Goal: Task Accomplishment & Management: Use online tool/utility

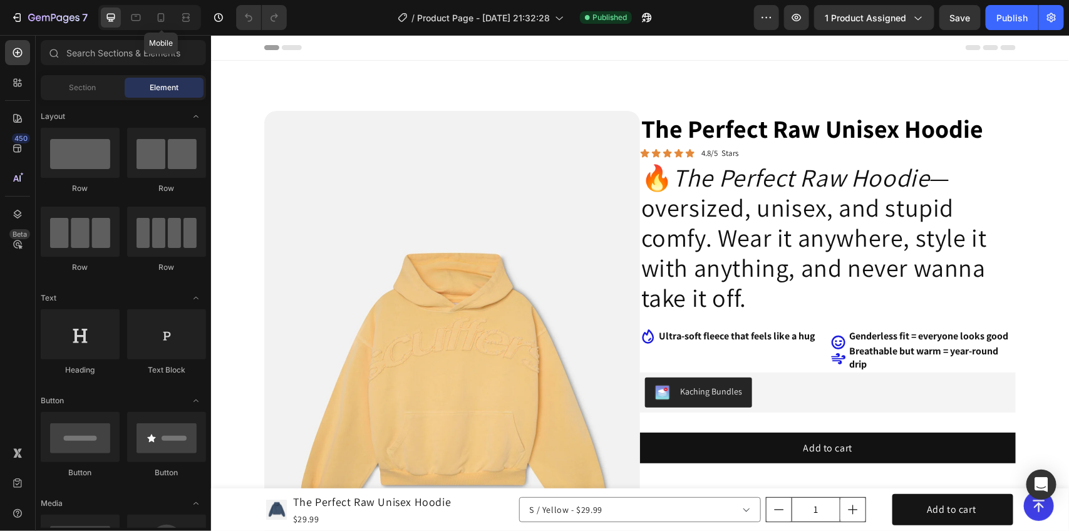
drag, startPoint x: 170, startPoint y: 13, endPoint x: 315, endPoint y: 85, distance: 161.7
click at [169, 13] on div at bounding box center [161, 18] width 20 height 20
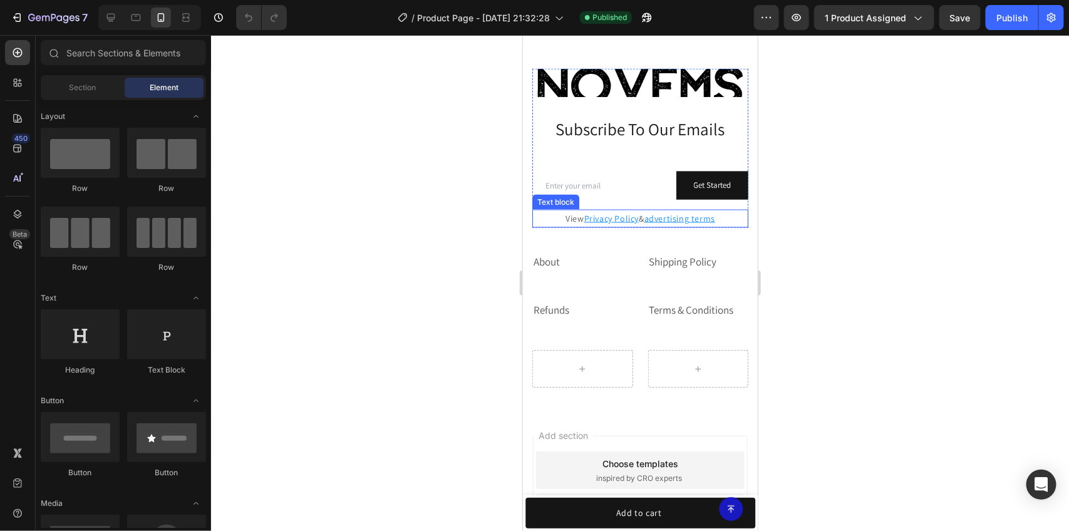
scroll to position [2817, 0]
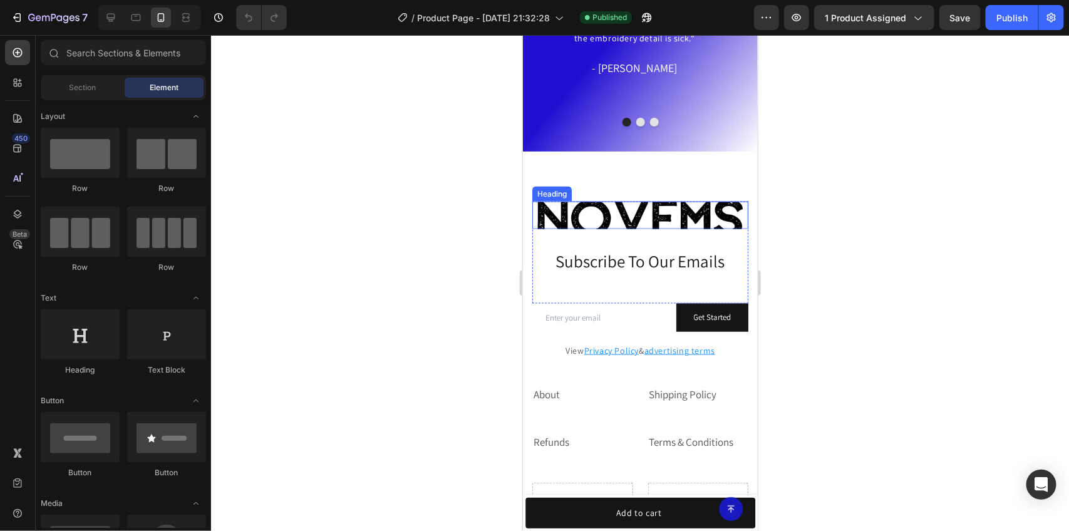
click at [592, 217] on h2 "Novems" at bounding box center [640, 215] width 216 height 28
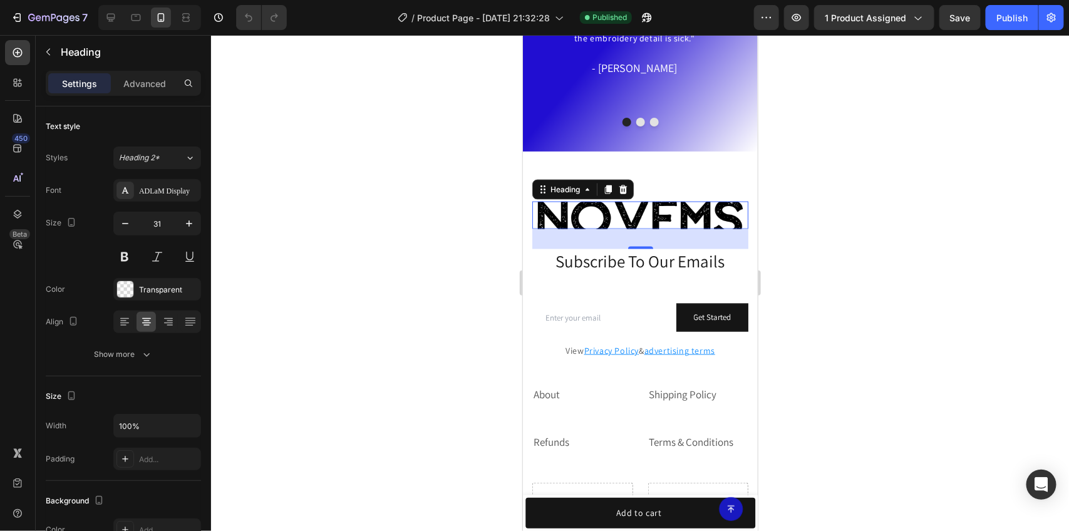
click at [907, 260] on div at bounding box center [640, 283] width 858 height 496
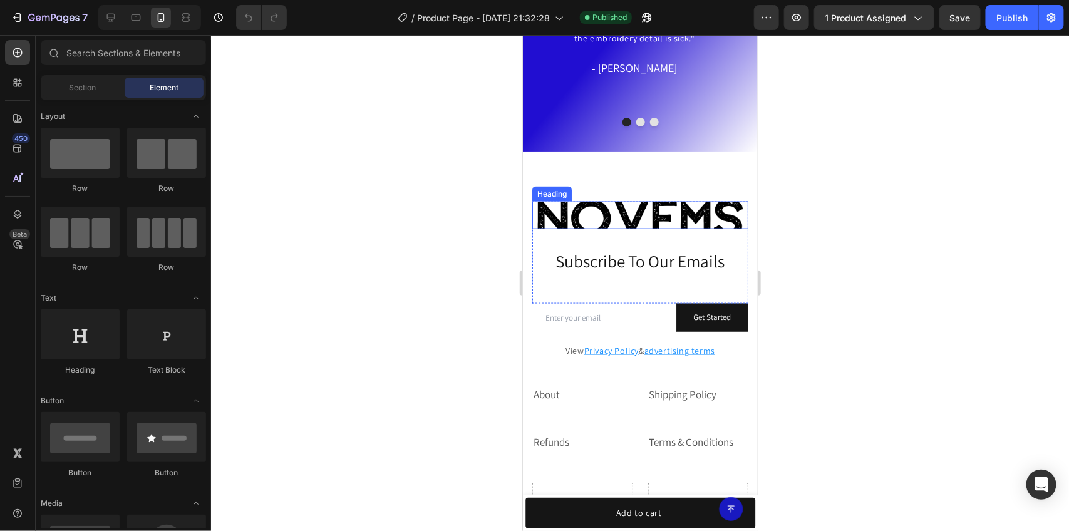
click at [660, 197] on div "Novems Heading Subscribe To Our Emails Heading Row Email Field Get Started Subm…" at bounding box center [639, 268] width 235 height 234
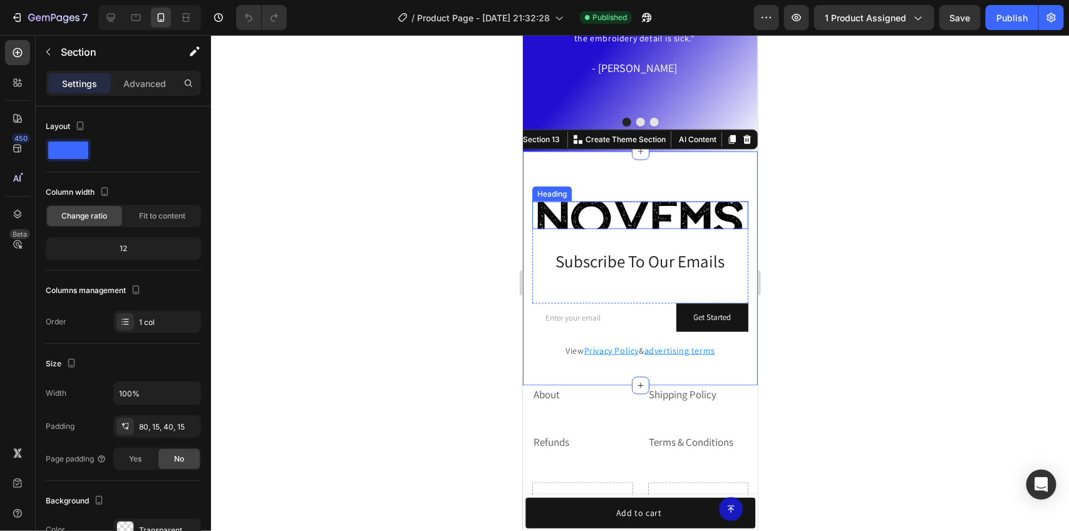
click at [648, 207] on h2 "Novems" at bounding box center [640, 215] width 216 height 28
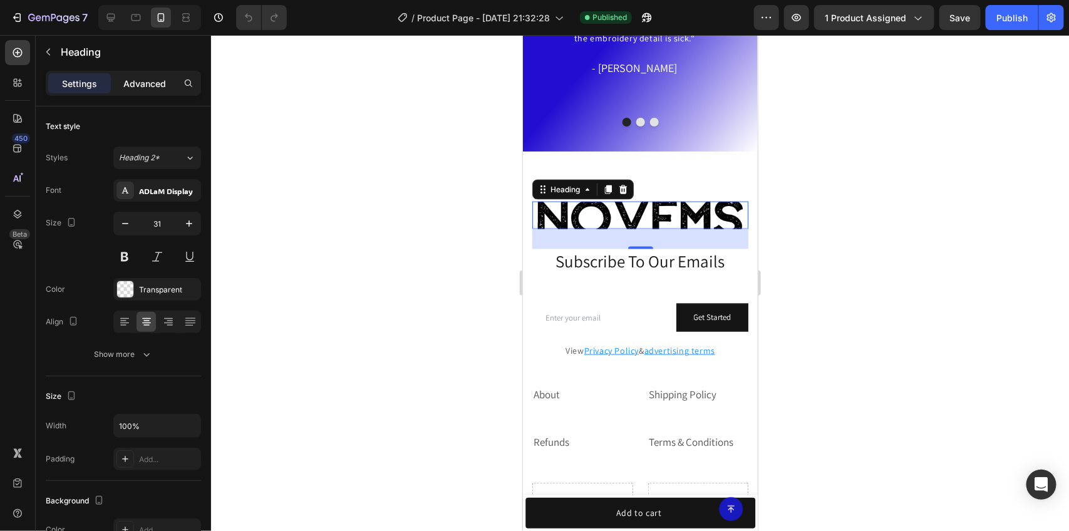
drag, startPoint x: 51, startPoint y: 15, endPoint x: 150, endPoint y: 85, distance: 121.3
click at [150, 85] on p "Advanced" at bounding box center [144, 83] width 43 height 13
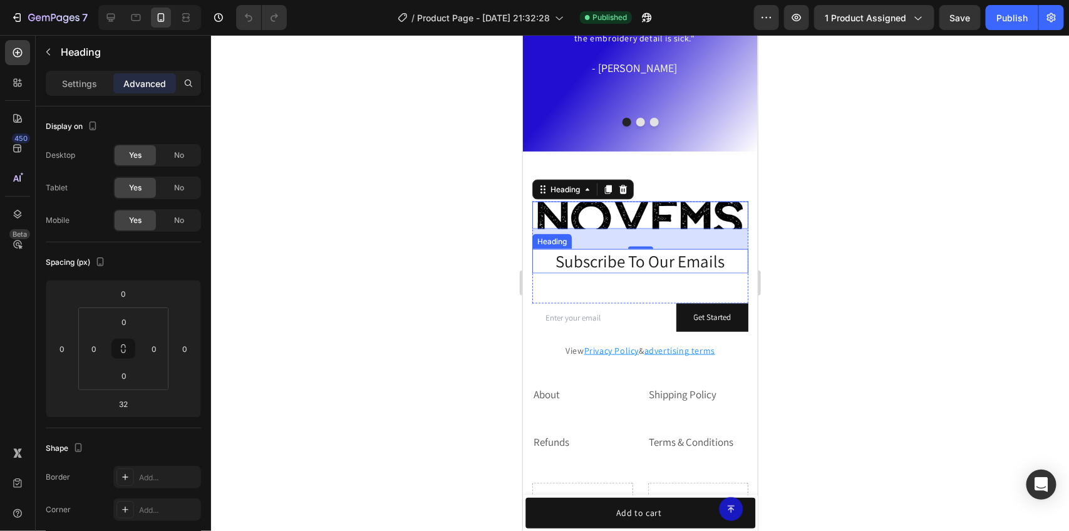
click at [632, 261] on h2 "Subscribe To Our Emails" at bounding box center [640, 261] width 216 height 24
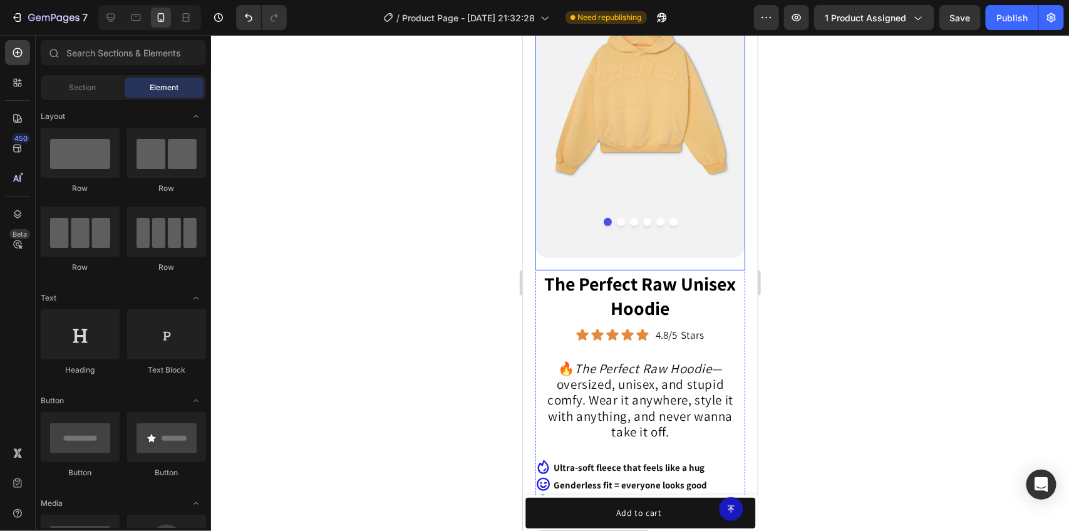
scroll to position [157, 0]
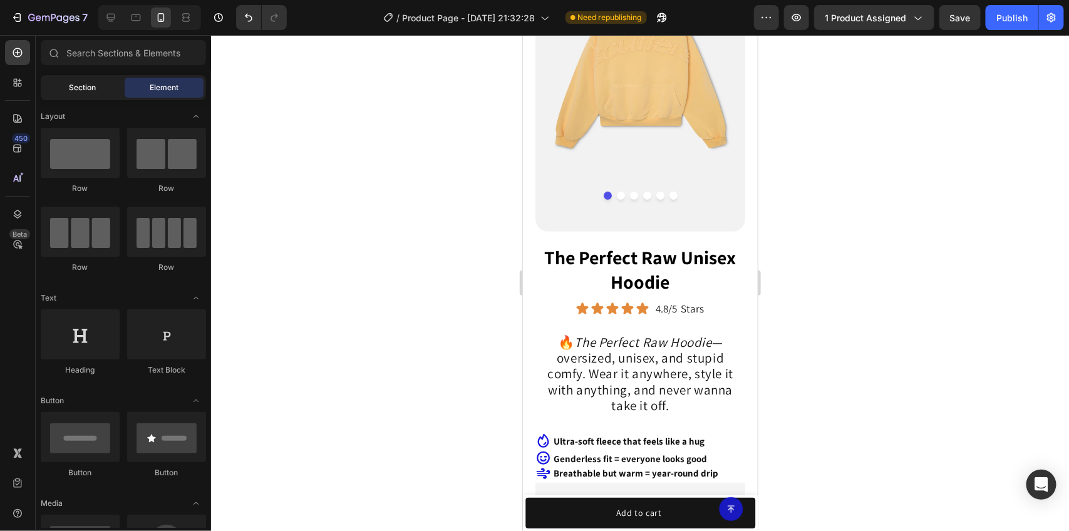
click at [108, 79] on div "Section" at bounding box center [82, 88] width 79 height 20
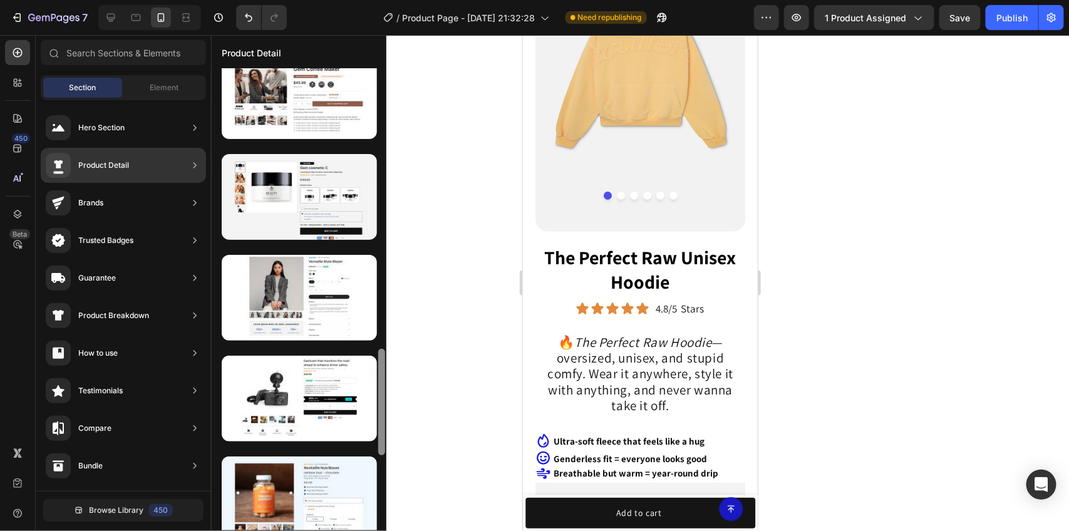
scroll to position [1347, 0]
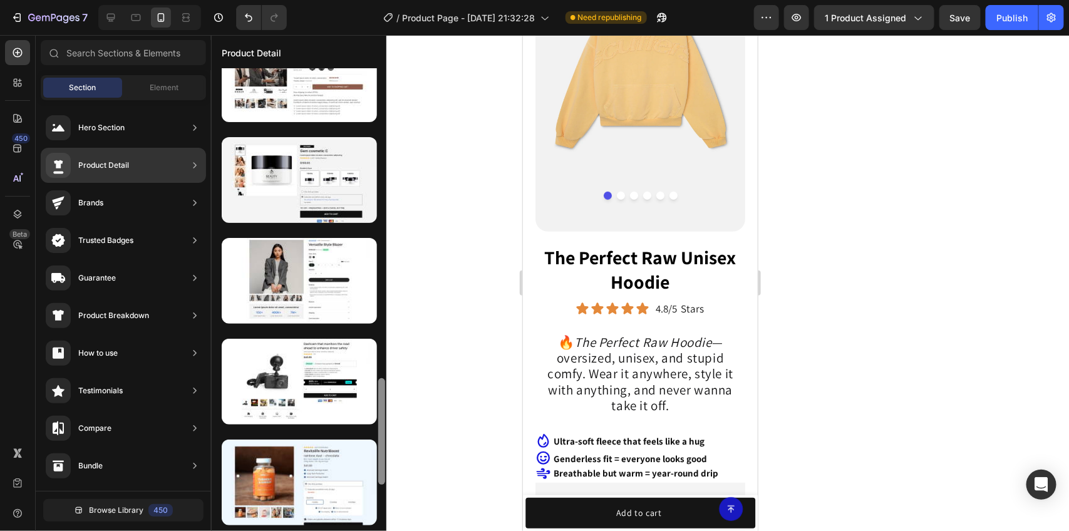
drag, startPoint x: 383, startPoint y: 360, endPoint x: 380, endPoint y: 420, distance: 60.2
click at [380, 420] on div at bounding box center [381, 431] width 7 height 107
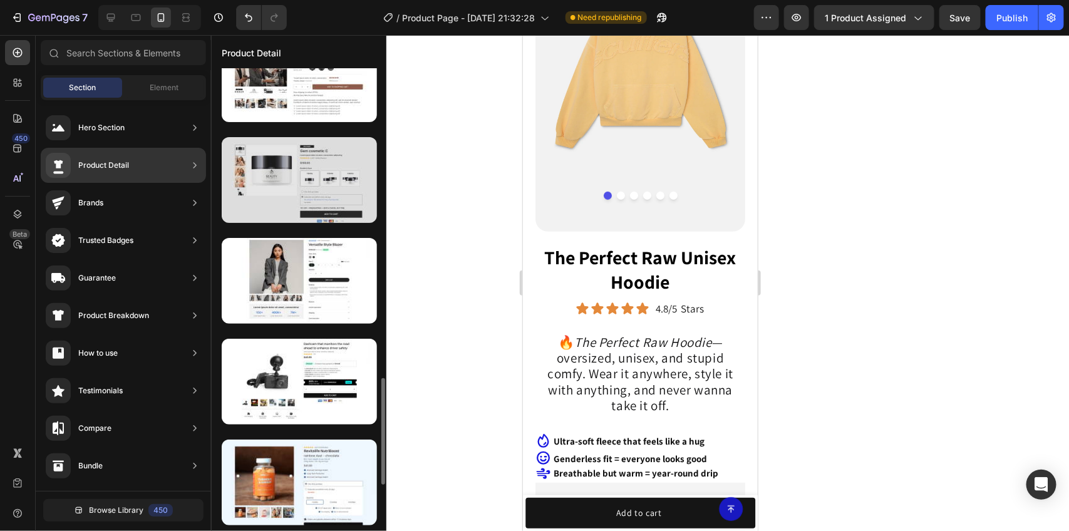
click at [306, 172] on div at bounding box center [299, 180] width 155 height 86
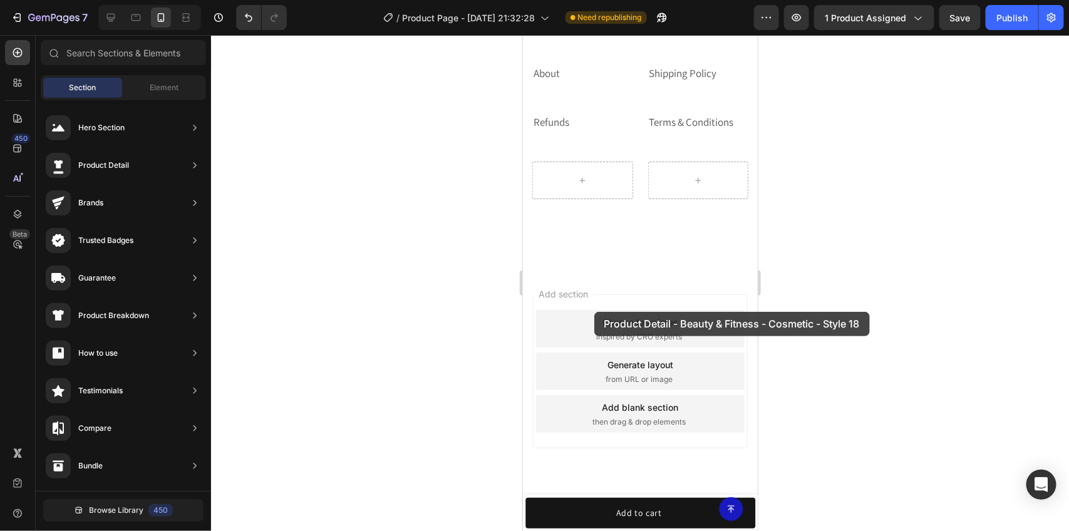
scroll to position [3084, 0]
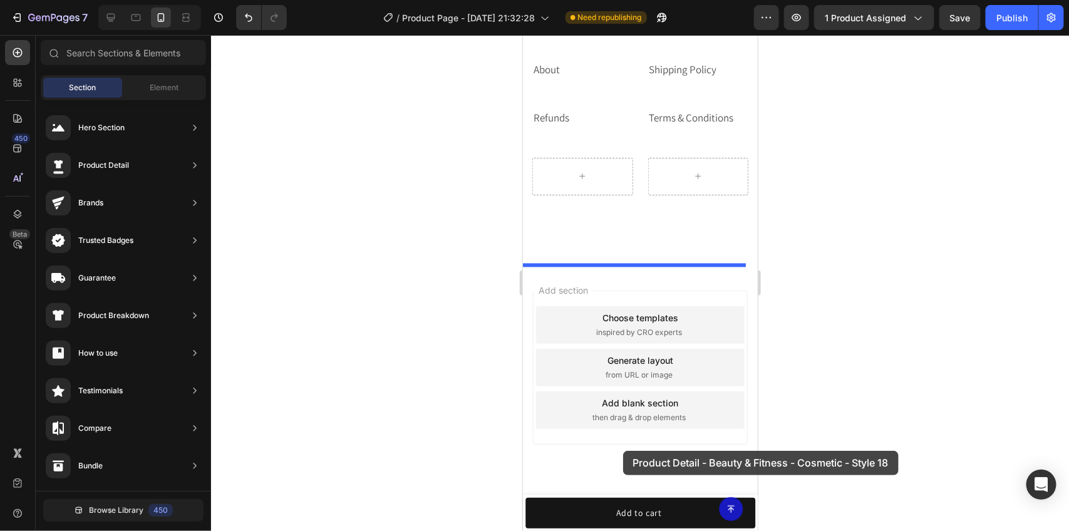
drag, startPoint x: 853, startPoint y: 224, endPoint x: 623, endPoint y: 450, distance: 323.4
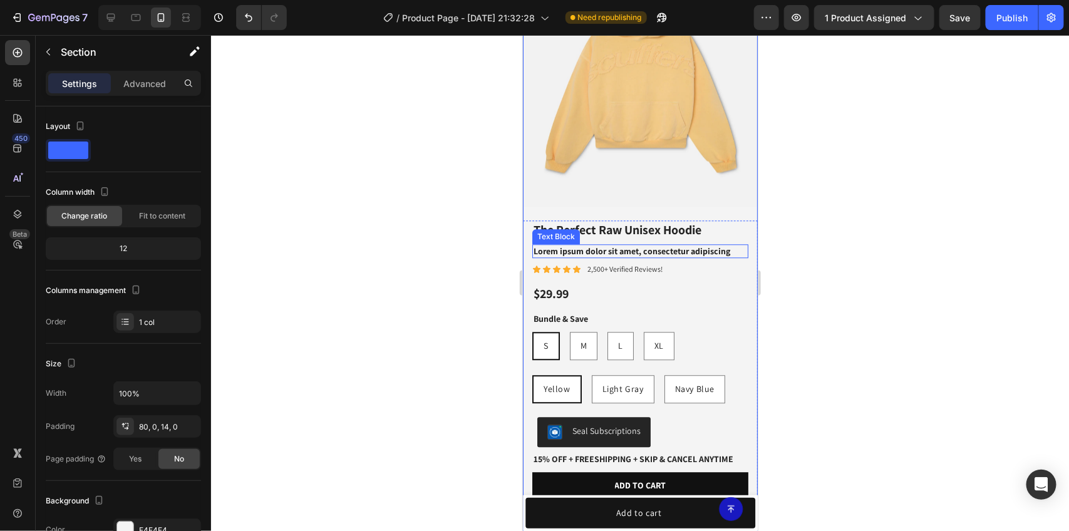
scroll to position [3584, 0]
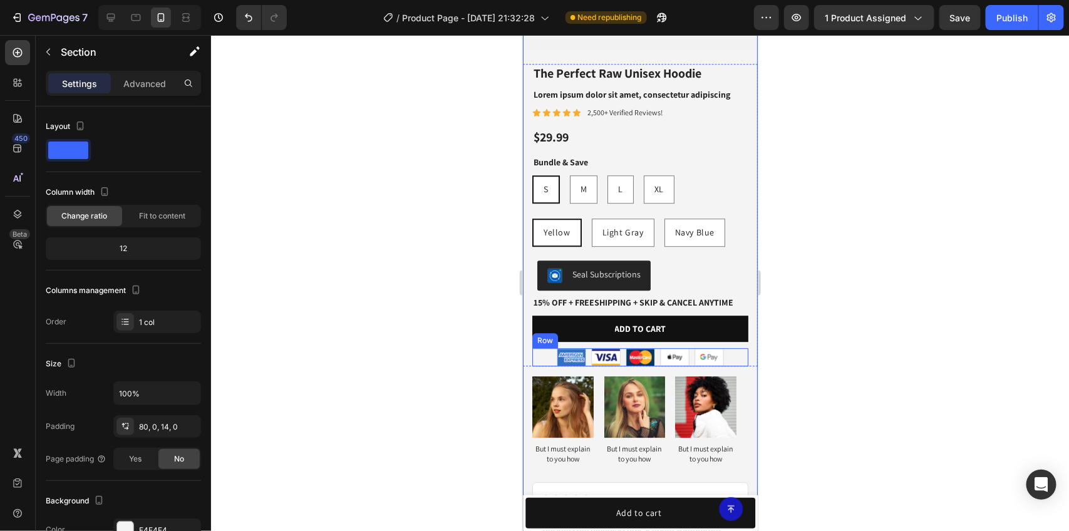
click at [729, 348] on div "Image Image Image Image Image Row" at bounding box center [640, 357] width 216 height 18
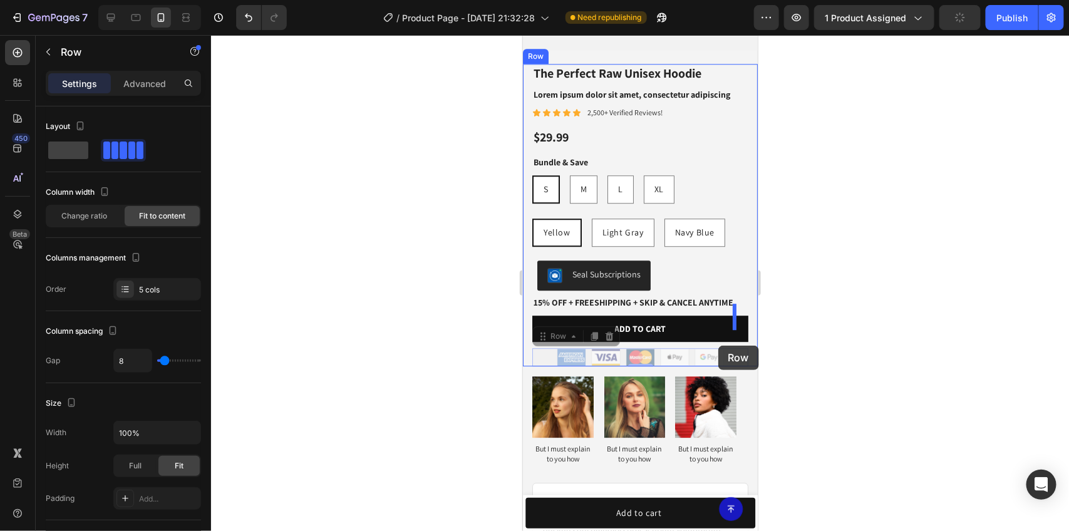
drag, startPoint x: 729, startPoint y: 345, endPoint x: 718, endPoint y: 345, distance: 11.3
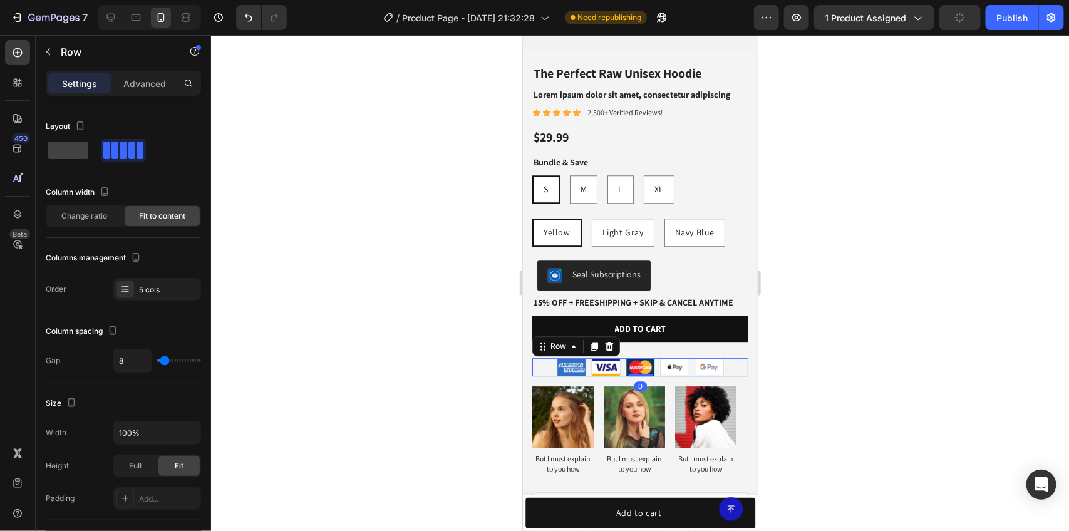
click at [788, 231] on div at bounding box center [640, 283] width 858 height 496
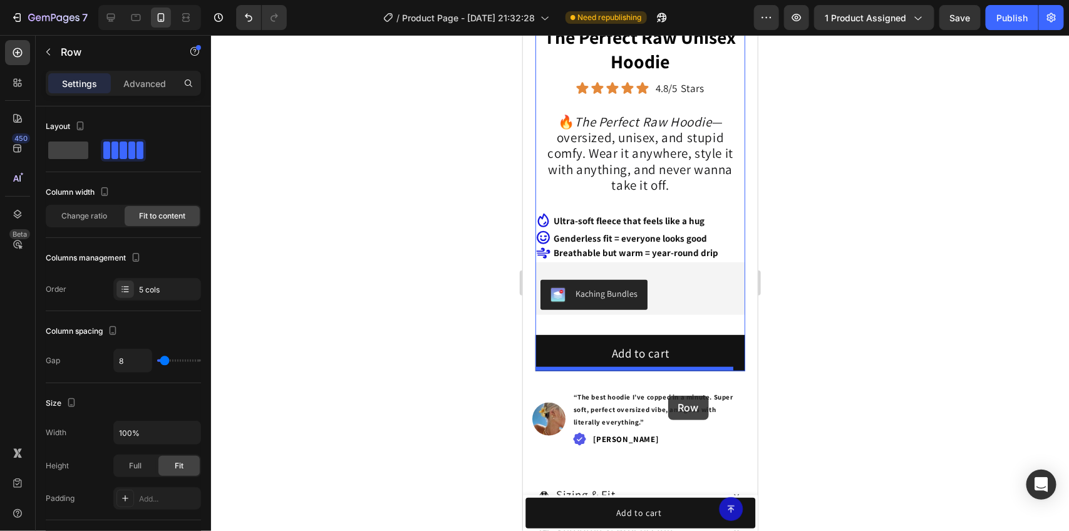
scroll to position [417, 0]
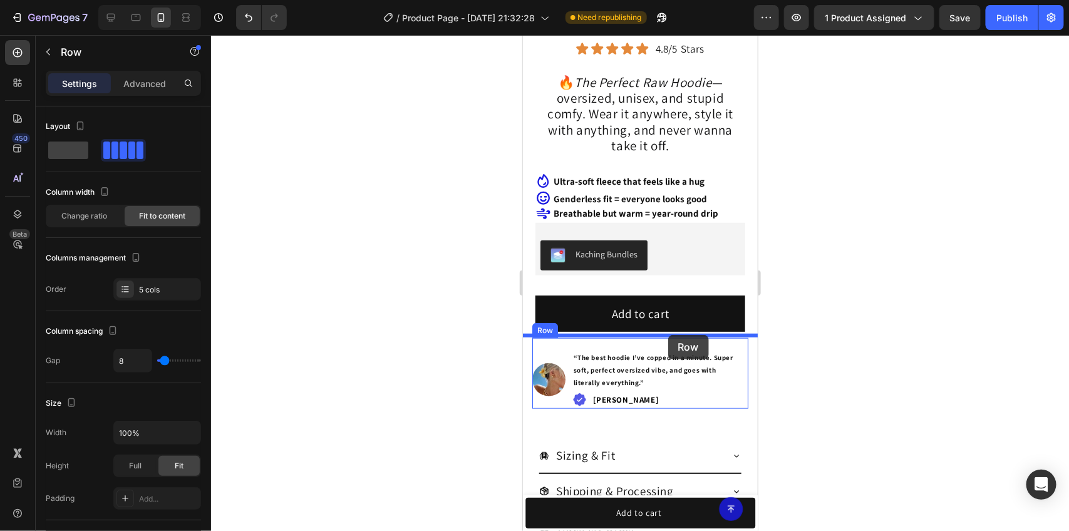
drag, startPoint x: 727, startPoint y: 311, endPoint x: 668, endPoint y: 336, distance: 64.6
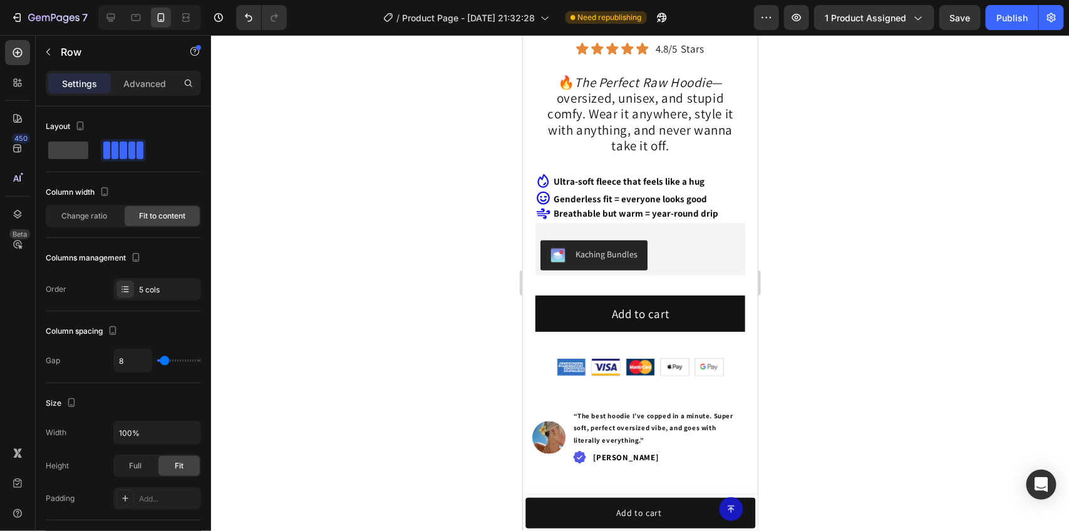
click at [872, 318] on div at bounding box center [640, 283] width 858 height 496
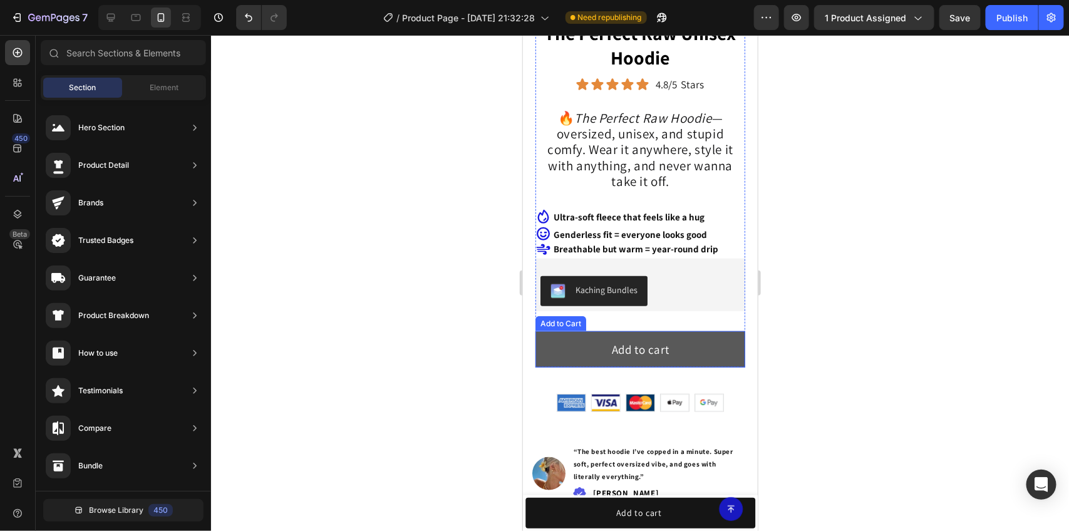
scroll to position [392, 0]
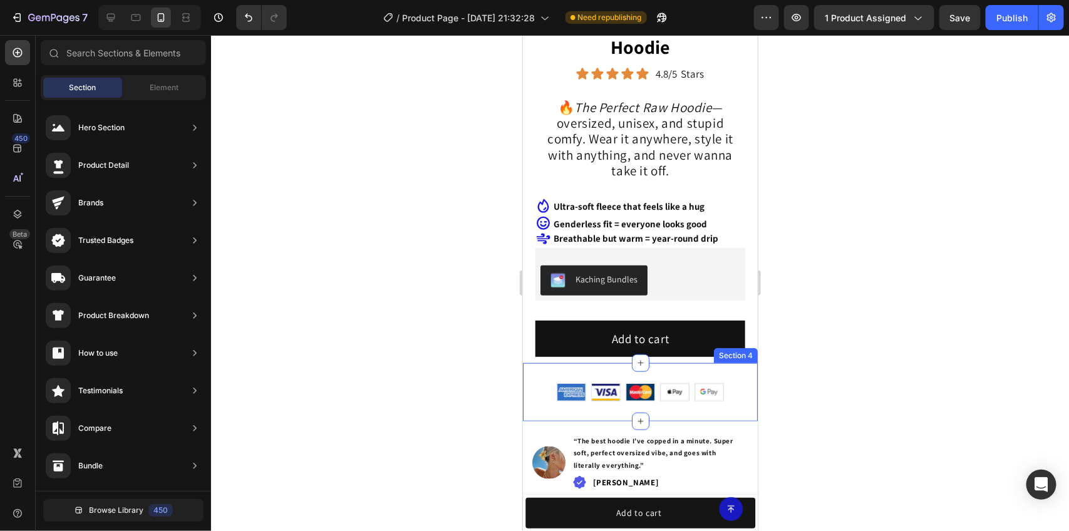
click at [690, 407] on div "Image Image Image Image Image Row Section 4" at bounding box center [639, 392] width 235 height 58
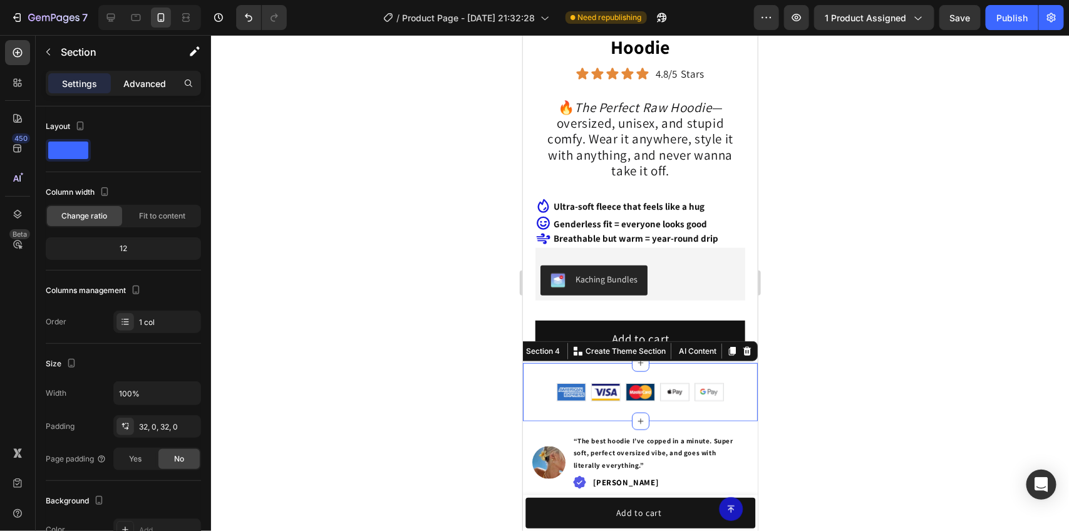
click at [117, 85] on div "Advanced" at bounding box center [144, 83] width 63 height 20
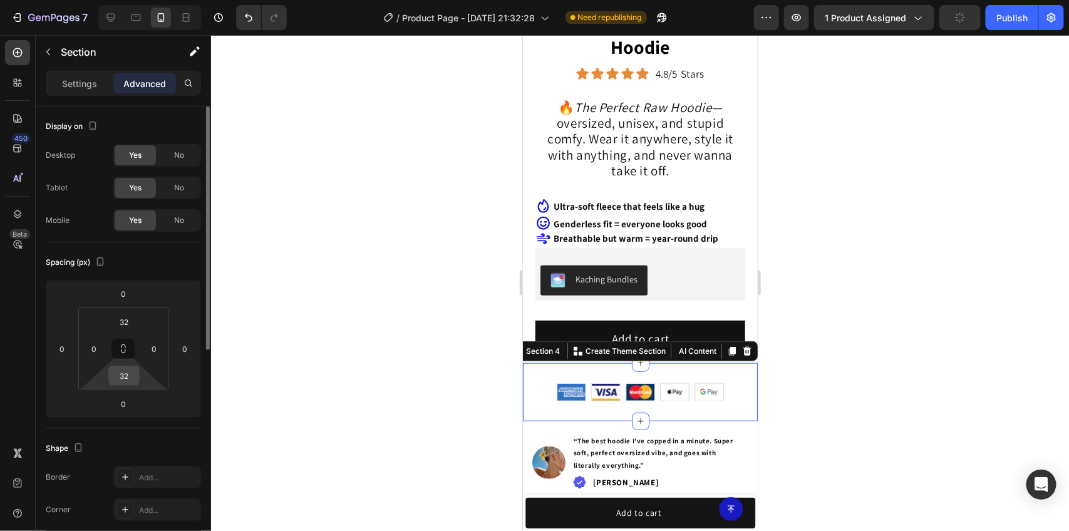
click at [133, 374] on input "32" at bounding box center [124, 376] width 25 height 19
type input "22"
click at [135, 320] on input "32" at bounding box center [124, 322] width 25 height 19
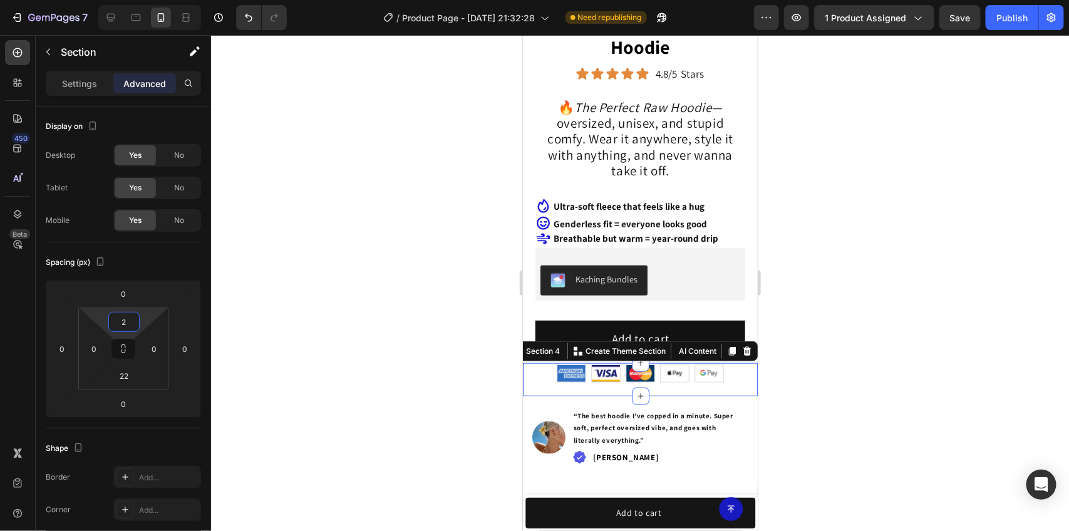
type input "22"
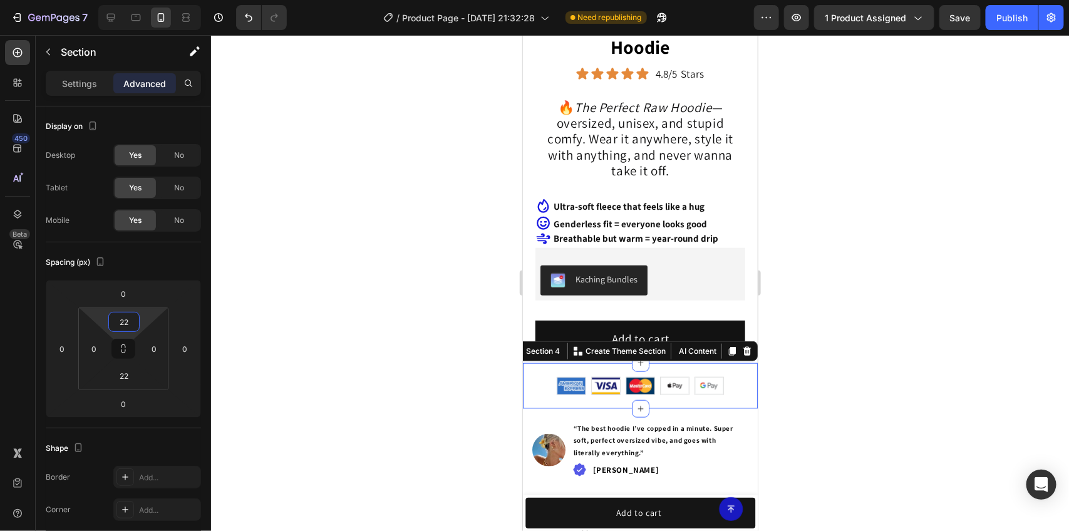
click at [868, 336] on div at bounding box center [640, 283] width 858 height 496
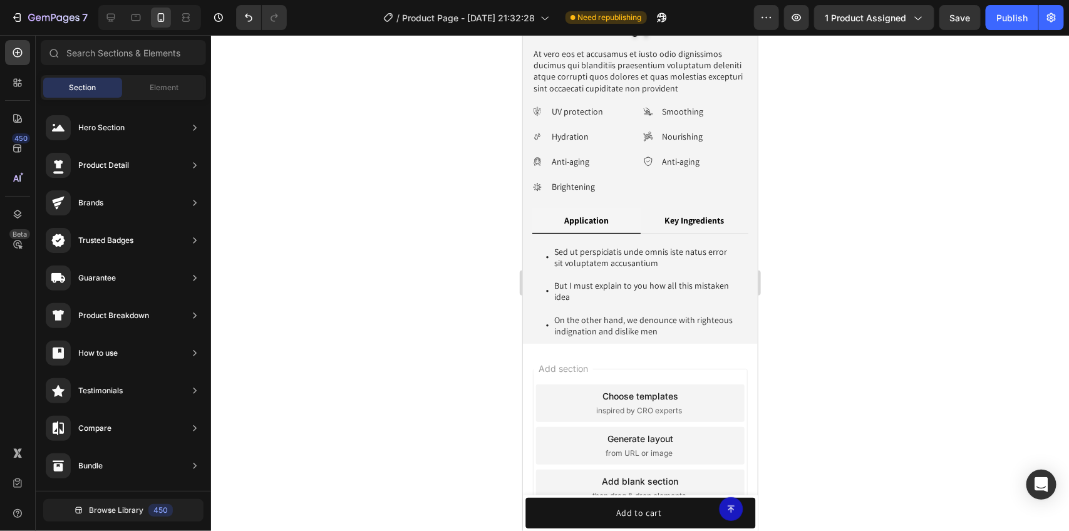
scroll to position [4299, 0]
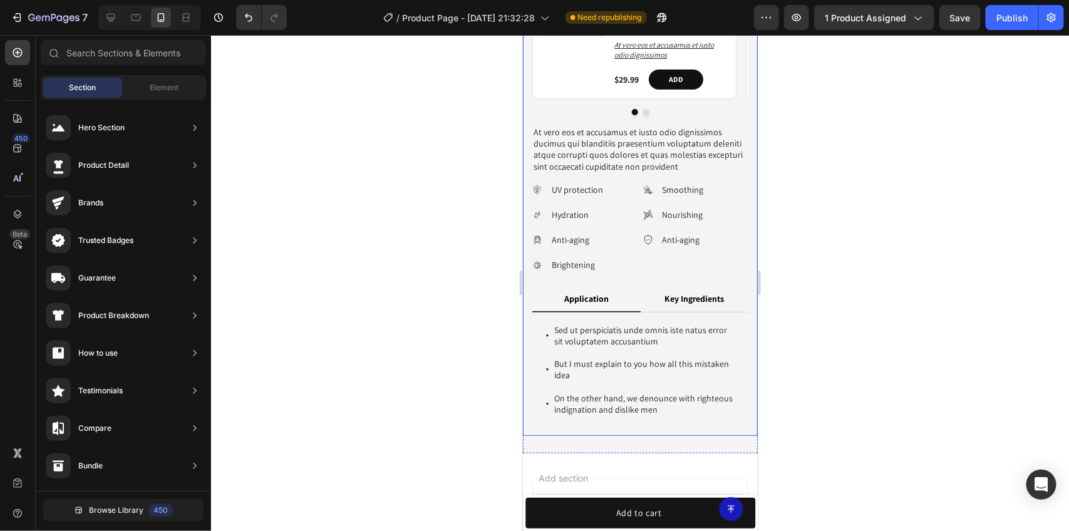
click at [741, 266] on div "Image But I must explain to you how Text Block Image But I must explain to you …" at bounding box center [639, 85] width 235 height 699
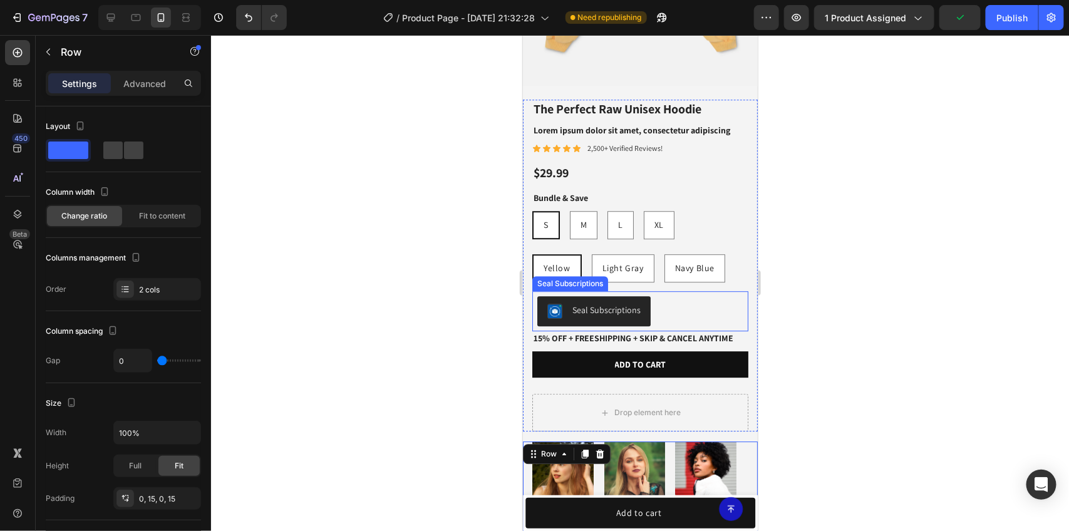
scroll to position [3673, 0]
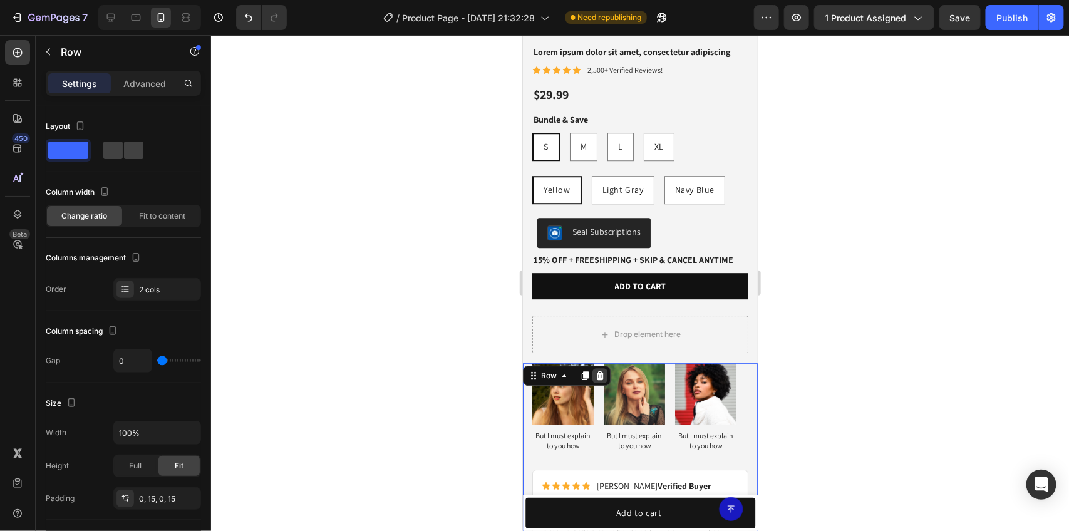
click at [599, 369] on div at bounding box center [599, 375] width 15 height 15
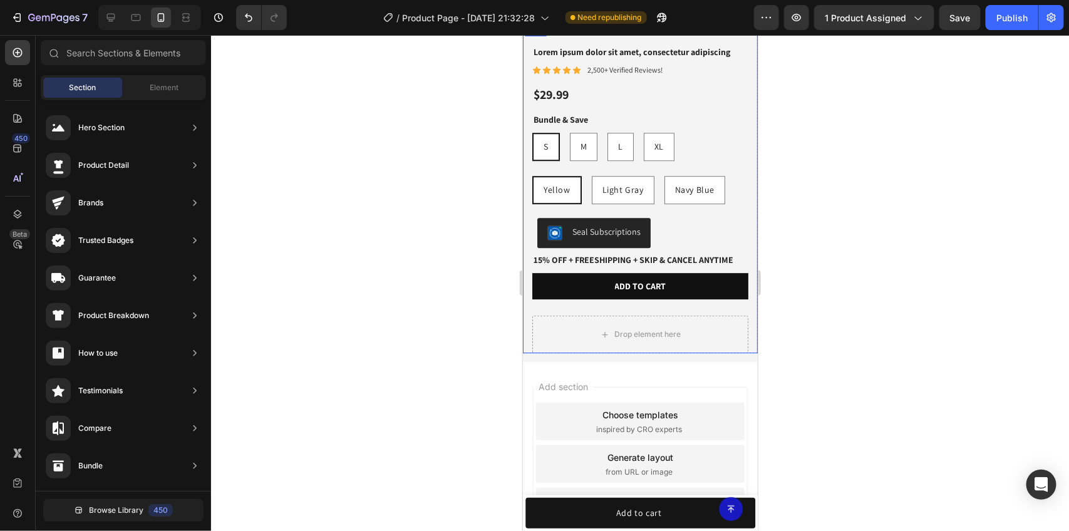
click at [739, 313] on div "Best Seller Text Block The Perfect Raw Unisex Hoodie Product Title Lorem ipsum …" at bounding box center [639, 187] width 235 height 332
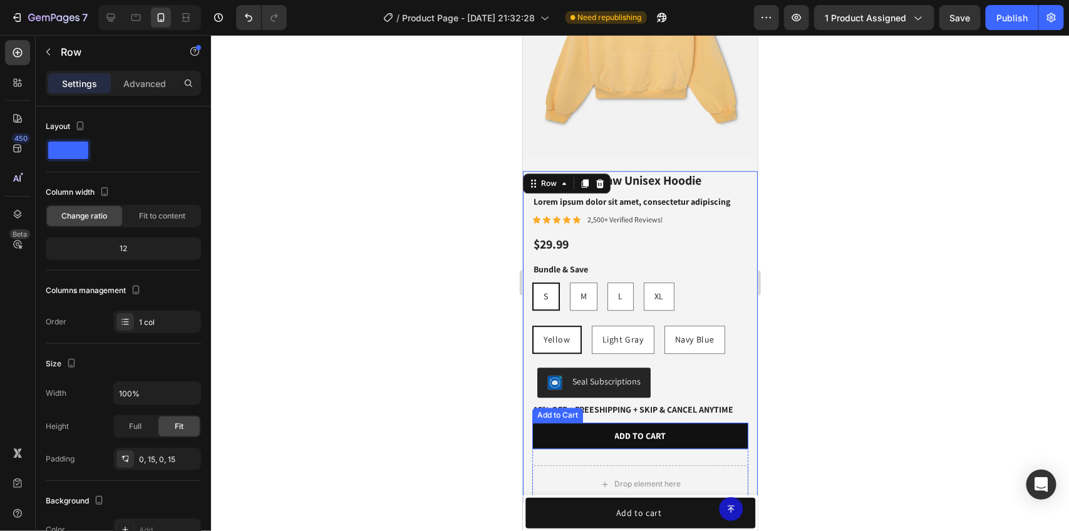
scroll to position [3516, 0]
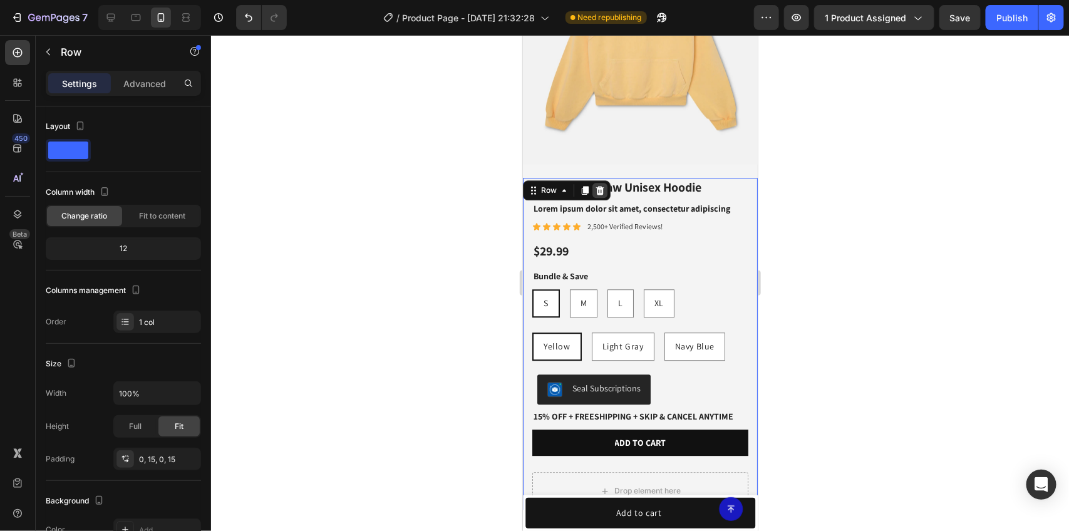
click at [600, 185] on icon at bounding box center [600, 189] width 8 height 9
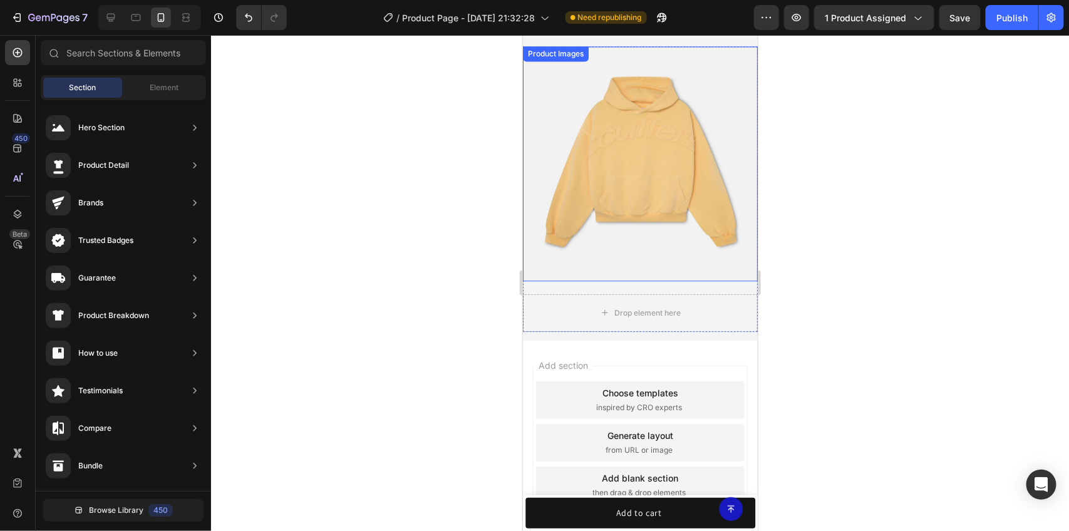
scroll to position [3384, 0]
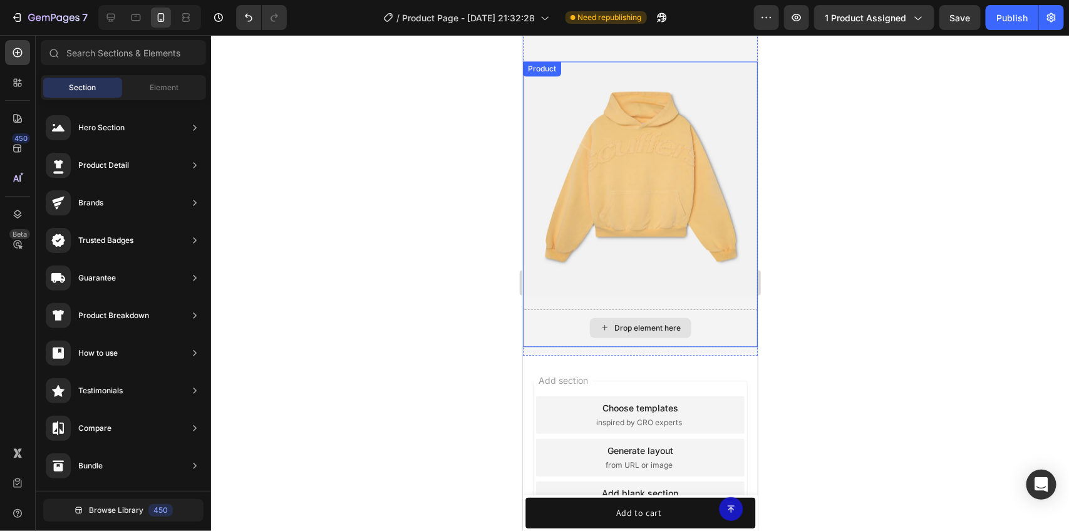
click at [742, 309] on div "Drop element here" at bounding box center [639, 328] width 235 height 38
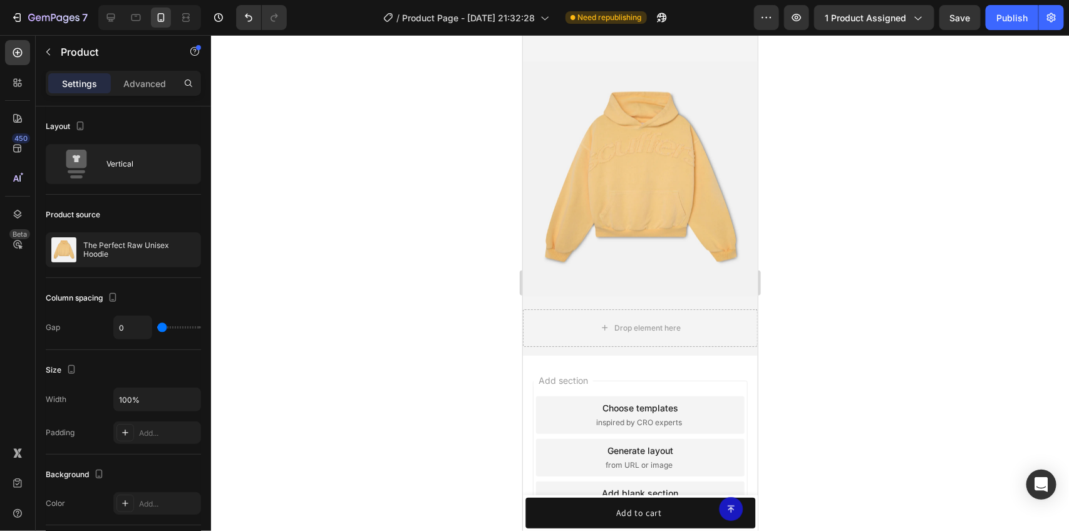
click at [791, 279] on div at bounding box center [640, 283] width 858 height 496
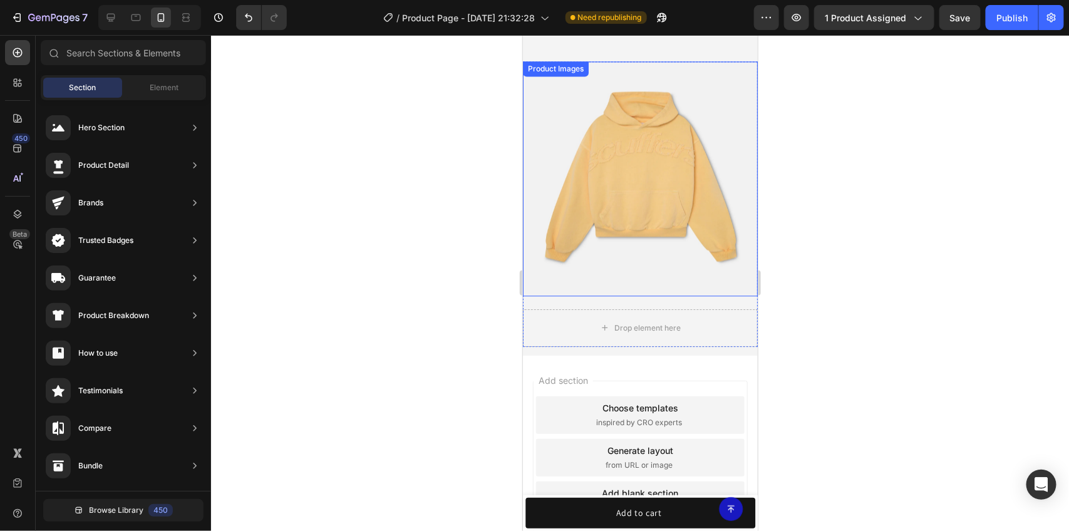
click at [689, 276] on img at bounding box center [639, 178] width 235 height 235
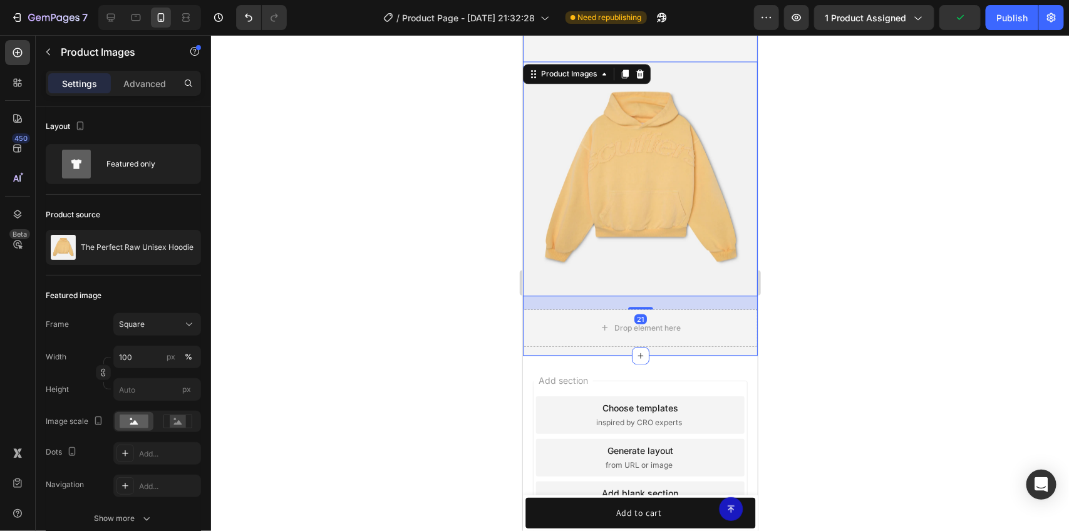
click at [724, 340] on div "Product Images 21 Drop element here Product Section 16" at bounding box center [639, 183] width 235 height 345
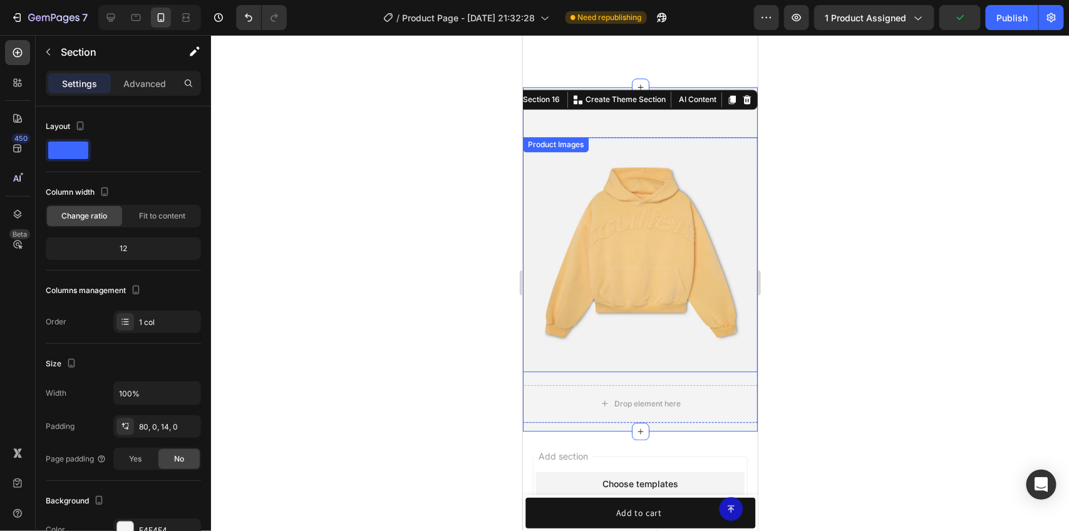
scroll to position [3306, 0]
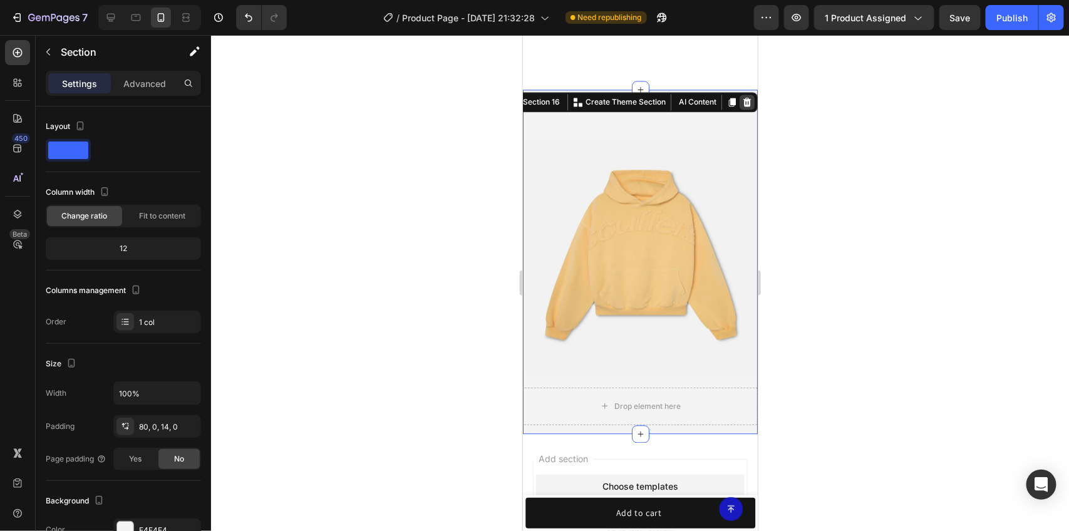
click at [742, 101] on icon at bounding box center [747, 101] width 10 height 10
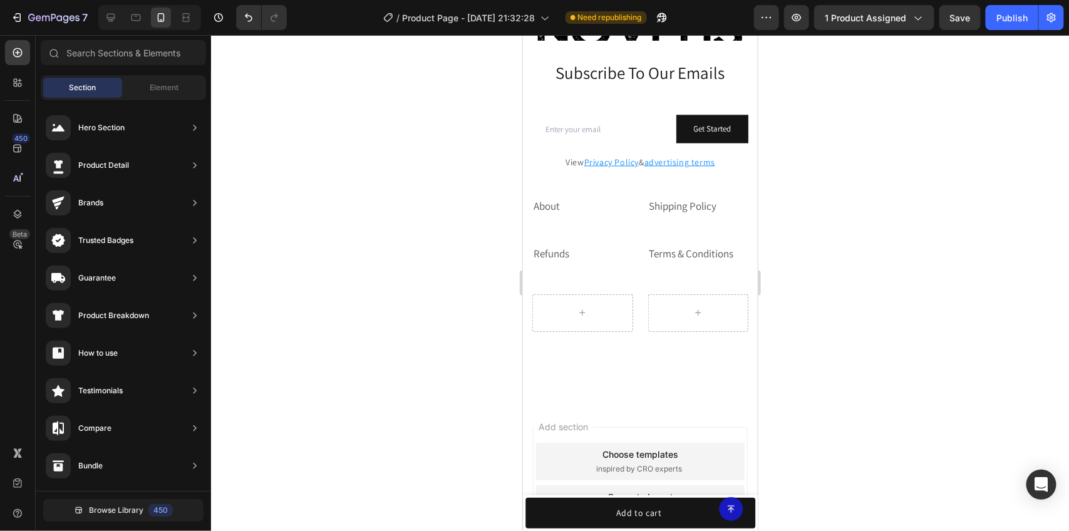
scroll to position [2973, 0]
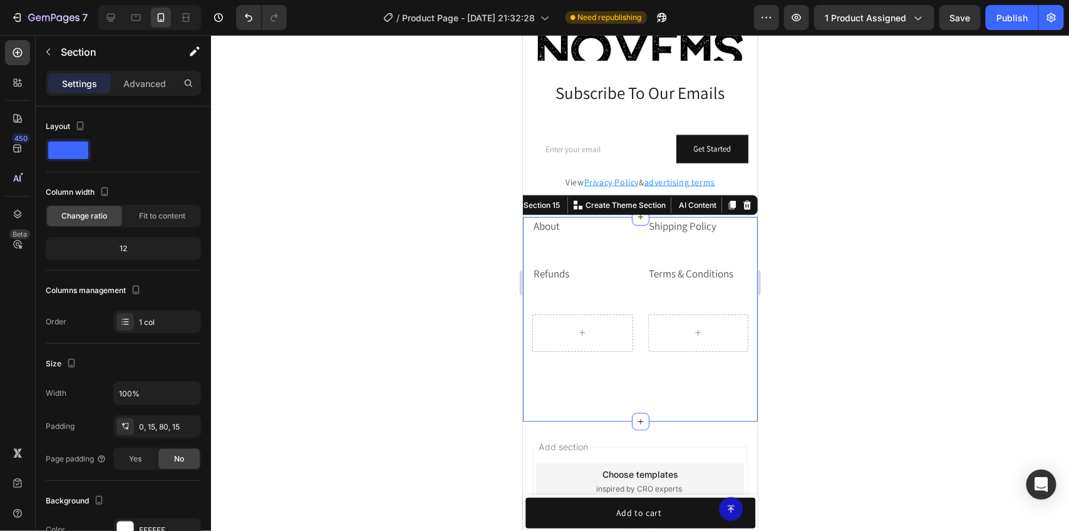
click at [642, 405] on div "About Text block Shipping Policy Text block Refunds Text block Terms & Conditio…" at bounding box center [639, 319] width 235 height 205
click at [802, 314] on div at bounding box center [640, 283] width 858 height 496
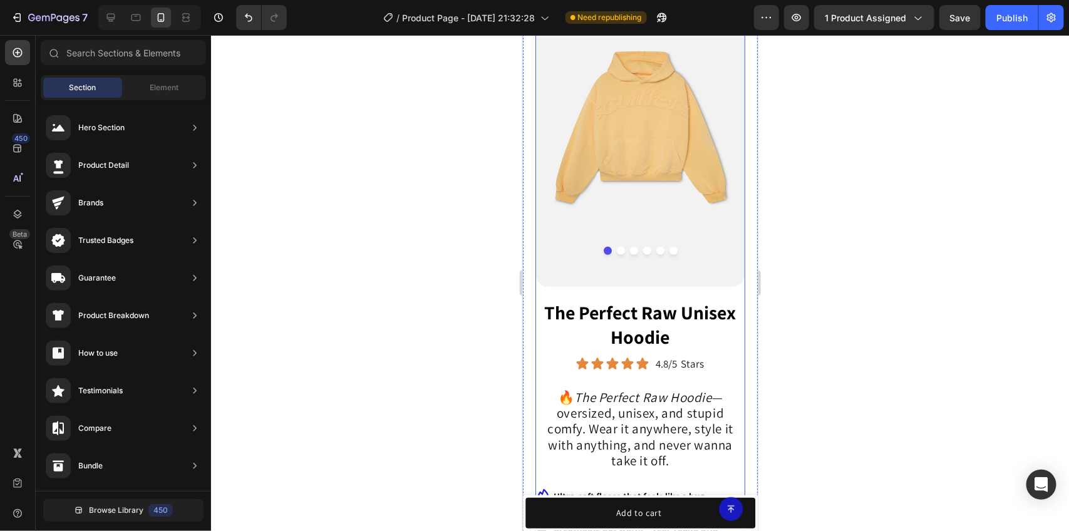
scroll to position [470, 0]
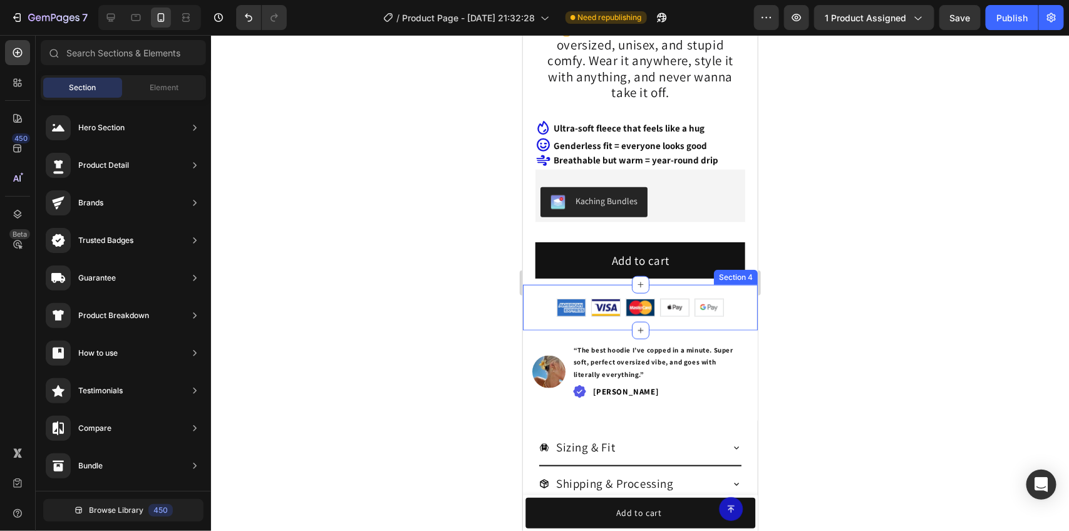
click at [729, 286] on div "Image Image Image Image Image Row Section 4" at bounding box center [639, 306] width 235 height 45
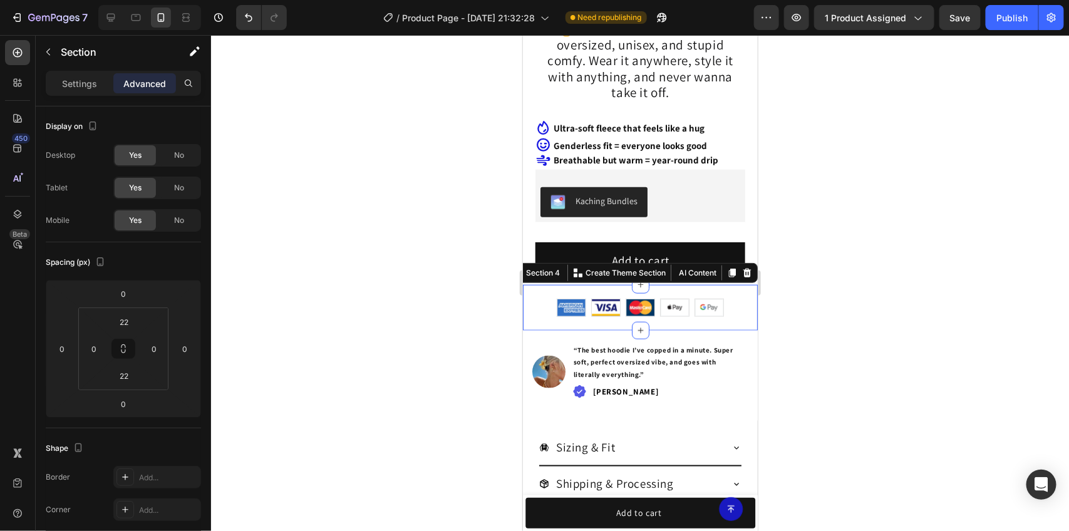
scroll to position [392, 0]
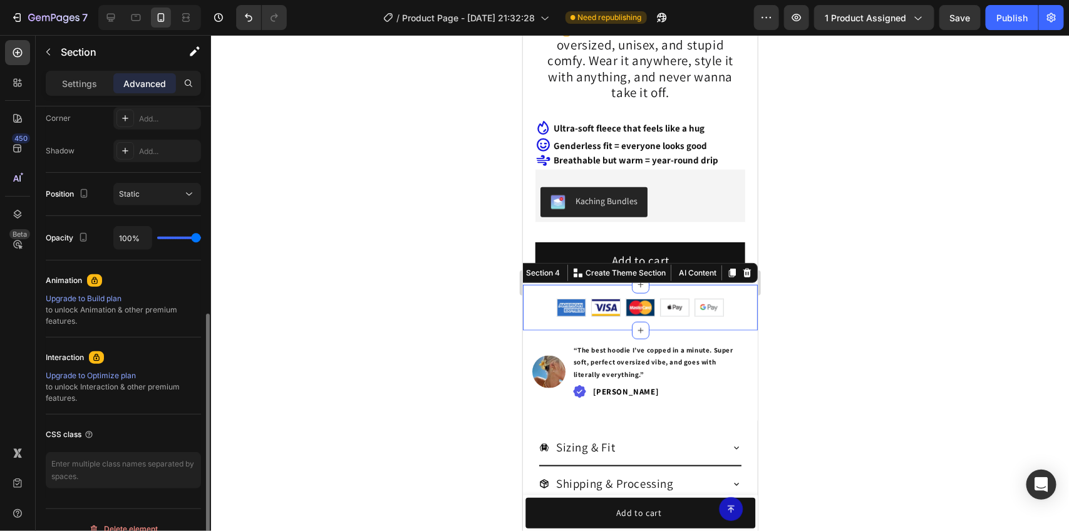
type input "95%"
type input "95"
type input "18%"
type input "18"
type input "4%"
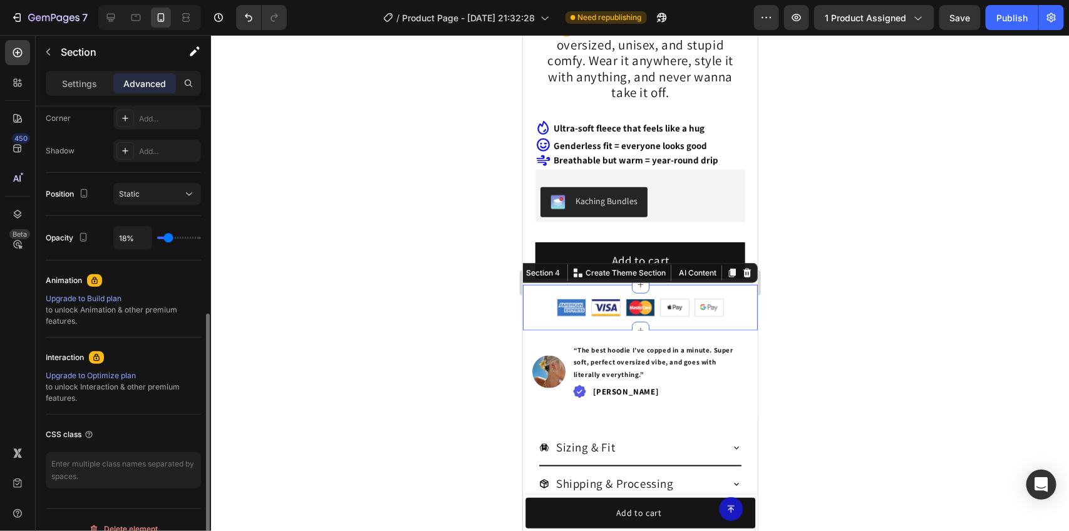
type input "4"
type input "2%"
type input "2"
type input "0%"
type input "0"
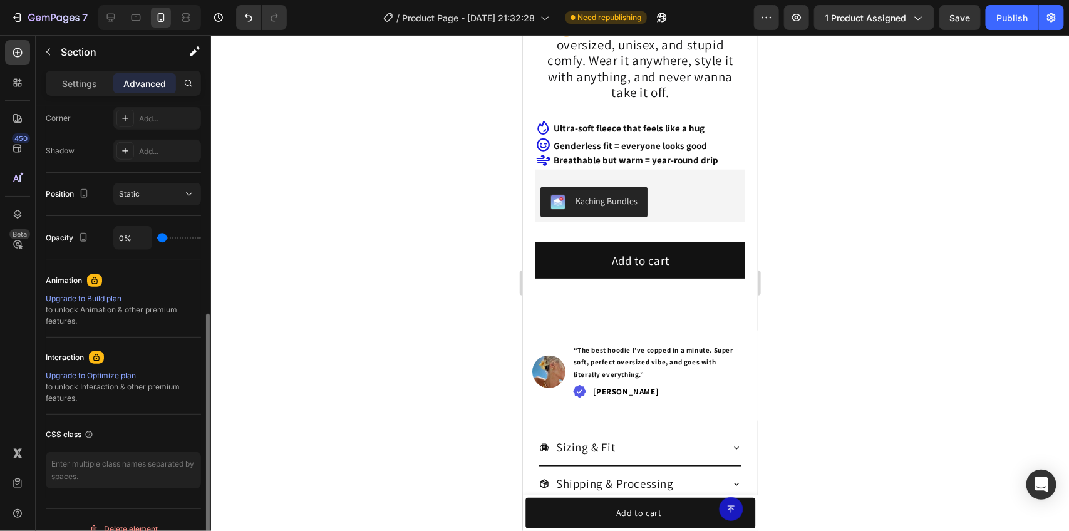
type input "100%"
type input "100"
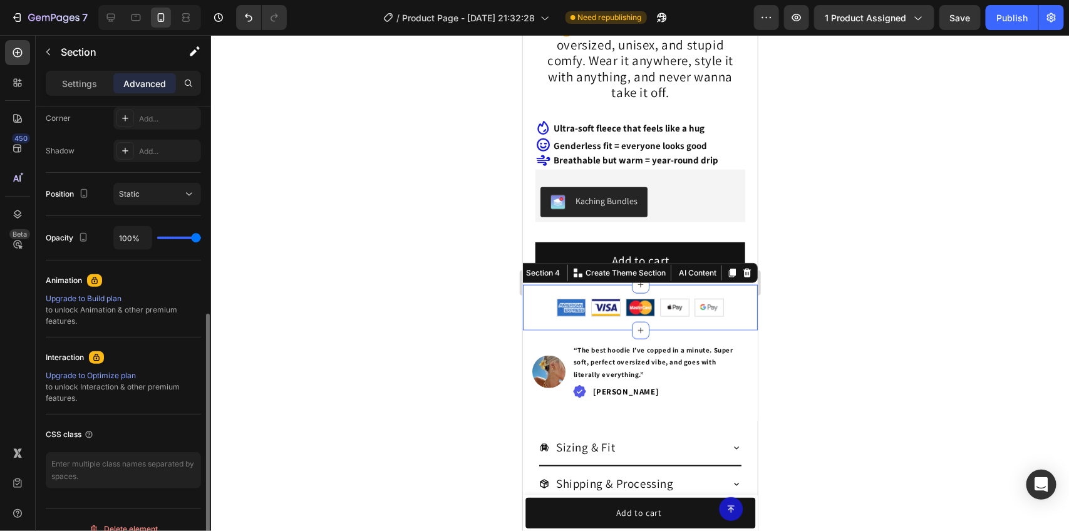
type input "51%"
type input "51"
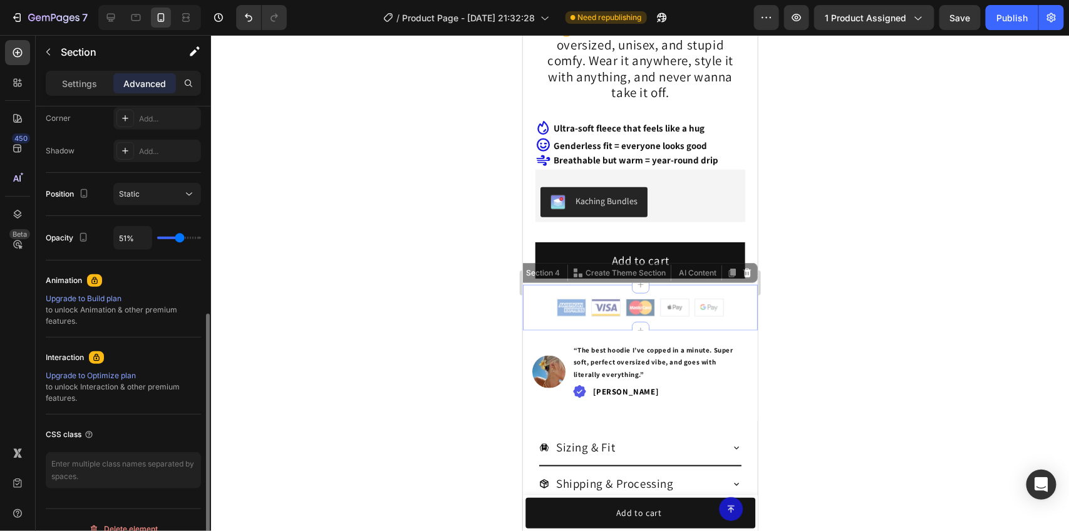
type input "39%"
type input "39"
type input "64%"
type input "64"
type input "69%"
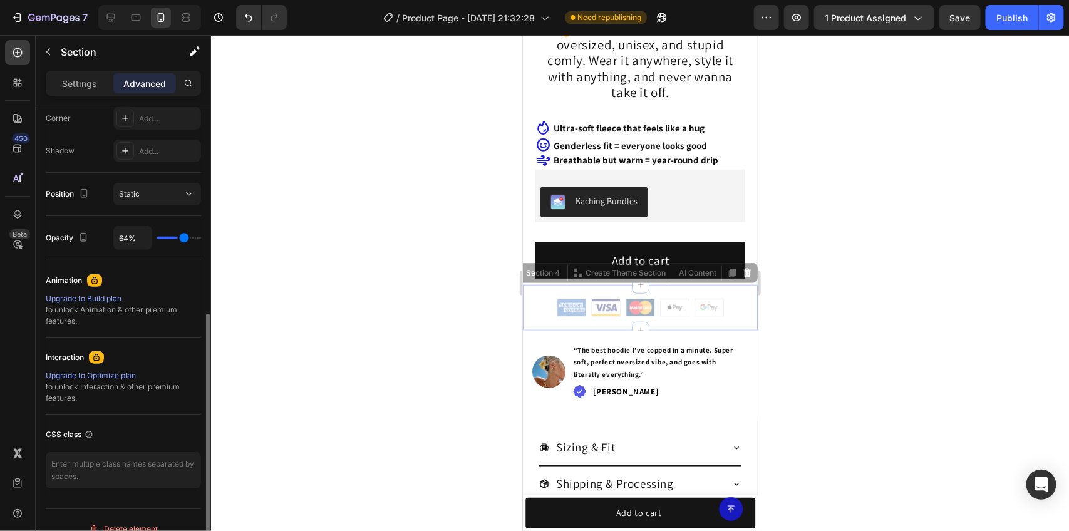
type input "69"
type input "74%"
type input "74"
type input "100%"
type input "100"
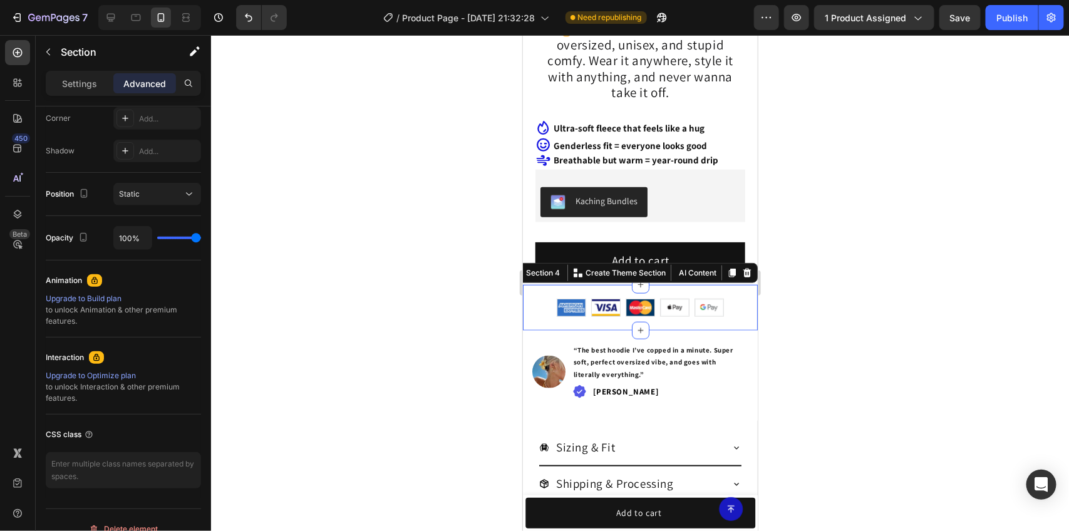
drag, startPoint x: 194, startPoint y: 239, endPoint x: 242, endPoint y: 218, distance: 52.5
click at [201, 237] on input "range" at bounding box center [179, 238] width 44 height 3
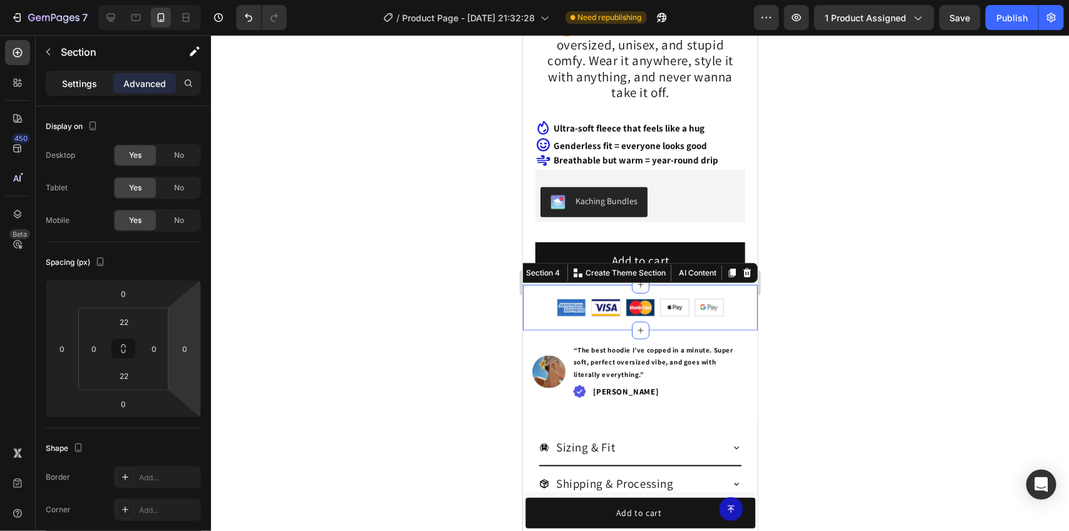
click at [78, 74] on div "Settings" at bounding box center [79, 83] width 63 height 20
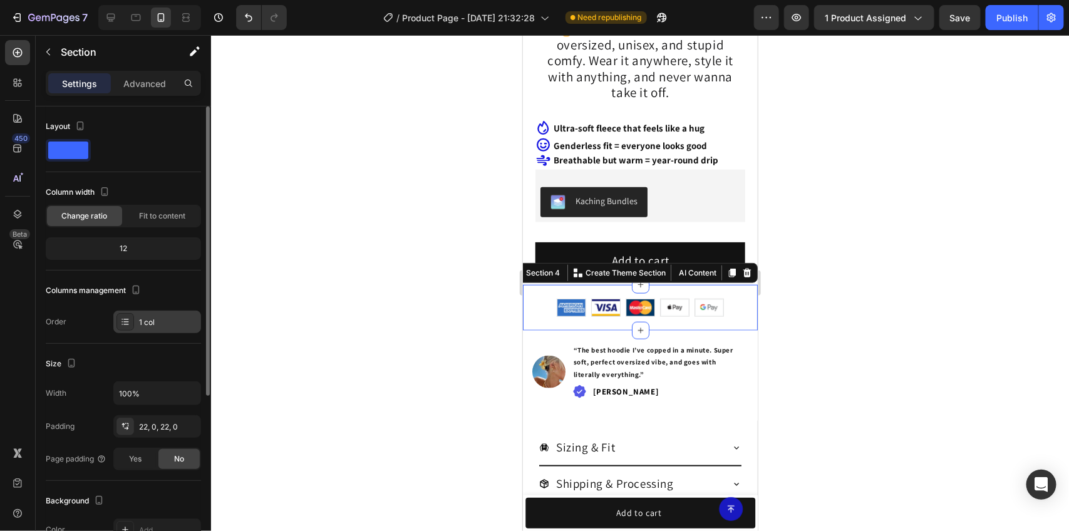
click at [128, 318] on icon at bounding box center [125, 322] width 10 height 10
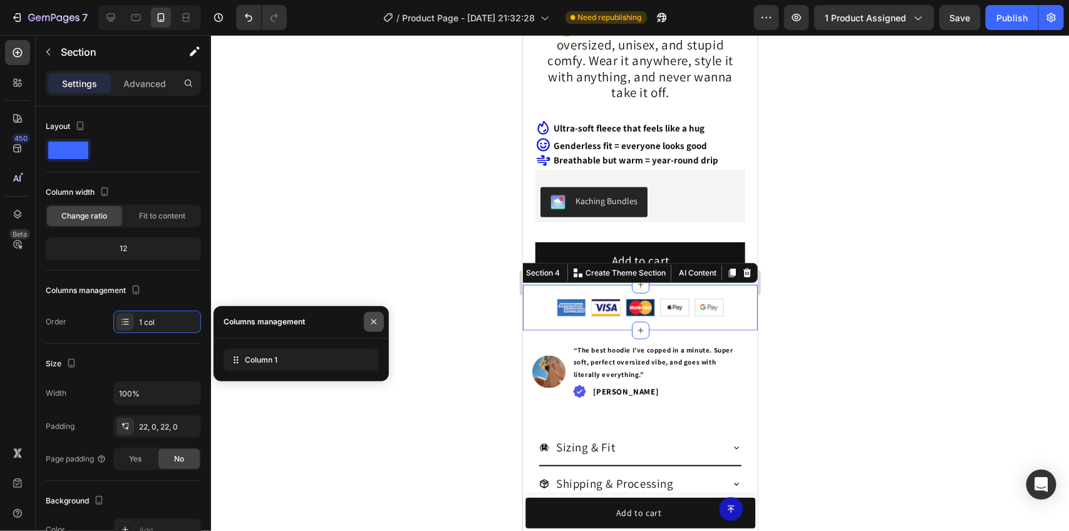
click at [379, 328] on button "button" at bounding box center [374, 322] width 20 height 20
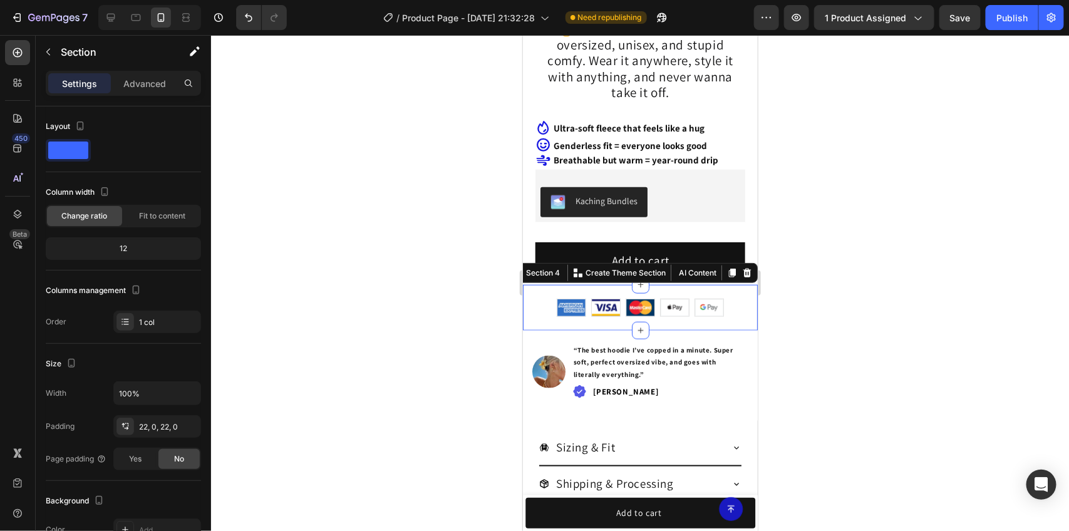
click at [844, 298] on div at bounding box center [640, 283] width 858 height 496
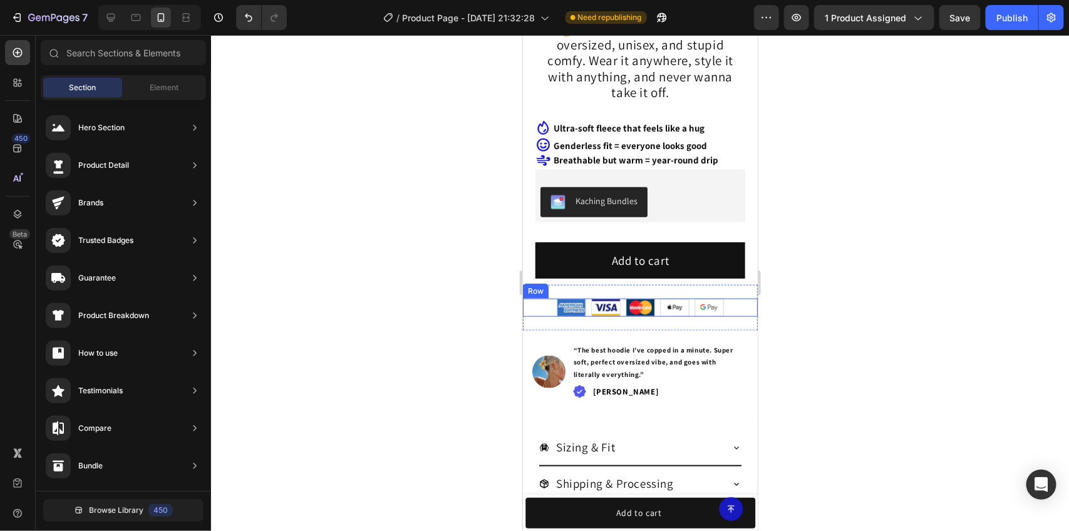
click at [727, 305] on div "Image Image Image Image Image Row" at bounding box center [639, 307] width 235 height 18
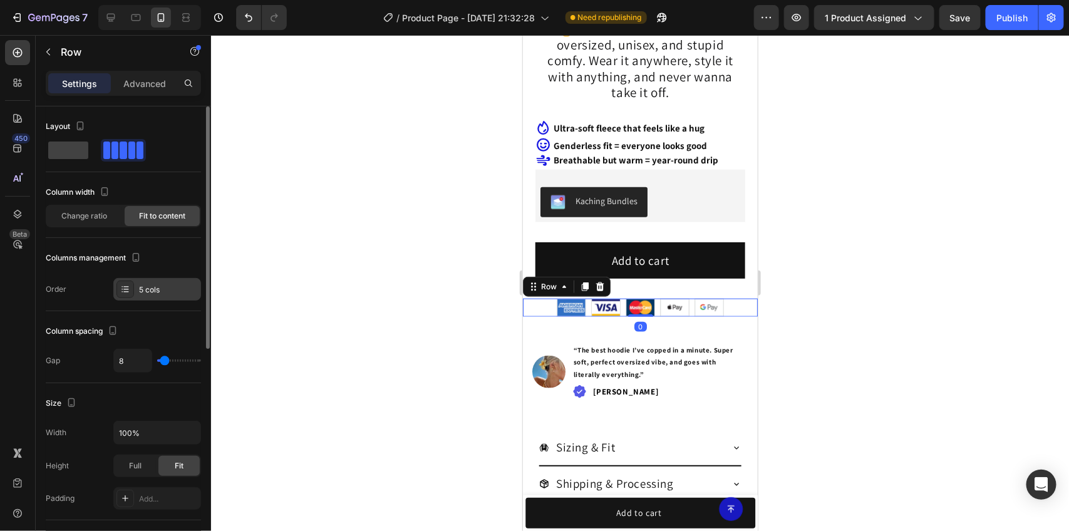
scroll to position [78, 0]
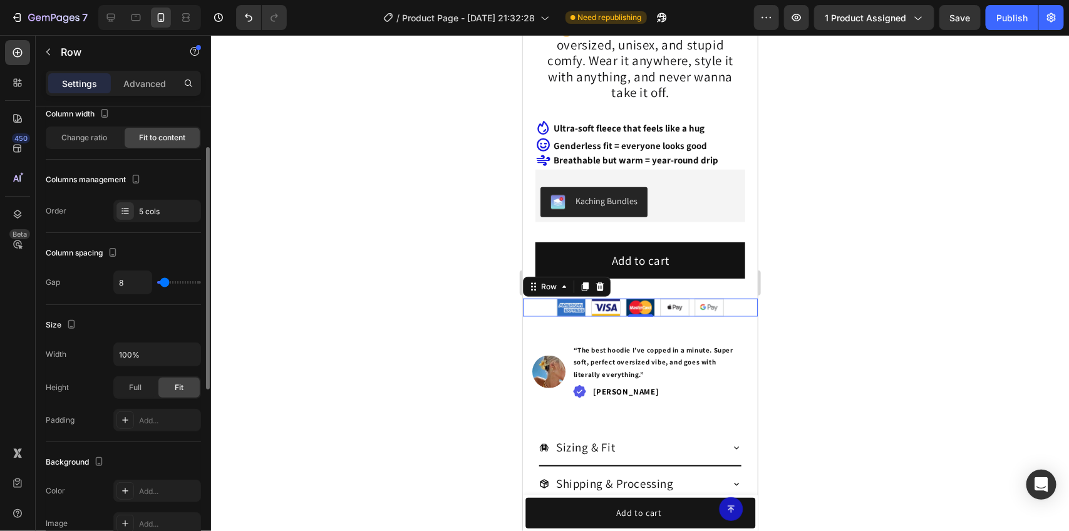
type input "69"
type input "113"
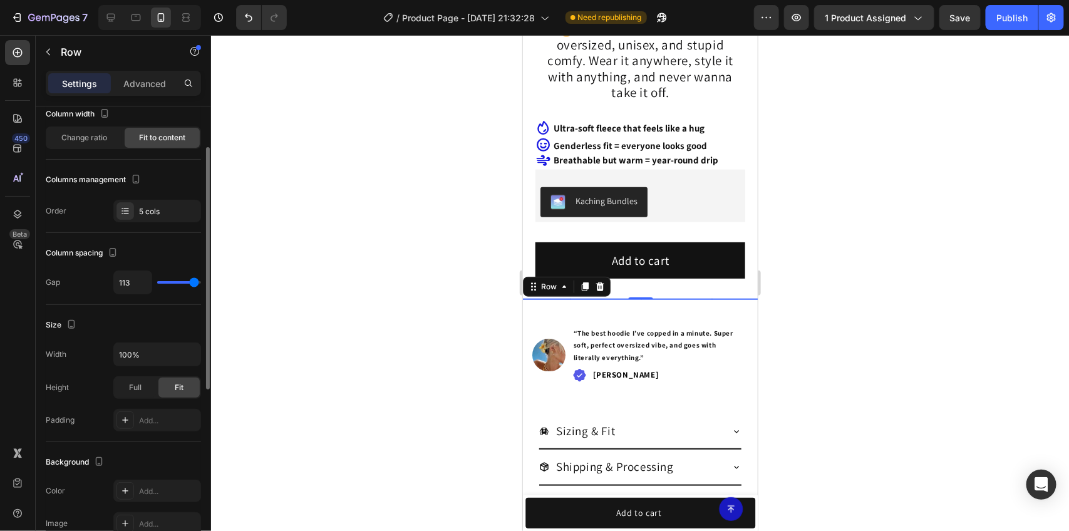
type input "50"
type input "0"
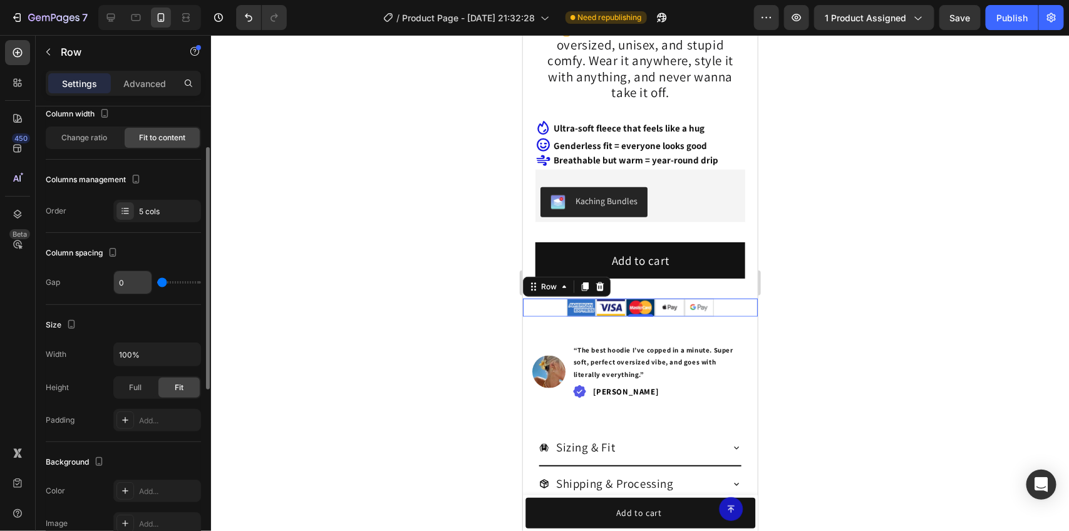
drag, startPoint x: 163, startPoint y: 286, endPoint x: 126, endPoint y: 284, distance: 37.0
type input "0"
click at [157, 283] on input "range" at bounding box center [179, 282] width 44 height 3
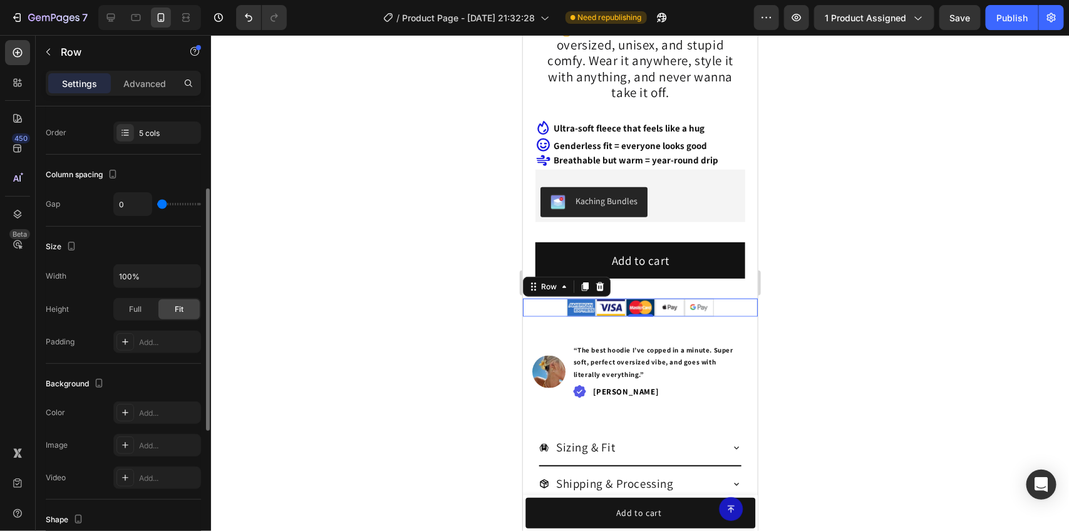
type input "5"
type input "27"
type input "44"
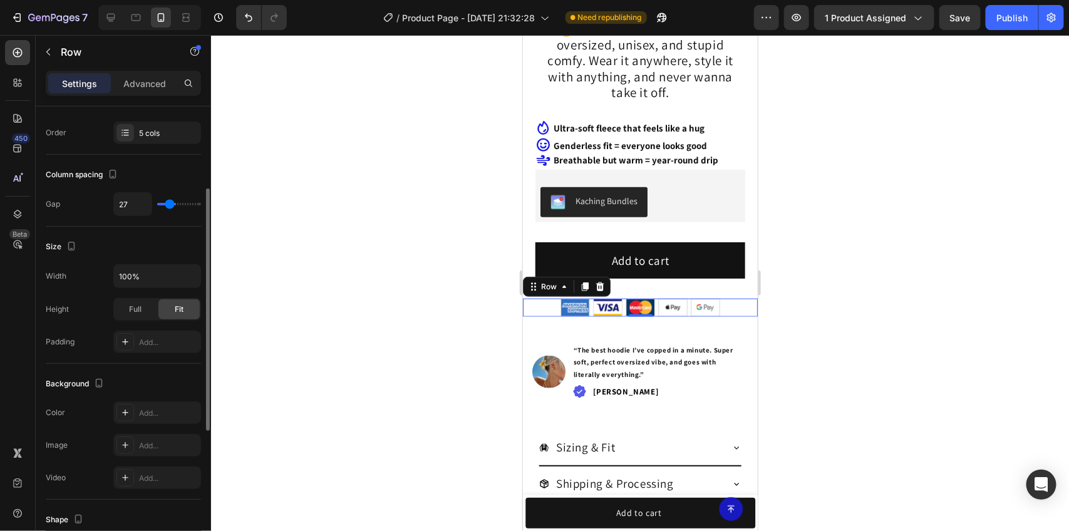
type input "44"
type input "50"
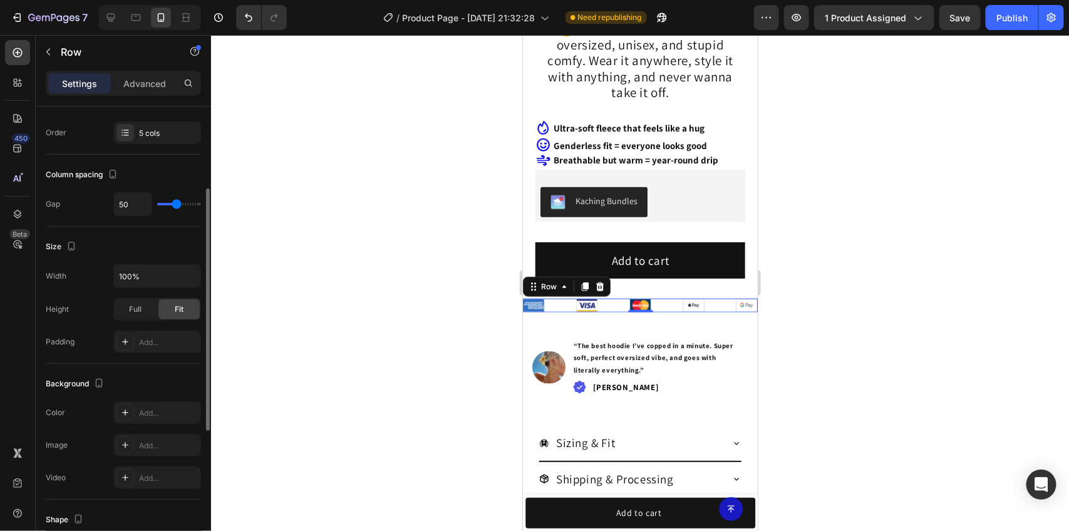
type input "47"
type input "30"
type input "27"
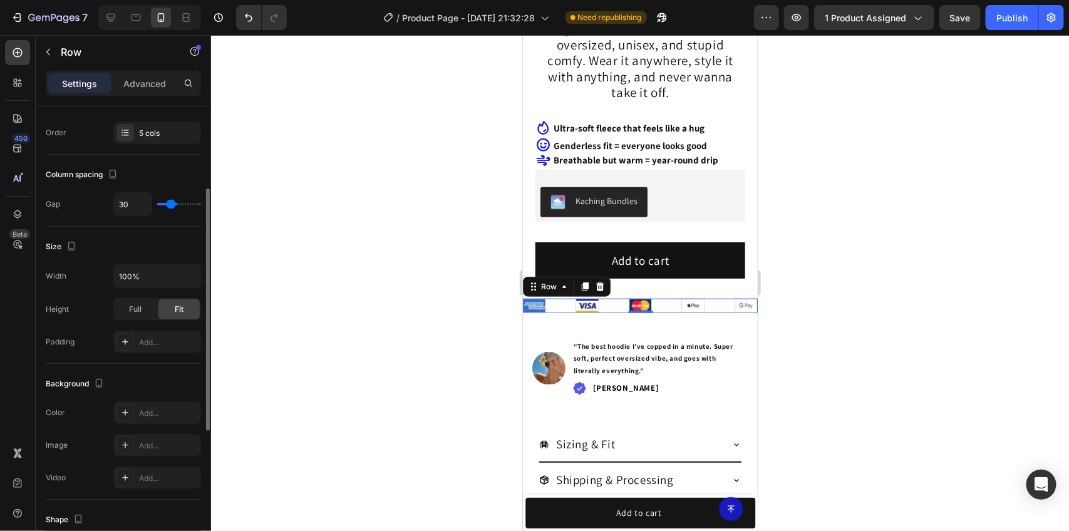
type input "27"
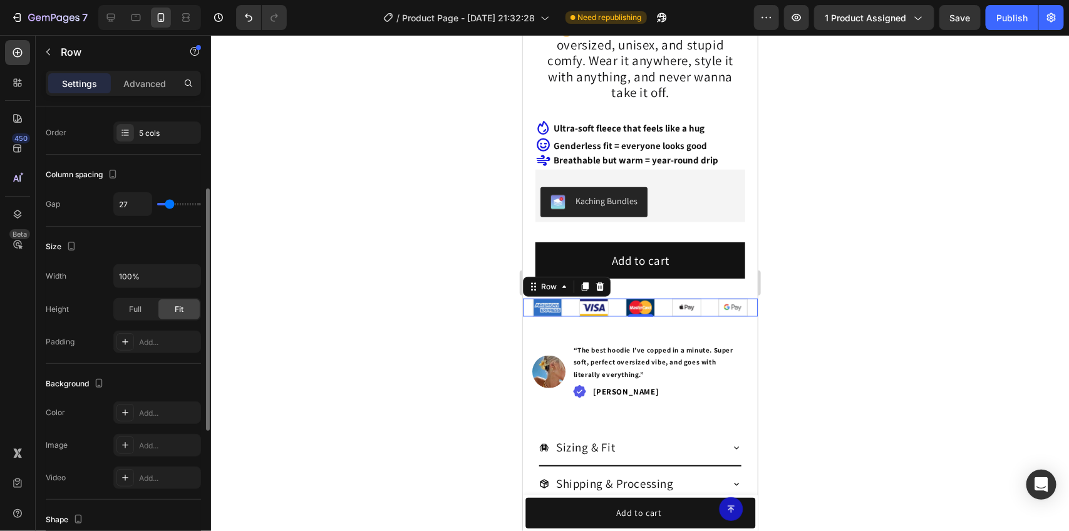
type input "16"
type input "30"
type input "25"
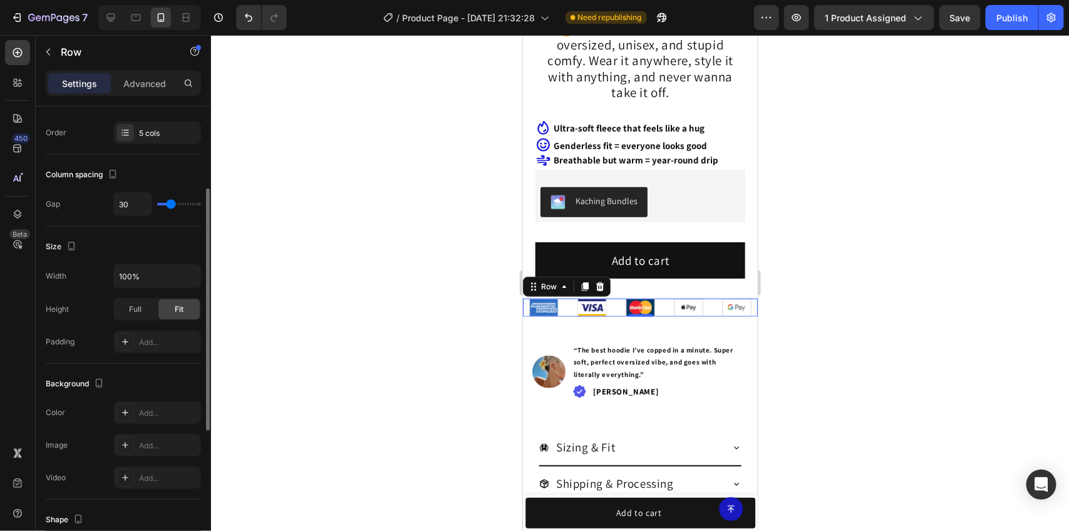
type input "25"
type input "19"
type input "16"
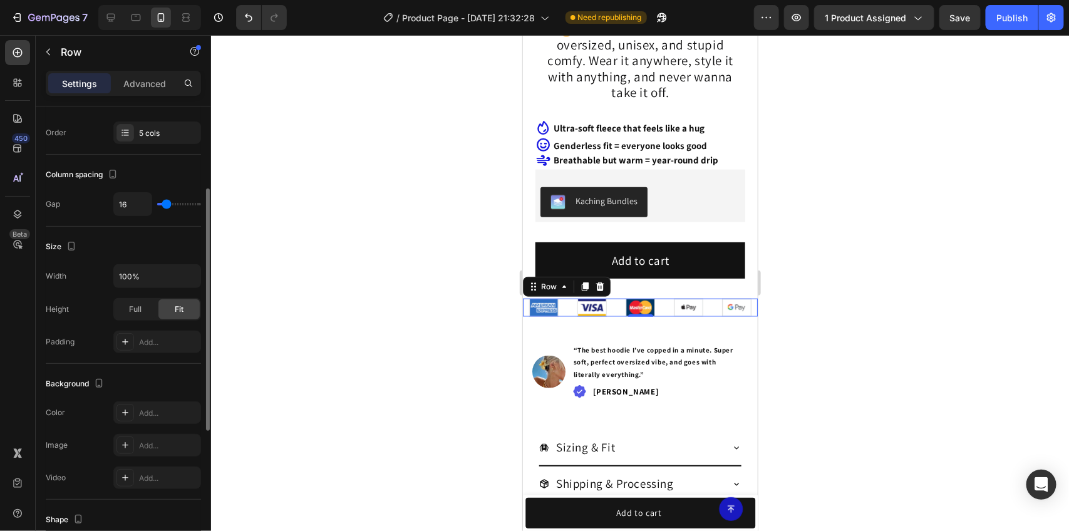
type input "5"
type input "13"
type input "16"
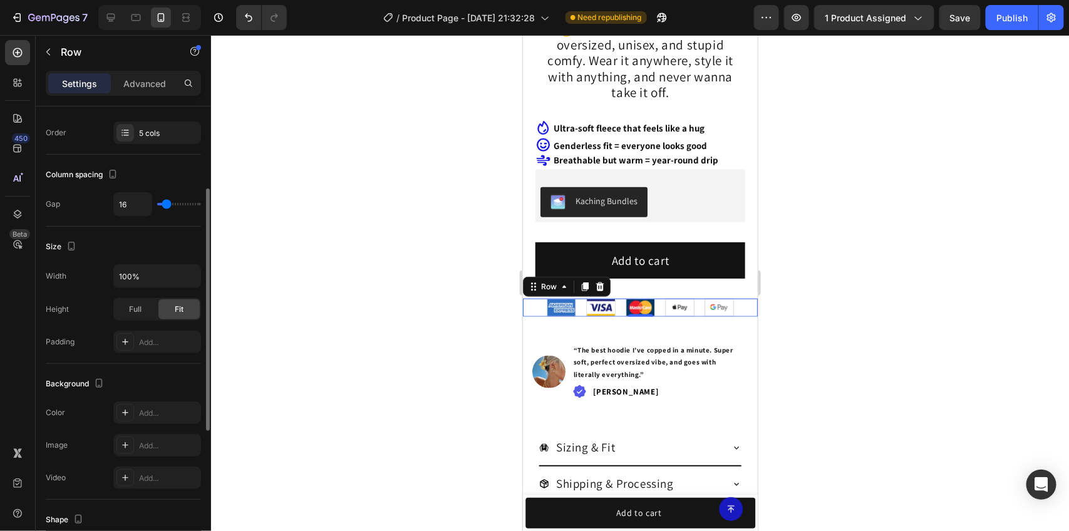
type input "16"
click at [167, 205] on input "range" at bounding box center [179, 204] width 44 height 3
click at [897, 167] on div at bounding box center [640, 283] width 858 height 496
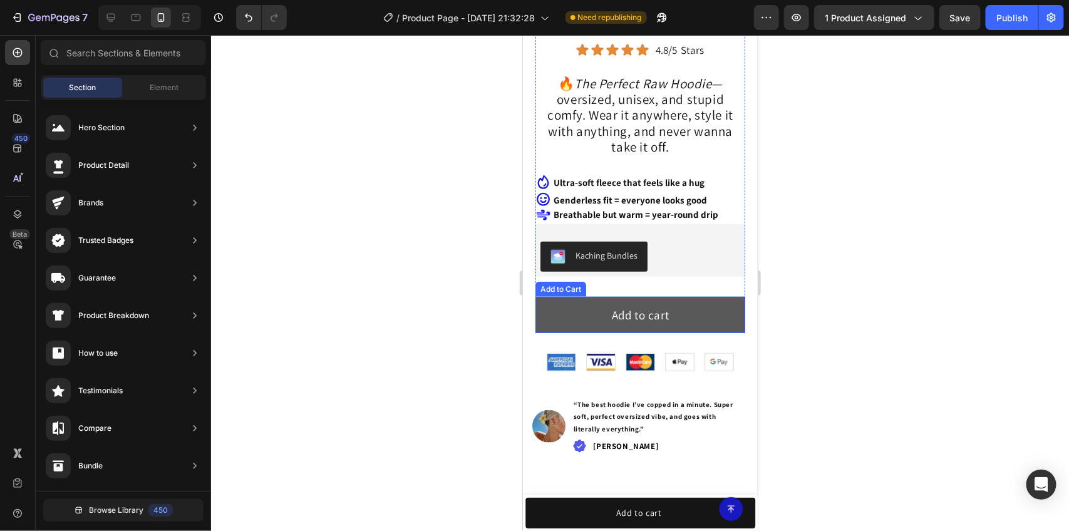
scroll to position [470, 0]
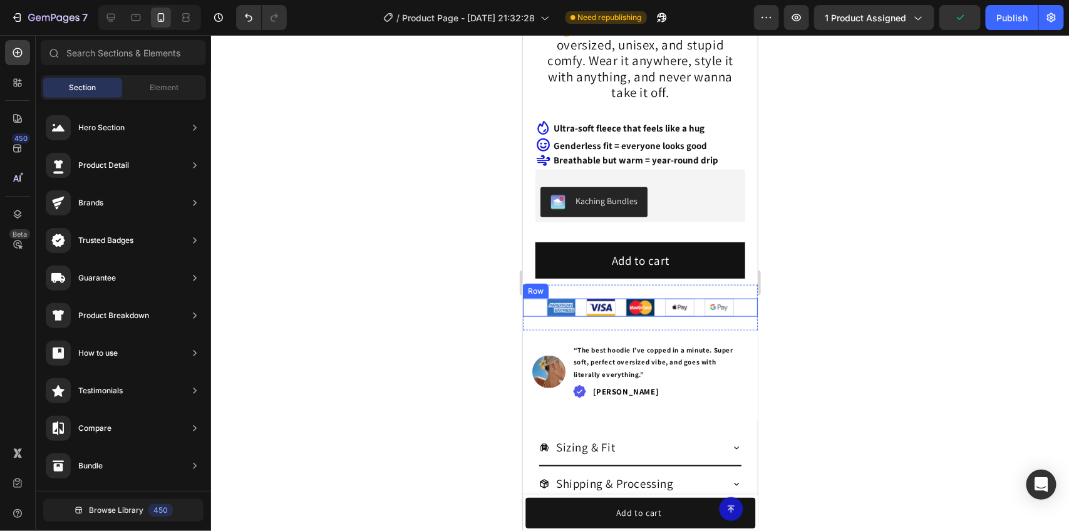
click at [735, 293] on div "Image Image Image Image Image Row Section 4" at bounding box center [639, 306] width 235 height 45
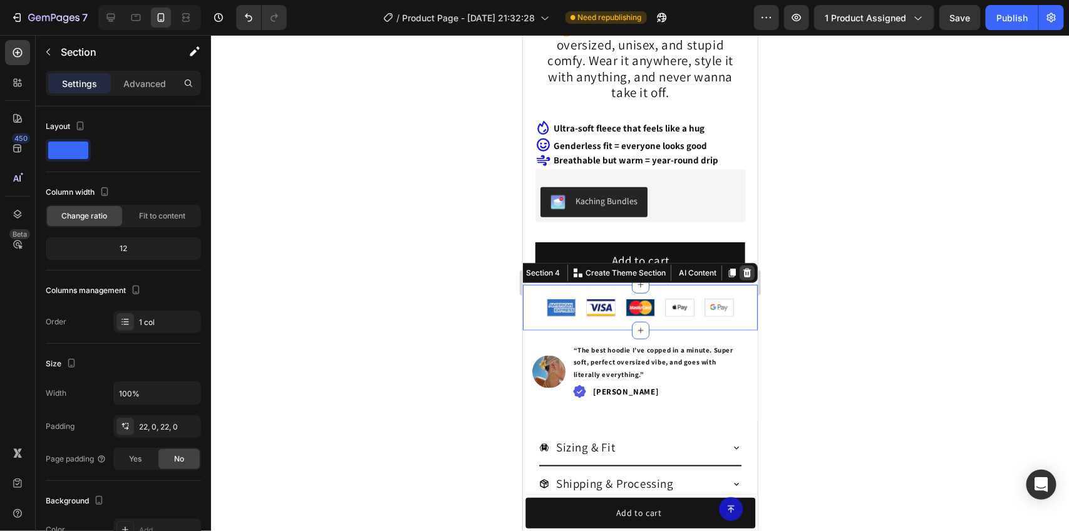
click at [742, 269] on icon at bounding box center [747, 273] width 10 height 10
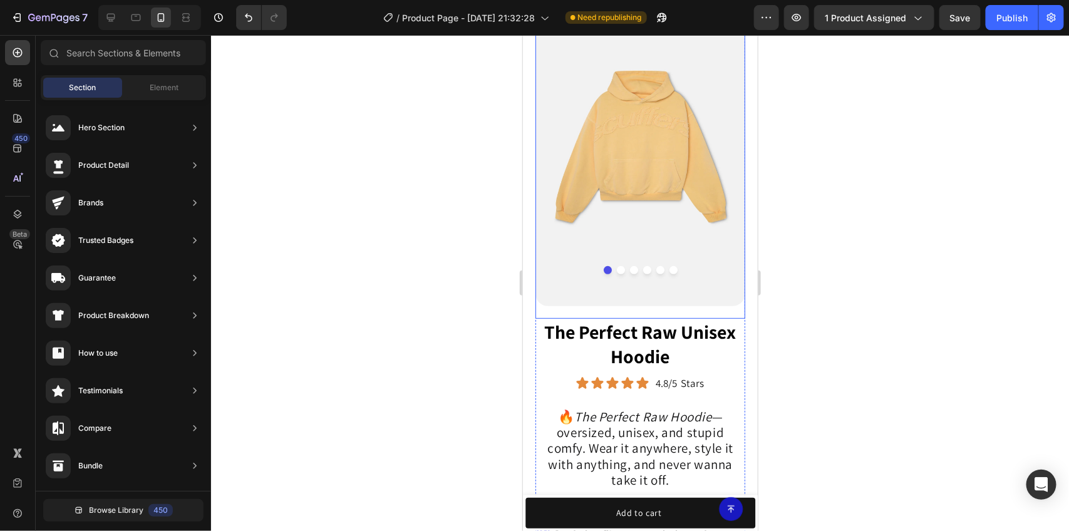
scroll to position [78, 0]
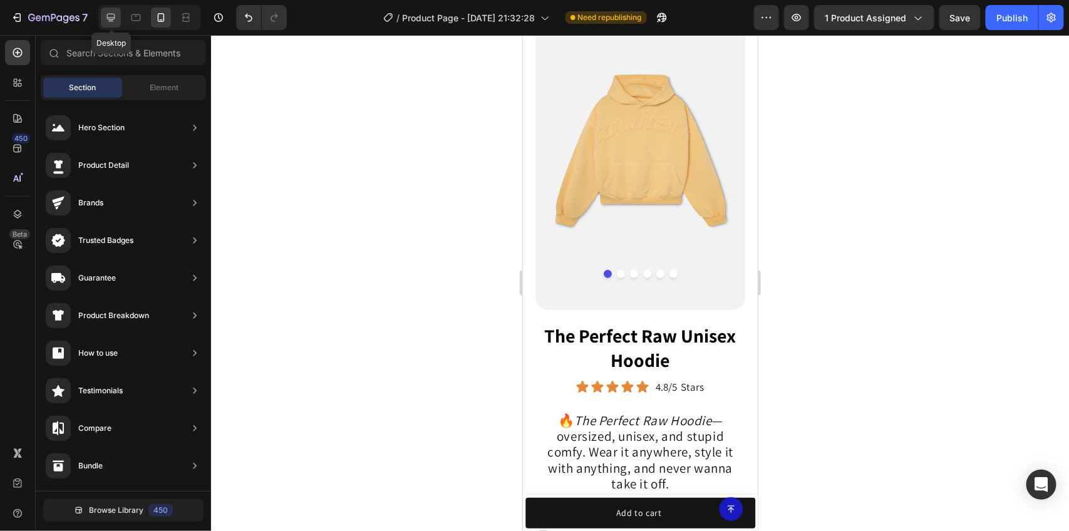
click at [110, 26] on div at bounding box center [111, 18] width 20 height 20
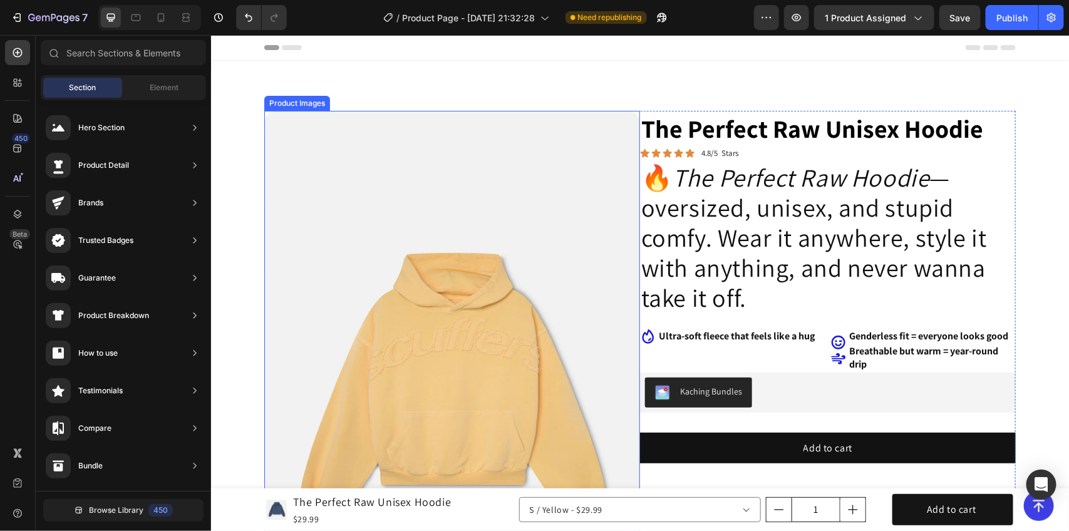
click at [368, 204] on img at bounding box center [452, 392] width 376 height 564
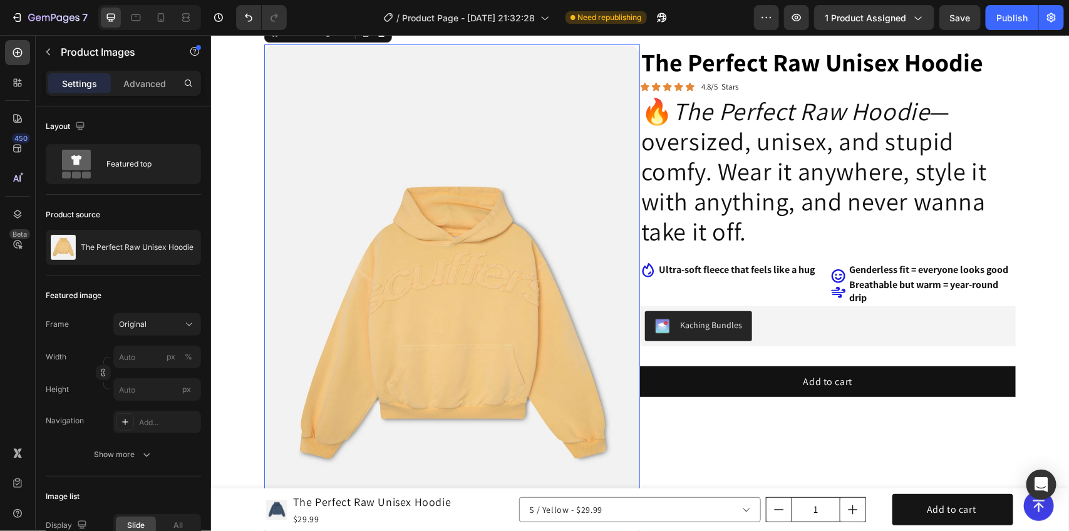
scroll to position [157, 0]
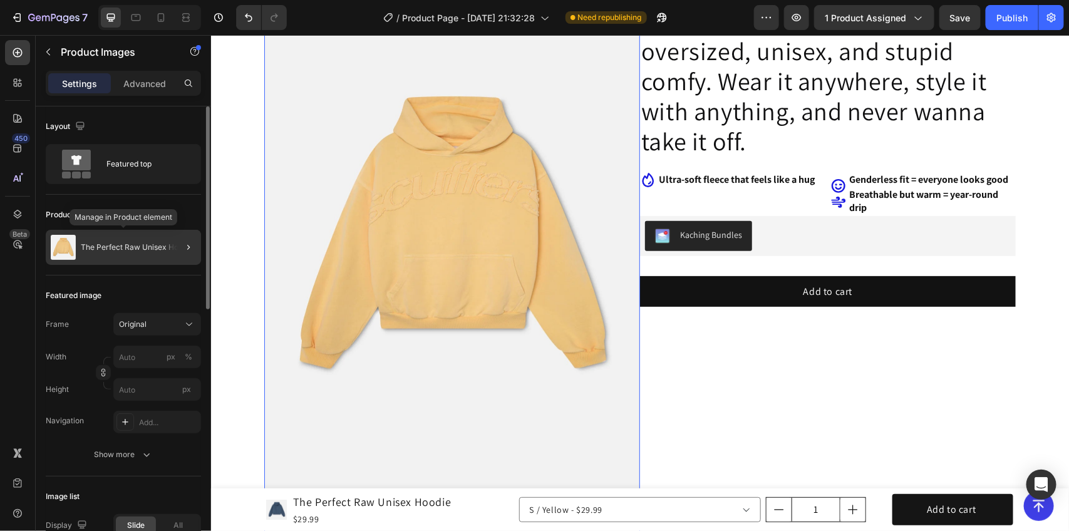
click at [157, 246] on p "The Perfect Raw Unisex Hoodie" at bounding box center [137, 247] width 113 height 9
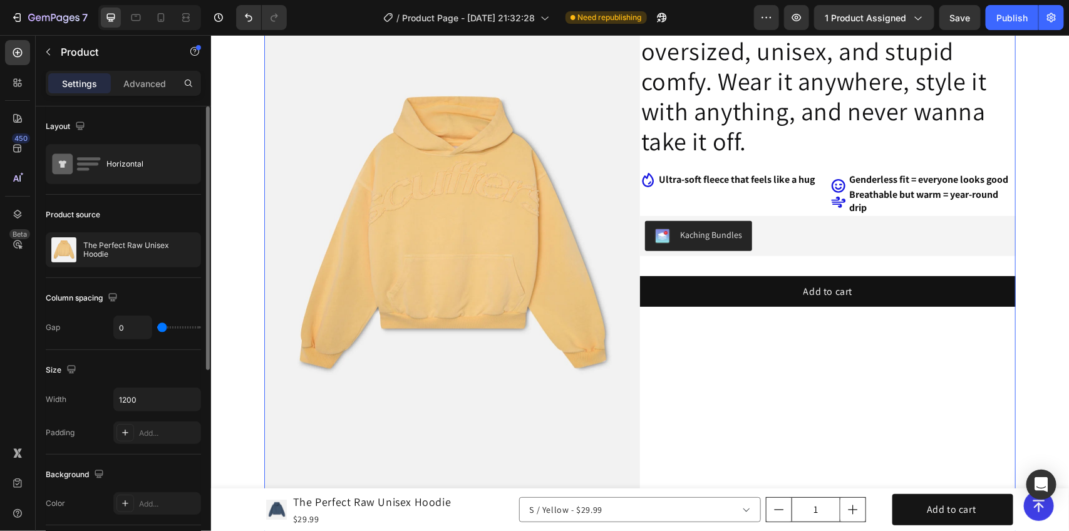
drag, startPoint x: 161, startPoint y: 215, endPoint x: 175, endPoint y: 189, distance: 30.0
click at [161, 214] on div "Product source" at bounding box center [123, 215] width 155 height 20
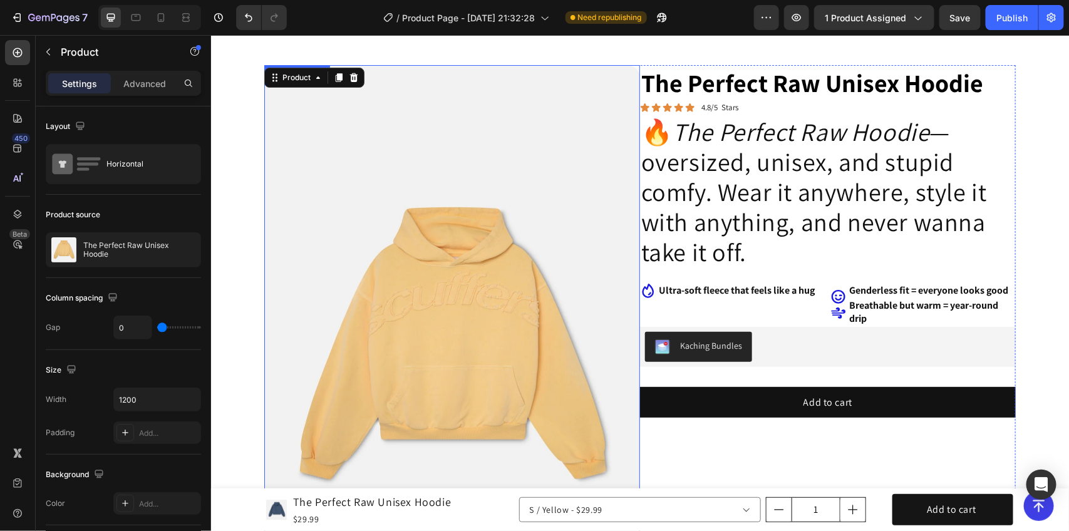
scroll to position [0, 0]
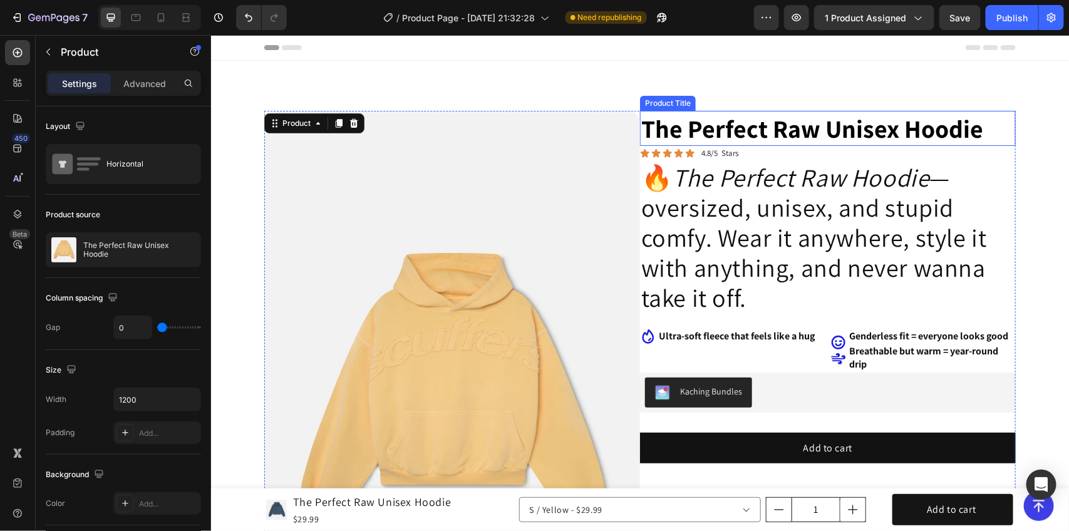
click at [691, 139] on h1 "The Perfect Raw Unisex Hoodie" at bounding box center [828, 127] width 376 height 35
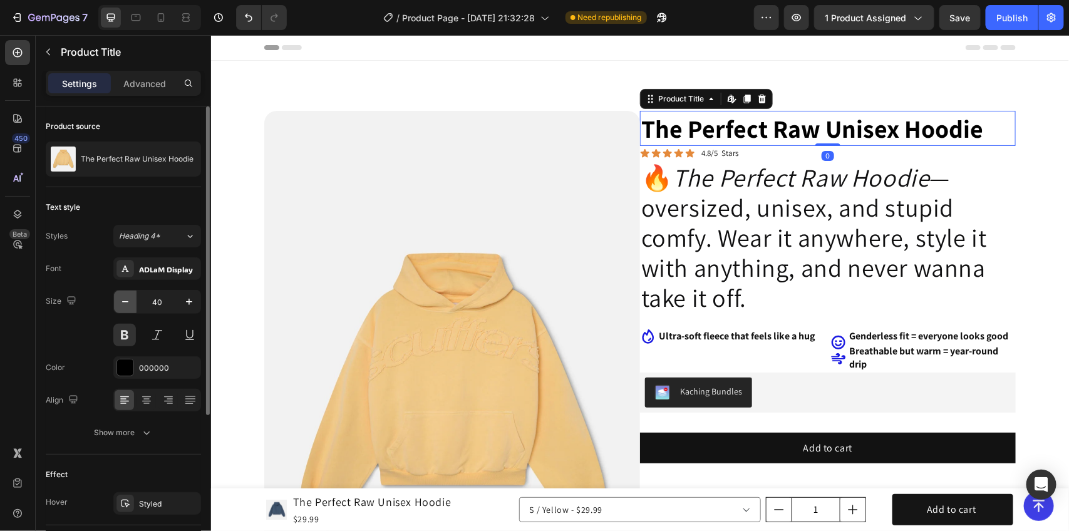
click at [130, 301] on icon "button" at bounding box center [125, 302] width 13 height 13
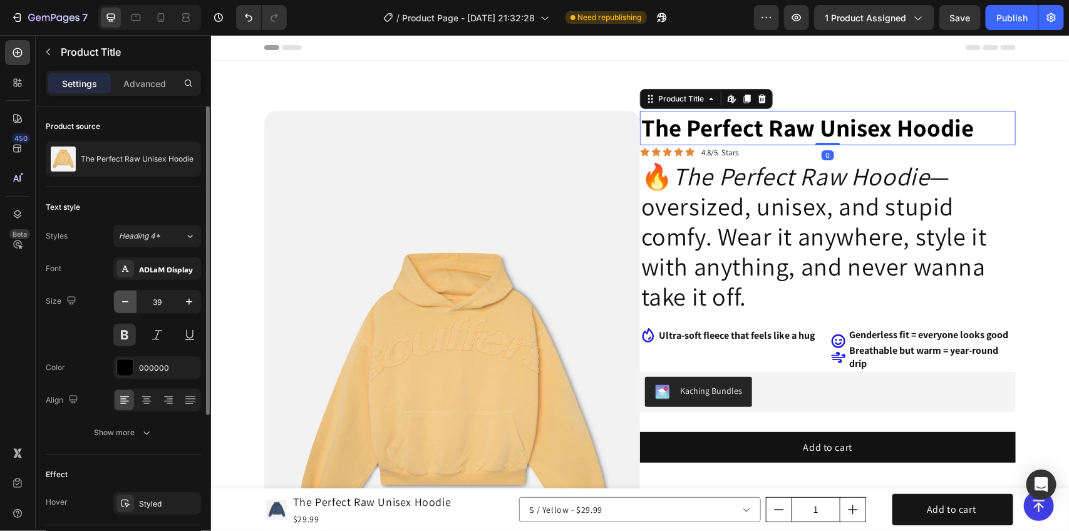
click at [130, 301] on icon "button" at bounding box center [125, 302] width 13 height 13
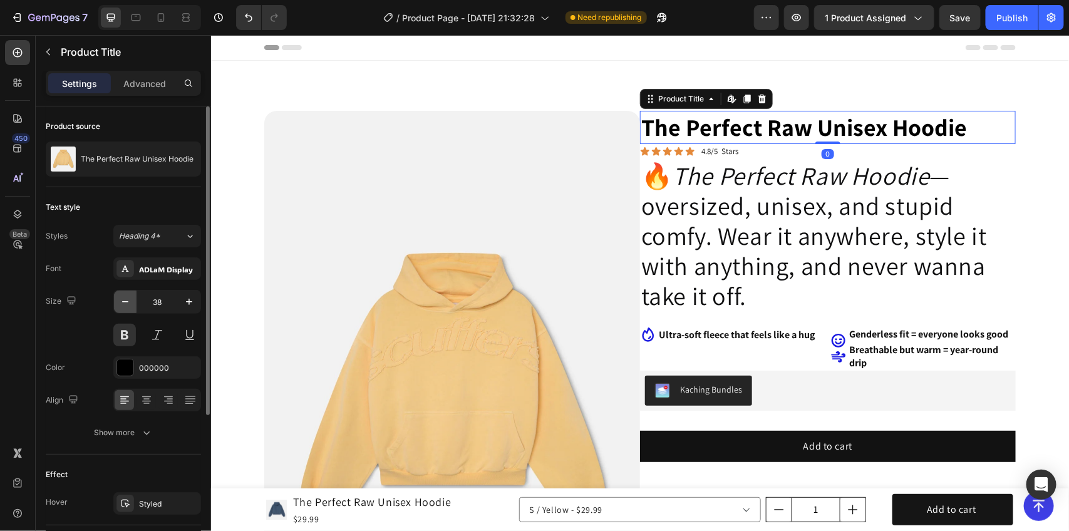
click at [130, 301] on icon "button" at bounding box center [125, 302] width 13 height 13
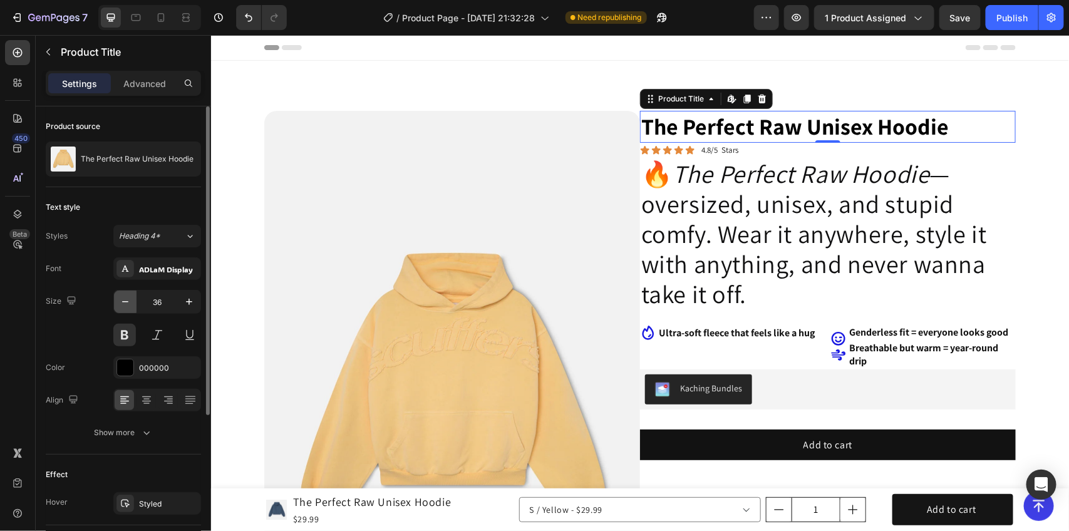
click at [130, 301] on icon "button" at bounding box center [125, 302] width 13 height 13
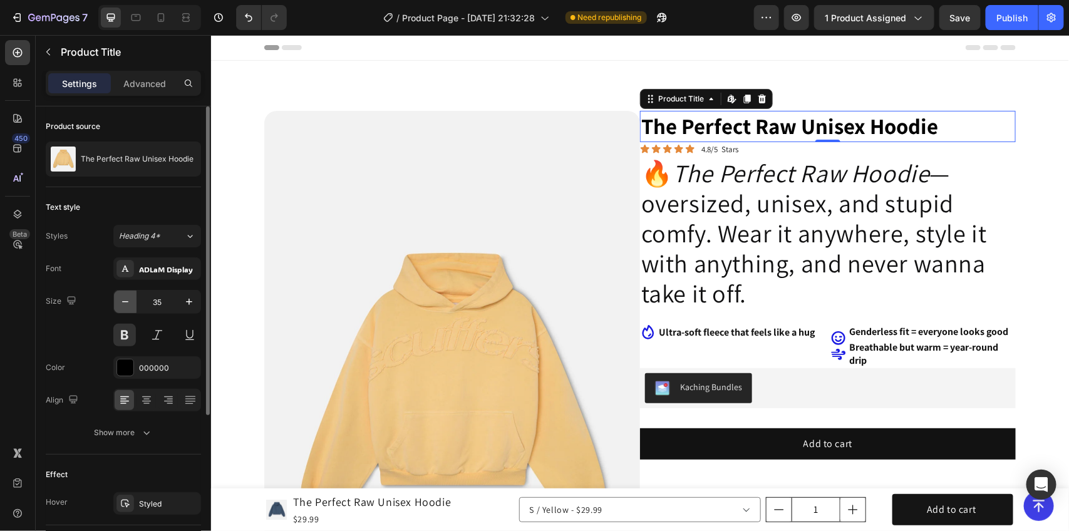
click at [130, 301] on icon "button" at bounding box center [125, 302] width 13 height 13
type input "34"
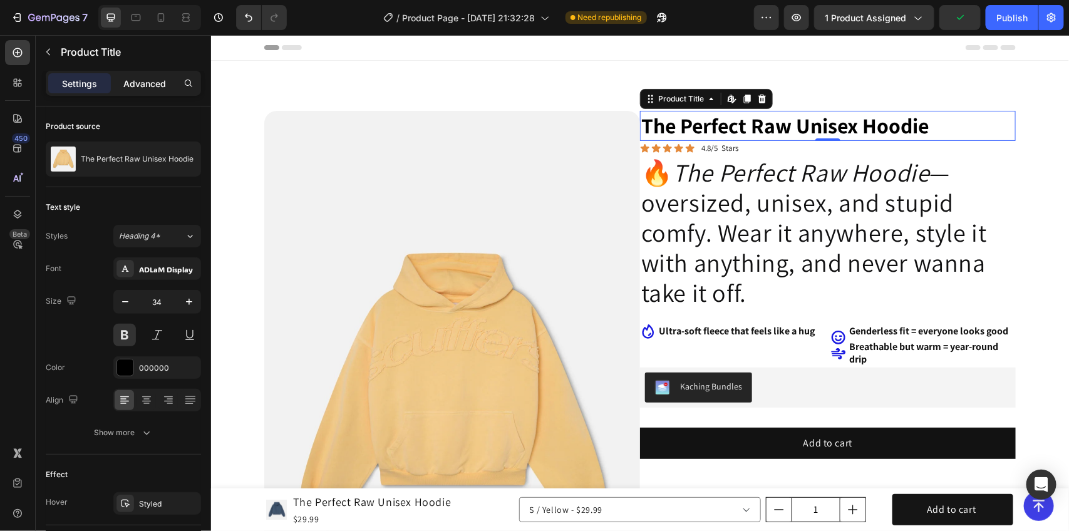
drag, startPoint x: 140, startPoint y: 75, endPoint x: 39, endPoint y: 76, distance: 100.9
click at [140, 75] on div "Advanced" at bounding box center [144, 83] width 63 height 20
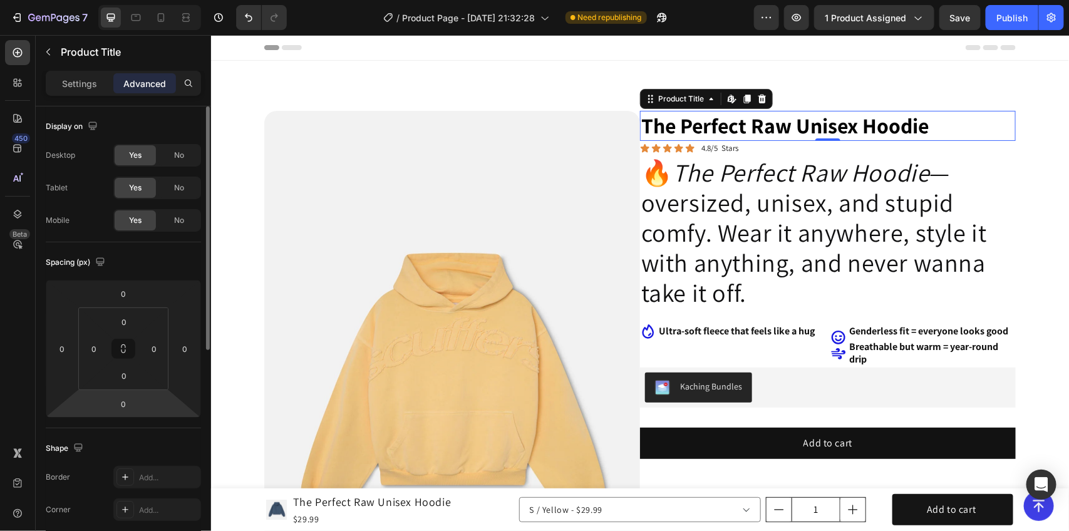
click at [139, 0] on html "7 / Product Page - [DATE] 21:32:28 Need republishing Preview 1 product assigned…" at bounding box center [534, 0] width 1069 height 0
drag, startPoint x: 107, startPoint y: 411, endPoint x: 120, endPoint y: 407, distance: 13.7
click at [107, 0] on html "7 / Product Page - [DATE] 21:32:28 Need republishing Preview 1 product assigned…" at bounding box center [534, 0] width 1069 height 0
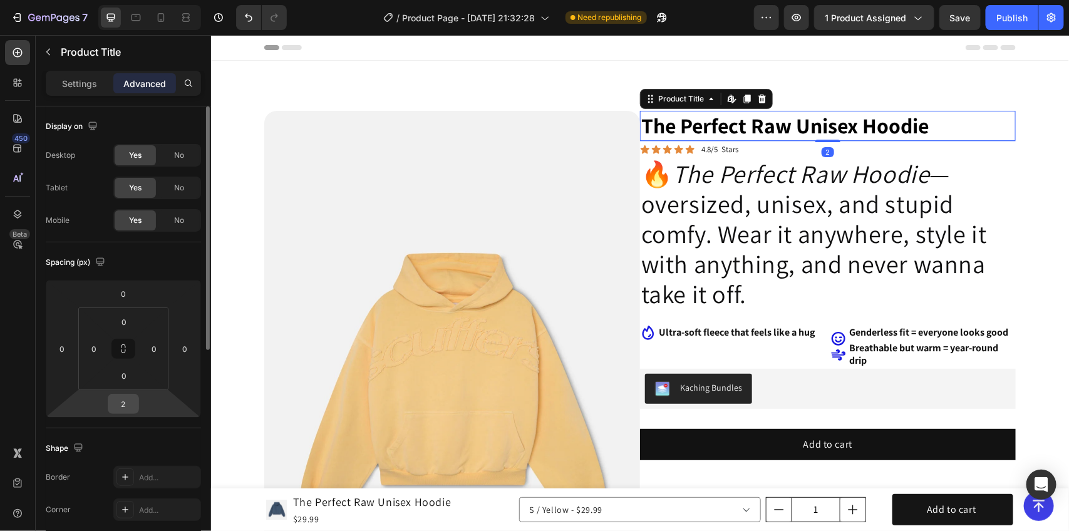
click at [132, 402] on input "2" at bounding box center [123, 404] width 25 height 19
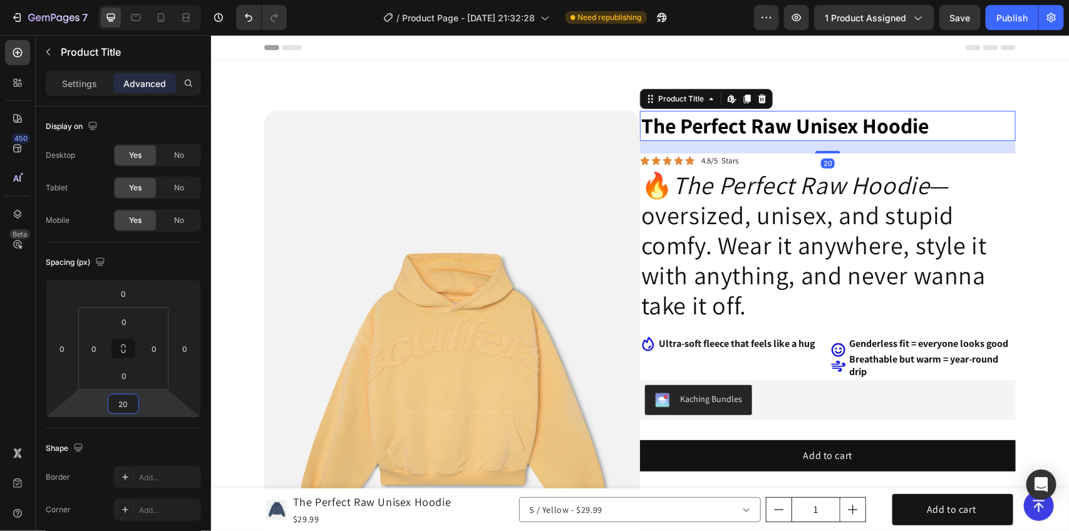
type input "20"
click at [685, 160] on icon at bounding box center [689, 160] width 9 height 8
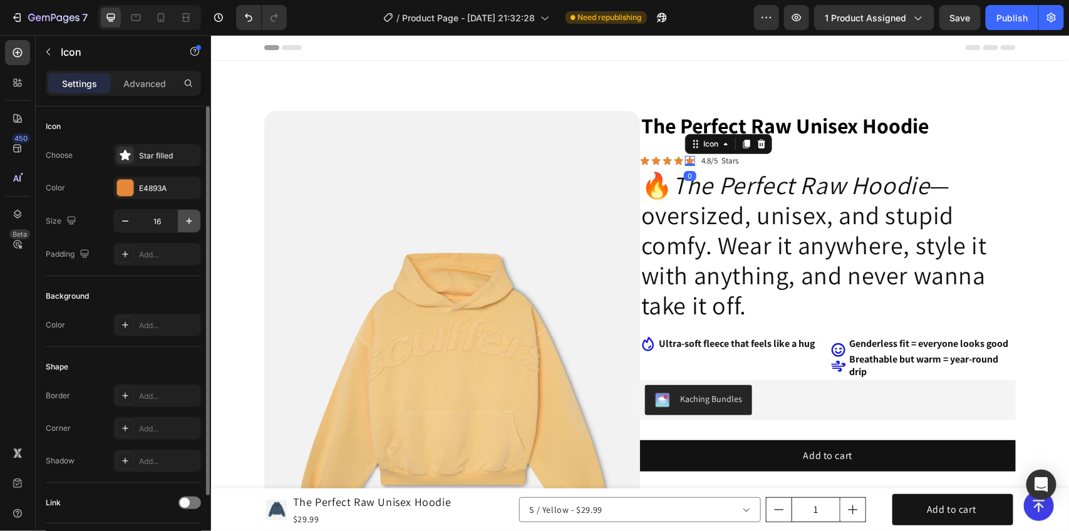
click at [192, 227] on icon "button" at bounding box center [189, 221] width 13 height 13
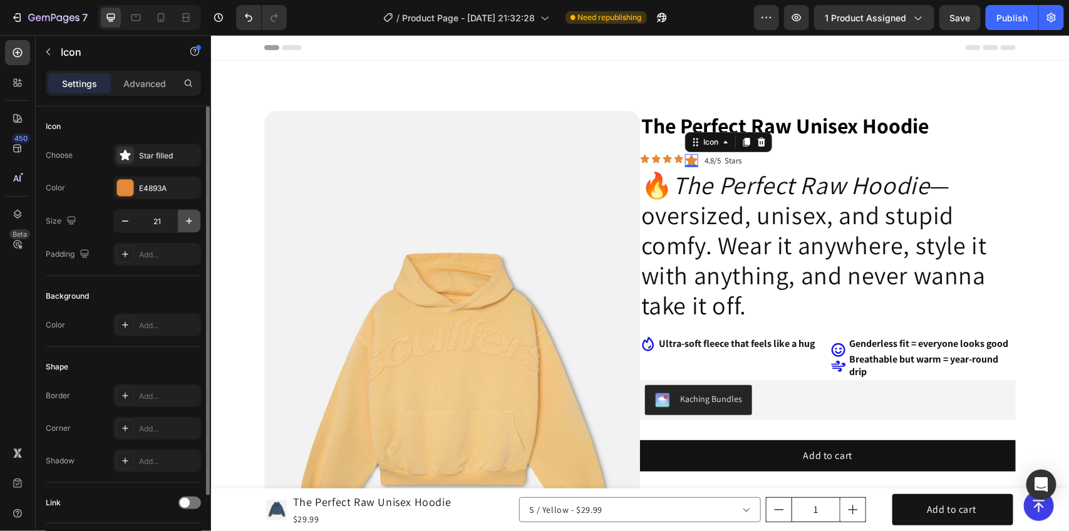
drag, startPoint x: 192, startPoint y: 227, endPoint x: 65, endPoint y: 189, distance: 132.0
click at [192, 227] on icon "button" at bounding box center [189, 221] width 13 height 13
type input "22"
click at [719, 160] on p "4.8/5 Stars" at bounding box center [723, 160] width 37 height 13
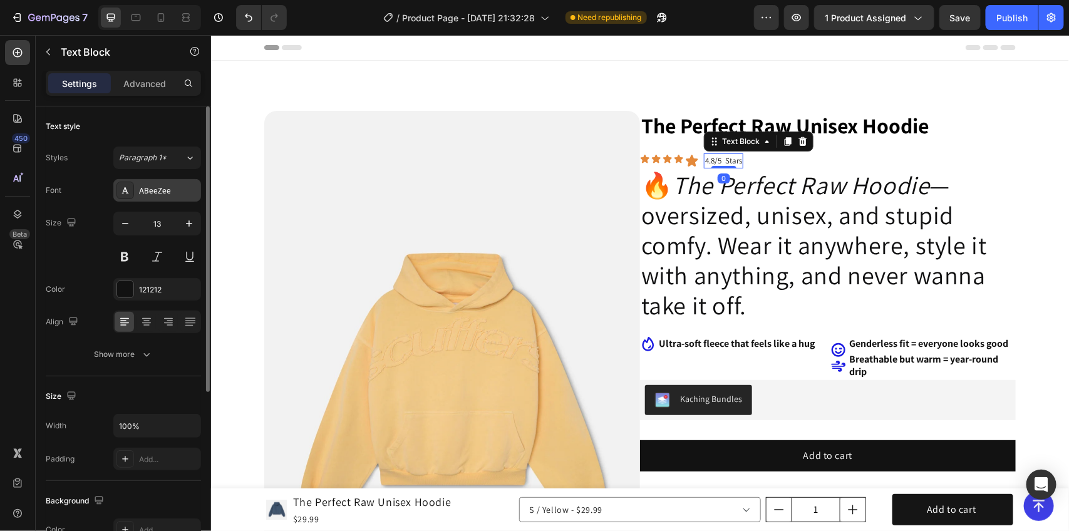
click at [177, 200] on div "ABeeZee" at bounding box center [157, 190] width 88 height 23
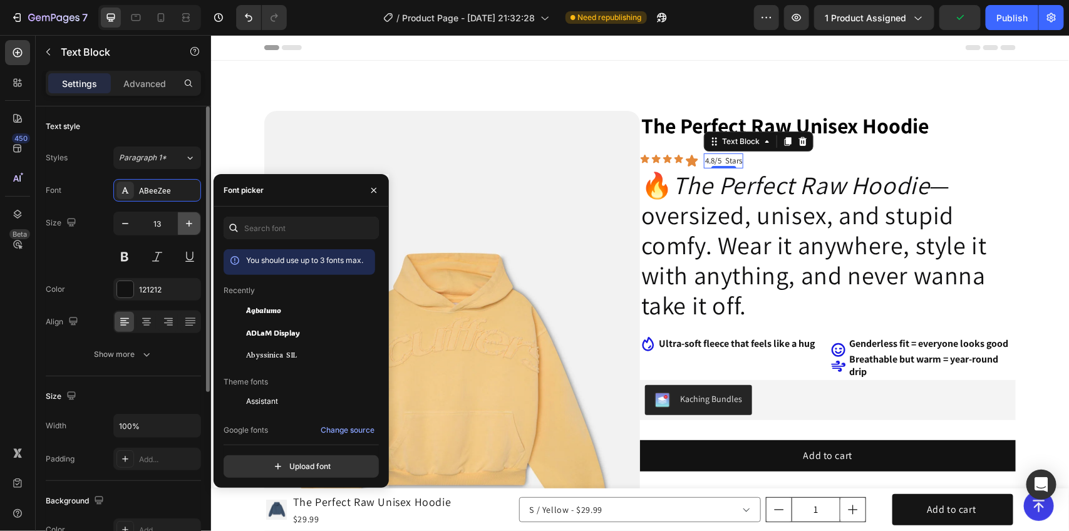
click at [185, 224] on icon "button" at bounding box center [189, 223] width 13 height 13
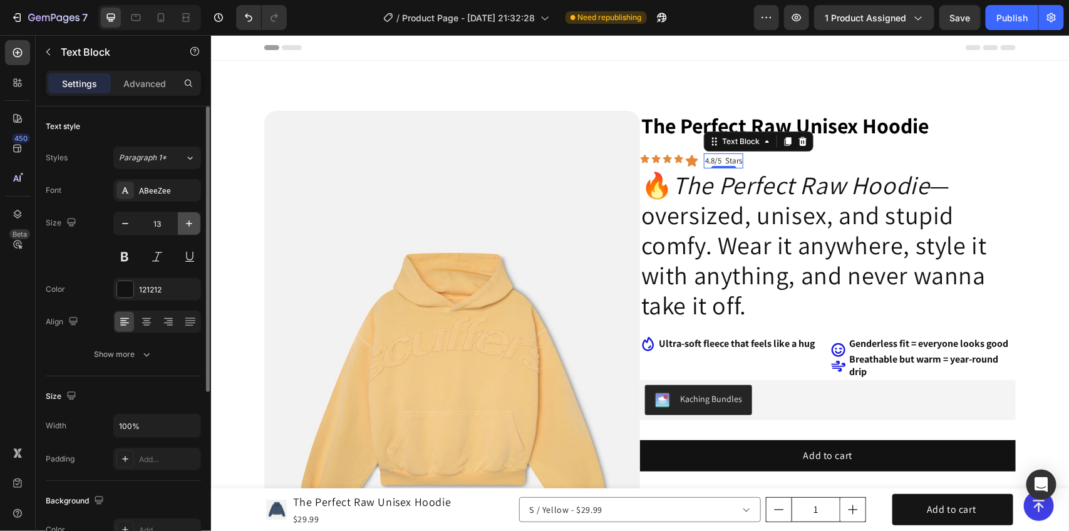
click at [185, 224] on icon "button" at bounding box center [189, 223] width 13 height 13
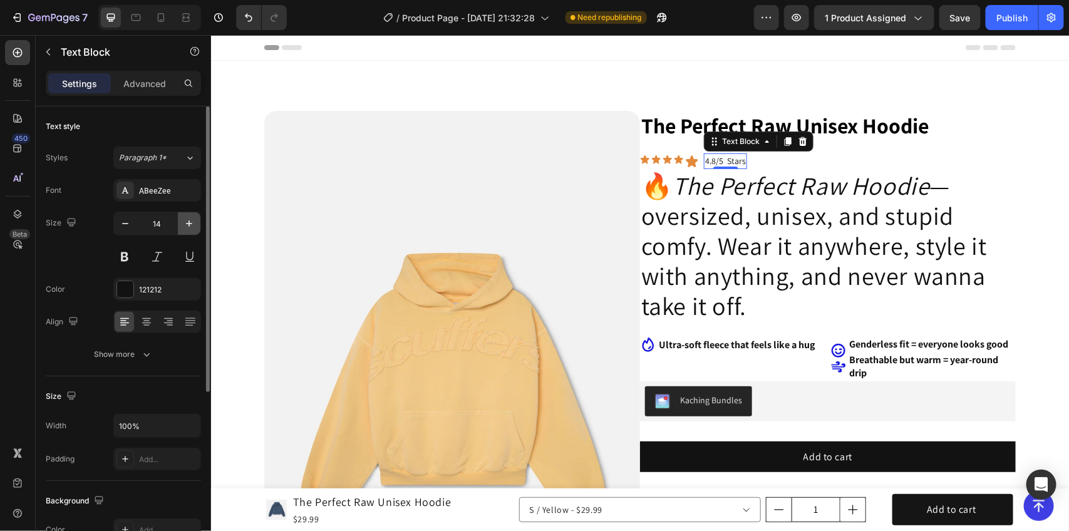
click at [184, 222] on icon "button" at bounding box center [189, 223] width 13 height 13
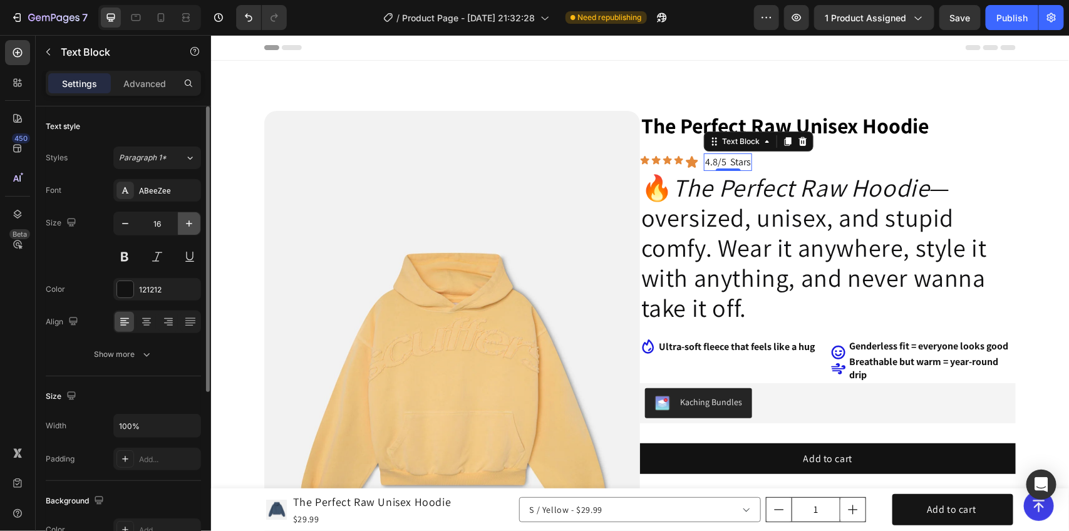
click at [184, 222] on icon "button" at bounding box center [189, 223] width 13 height 13
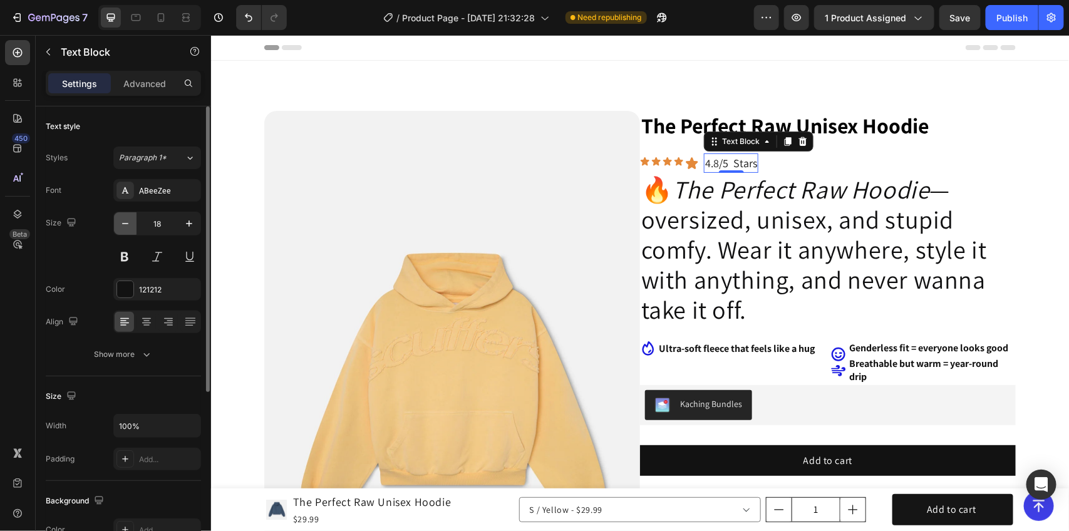
click at [129, 227] on icon "button" at bounding box center [125, 223] width 13 height 13
type input "17"
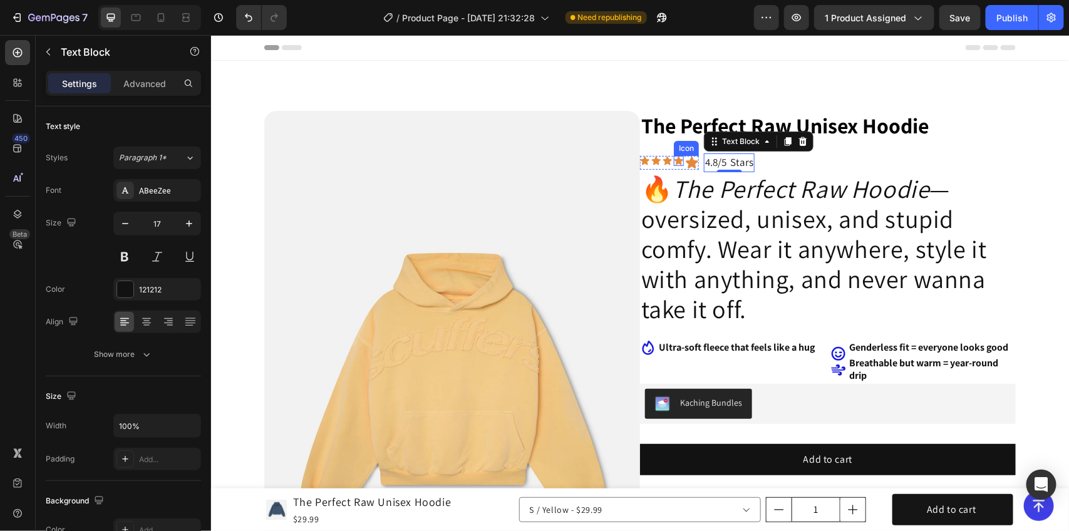
click at [673, 164] on icon at bounding box center [678, 160] width 10 height 10
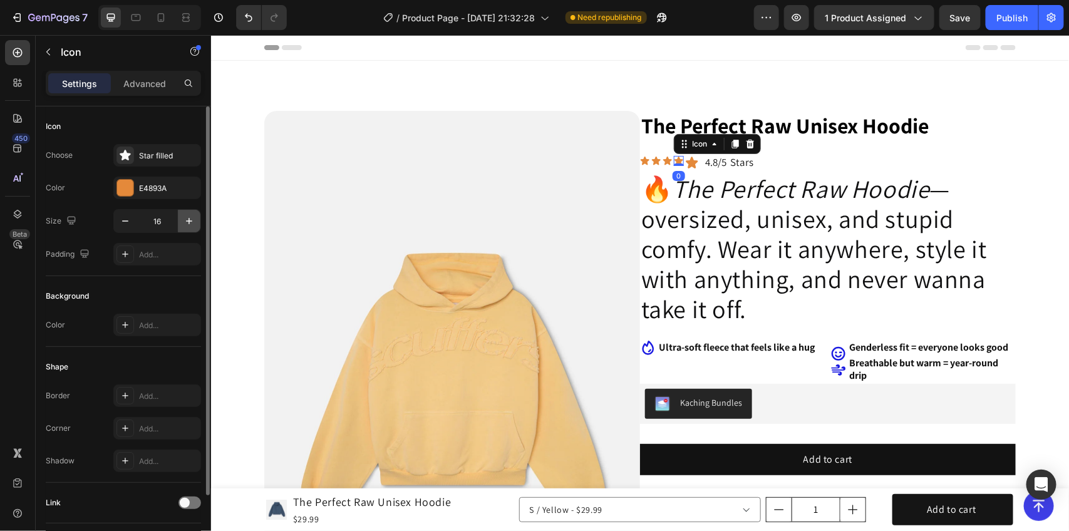
click at [187, 223] on icon "button" at bounding box center [189, 221] width 13 height 13
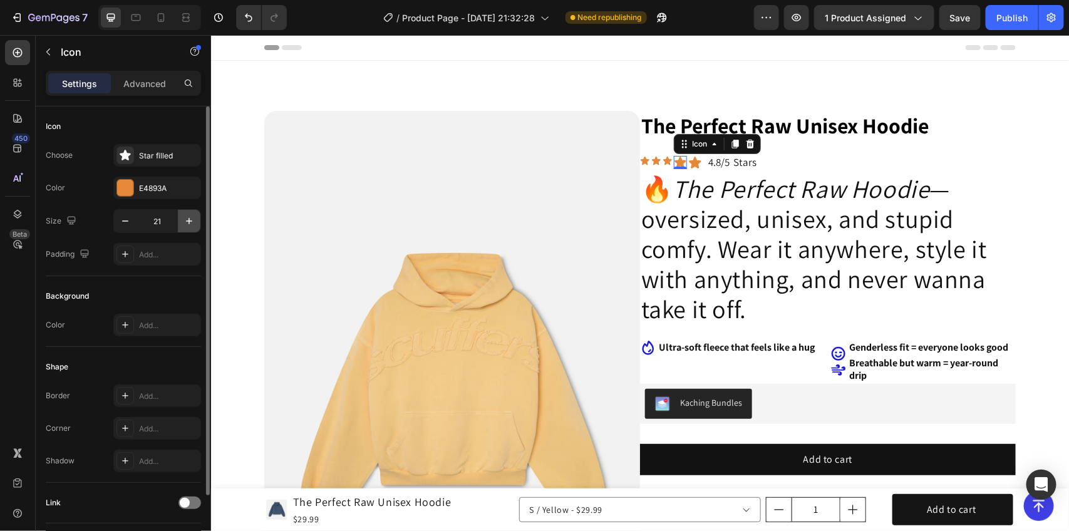
click at [187, 223] on icon "button" at bounding box center [189, 221] width 13 height 13
type input "22"
click at [663, 160] on icon at bounding box center [667, 160] width 9 height 8
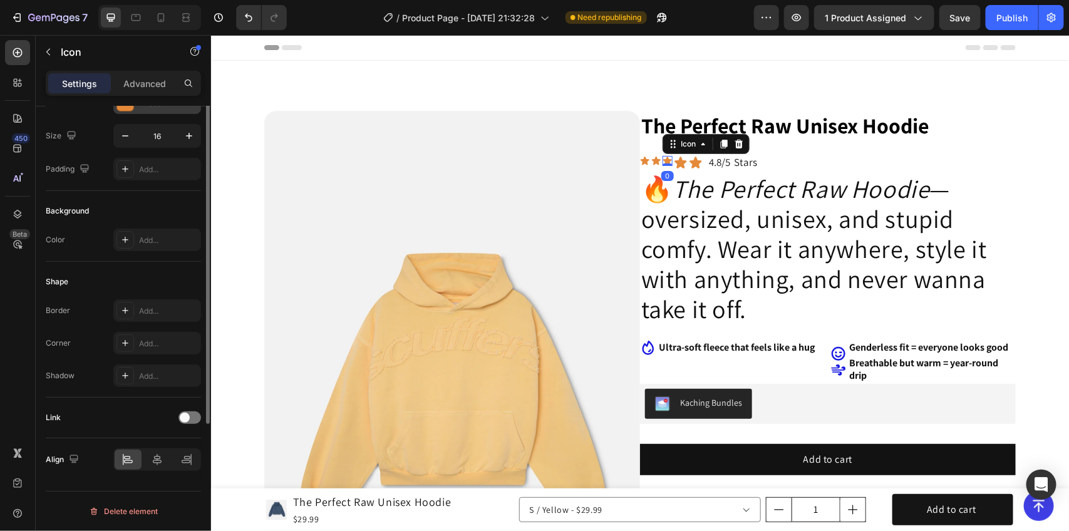
scroll to position [8, 0]
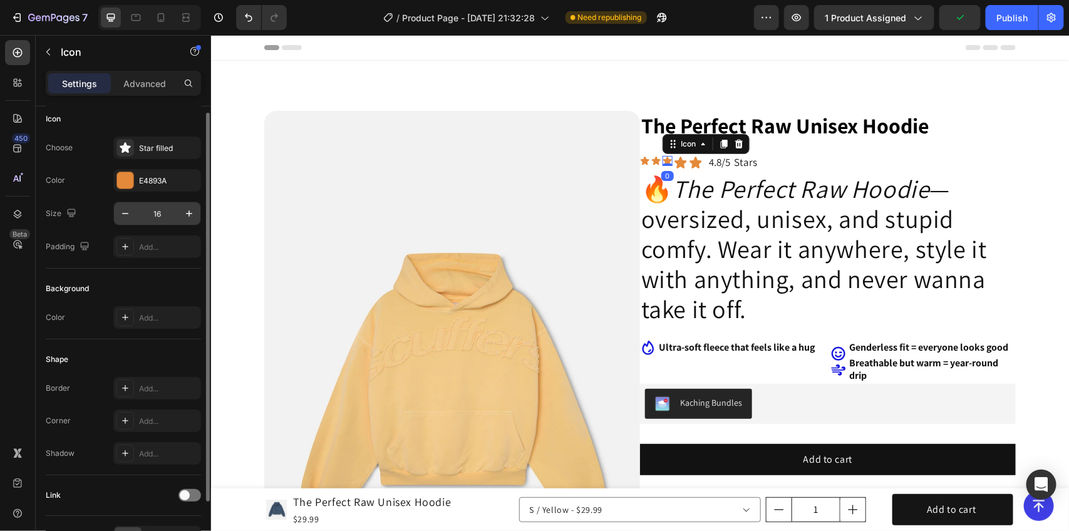
click at [158, 211] on input "16" at bounding box center [157, 213] width 41 height 23
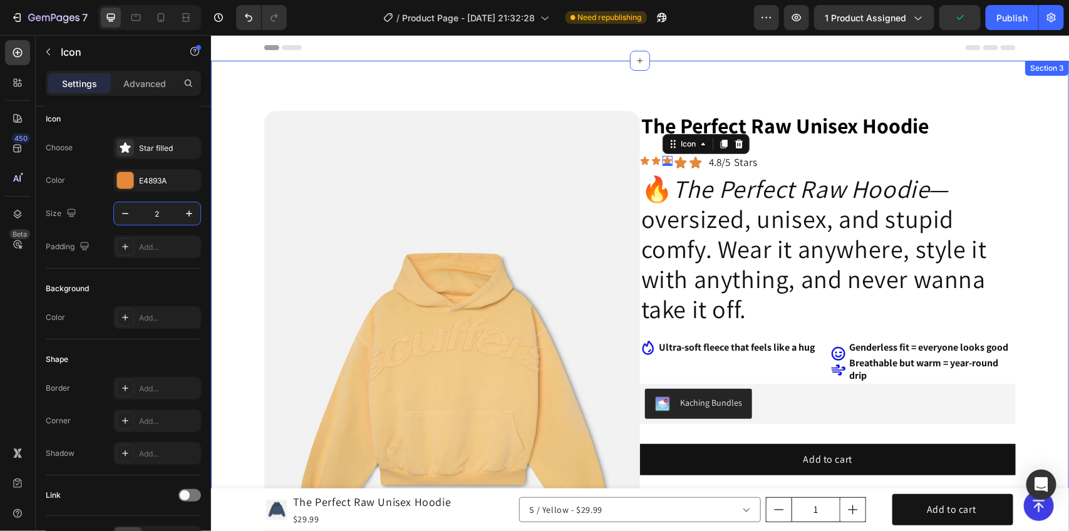
type input "22"
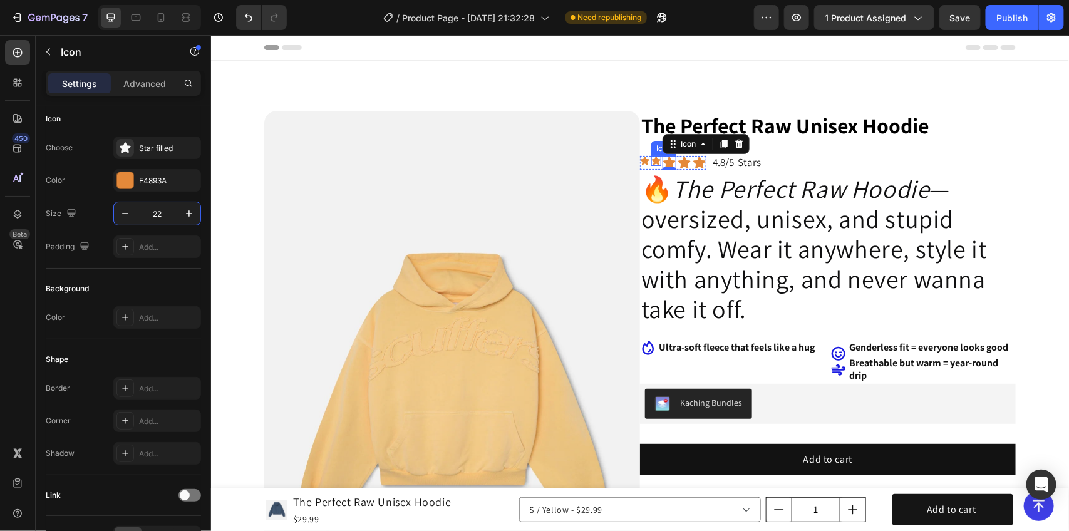
click at [651, 161] on icon at bounding box center [656, 160] width 10 height 10
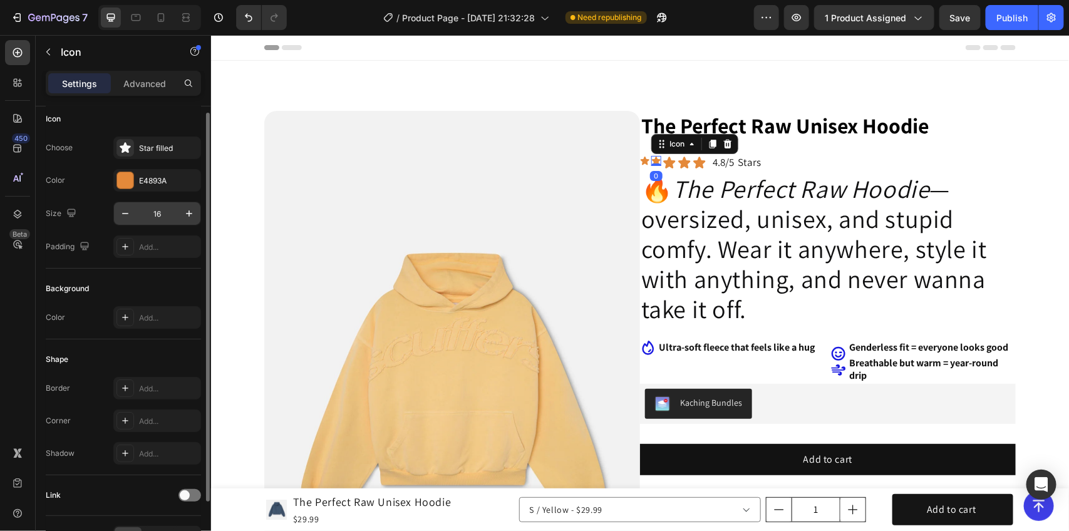
click at [151, 211] on input "16" at bounding box center [157, 213] width 41 height 23
type input "22"
click at [640, 162] on icon at bounding box center [644, 160] width 9 height 8
click at [161, 214] on input "16" at bounding box center [157, 213] width 41 height 23
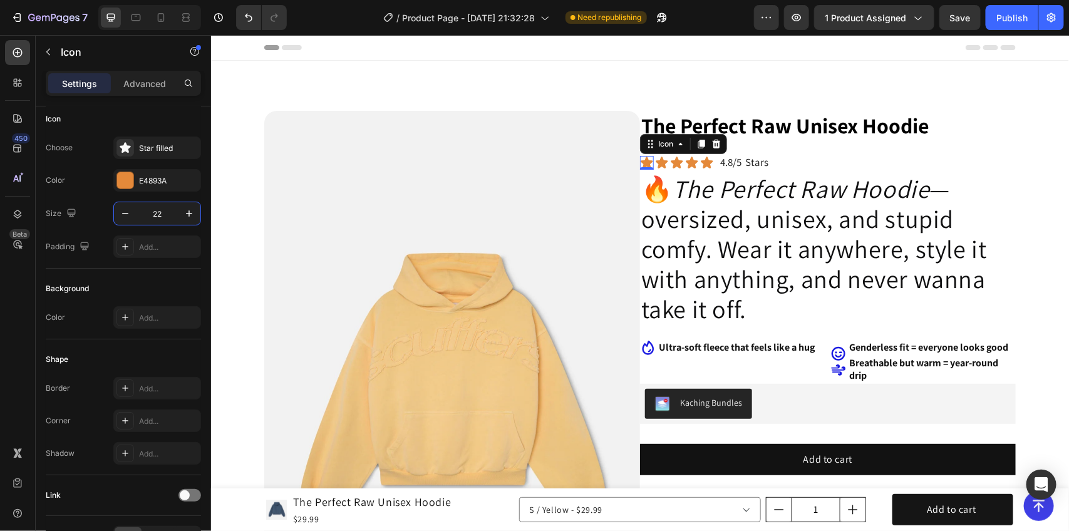
type input "22"
click at [837, 230] on h2 "🔥 The Perfect Raw Hoodie — oversized, unisex, and stupid comfy. Wear it anywher…" at bounding box center [828, 248] width 376 height 153
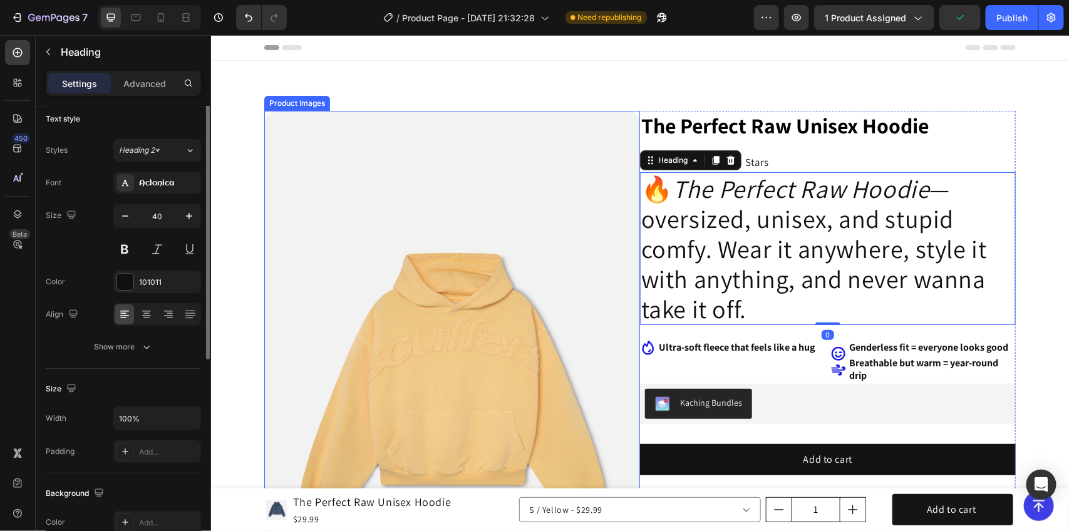
scroll to position [0, 0]
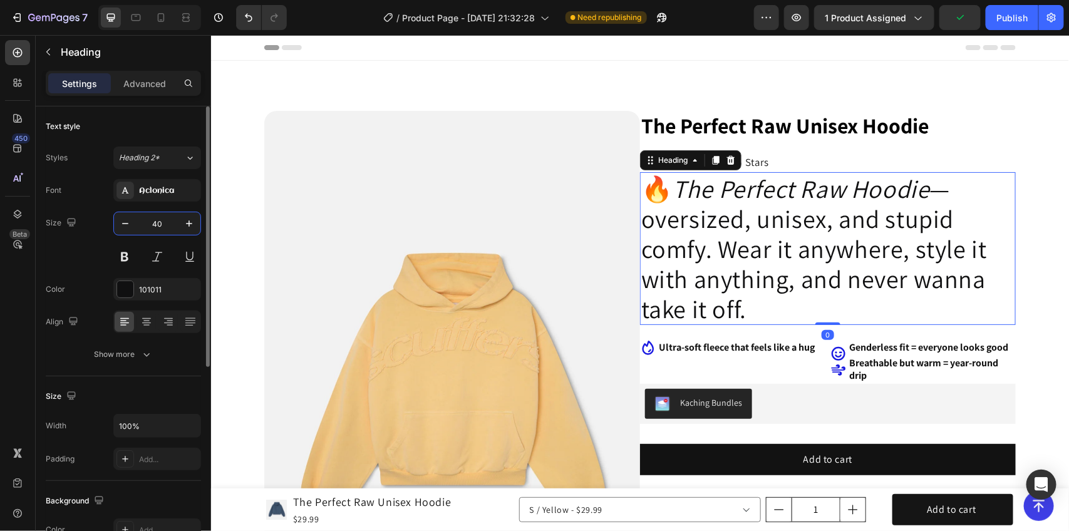
click at [161, 229] on input "40" at bounding box center [157, 223] width 41 height 23
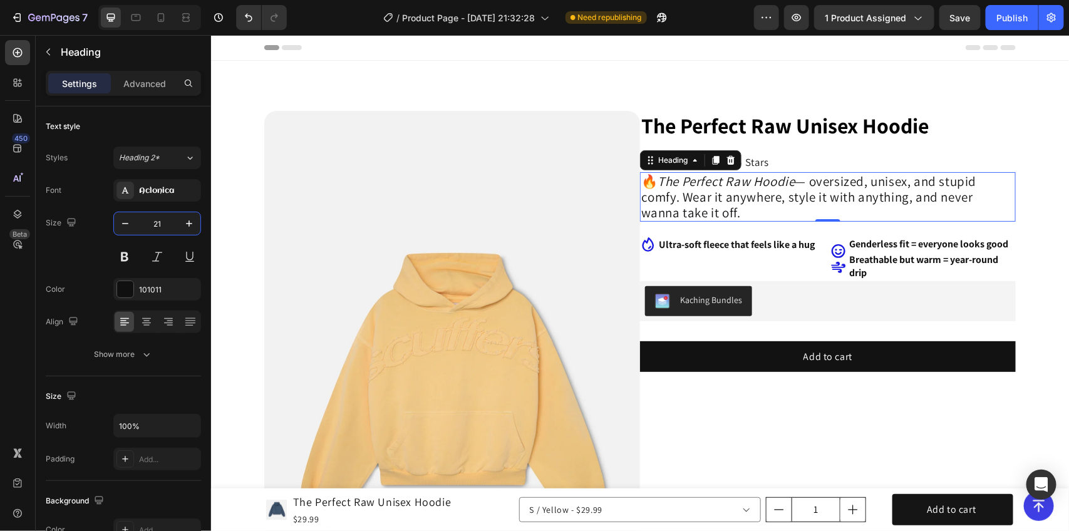
type input "21"
click at [759, 232] on div "The Perfect Raw Unisex Hoodie Product Title Icon Icon Icon Icon Icon Icon List …" at bounding box center [828, 455] width 376 height 691
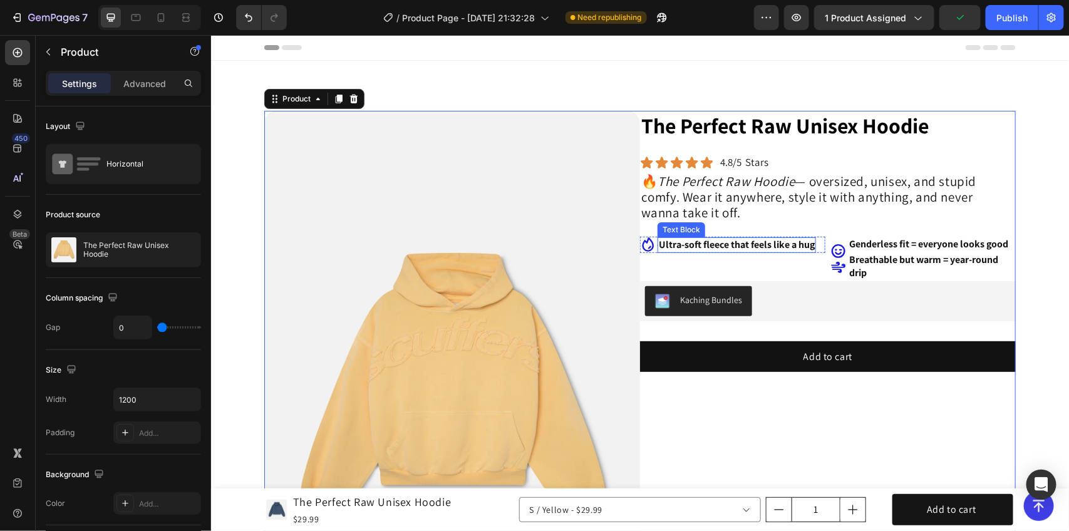
click at [752, 251] on p "Ultra-soft fleece that feels like a hug" at bounding box center [736, 244] width 156 height 13
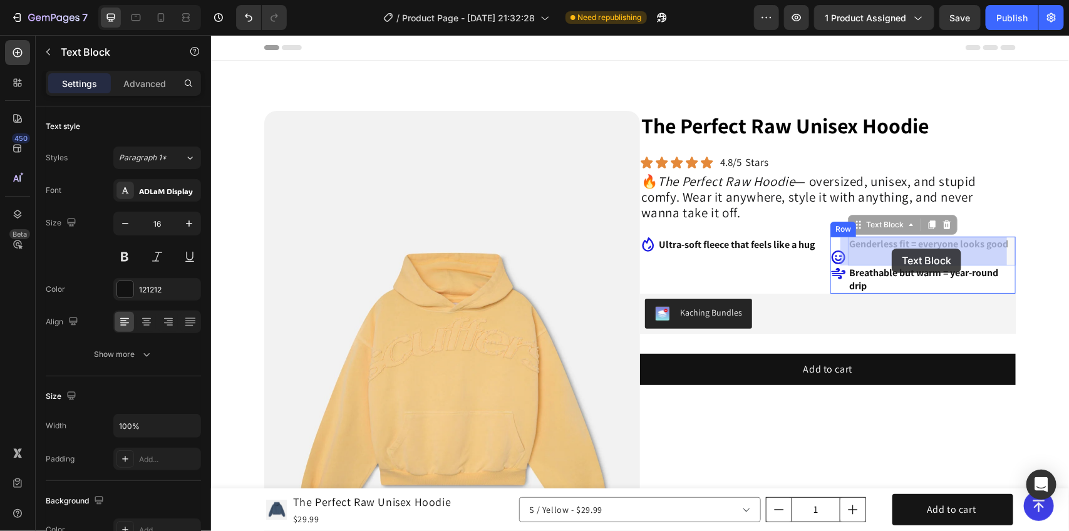
drag, startPoint x: 862, startPoint y: 249, endPoint x: 888, endPoint y: 248, distance: 25.7
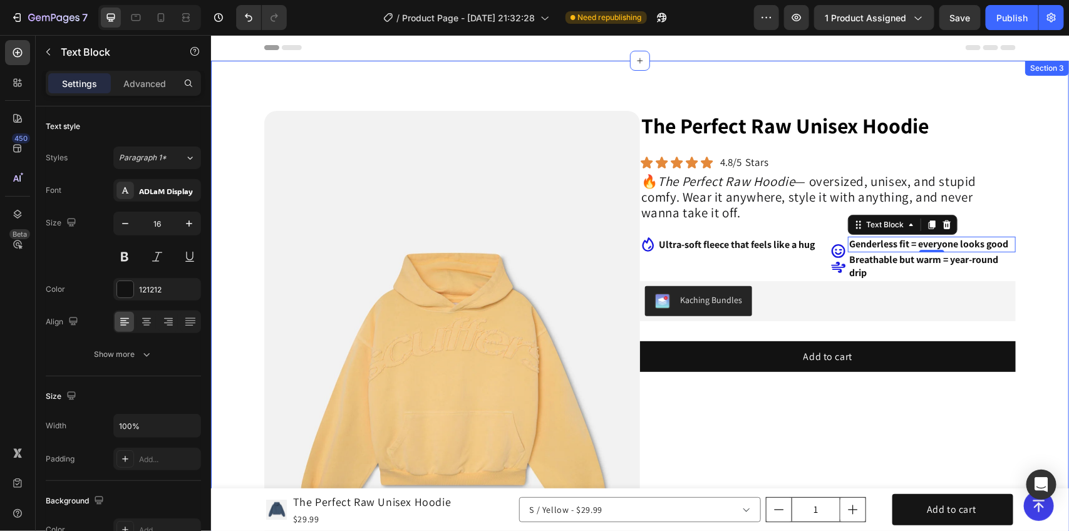
click at [1017, 226] on div "Product Images The Perfect Raw Unisex Hoodie Product Title Icon Icon Icon Icon …" at bounding box center [640, 462] width 858 height 804
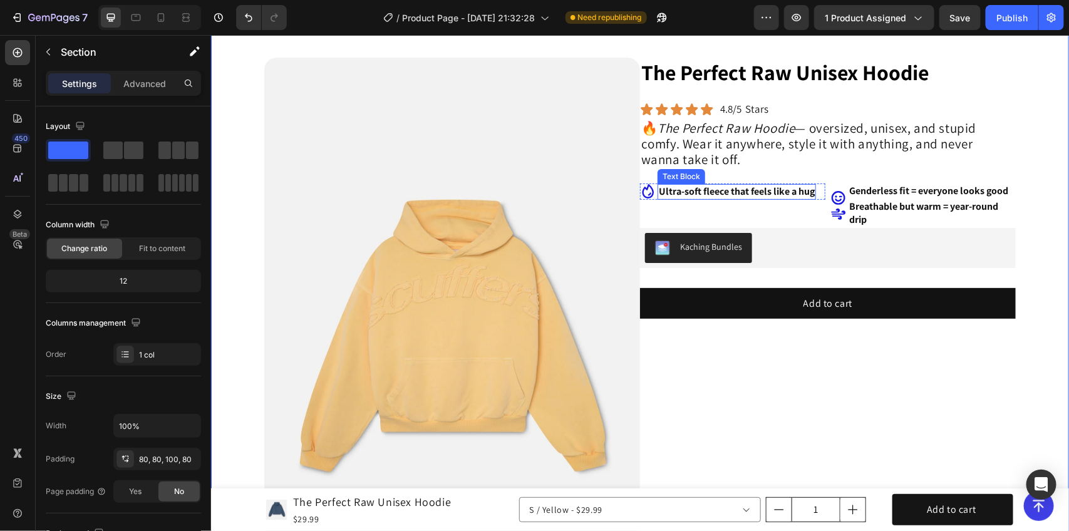
scroll to position [78, 0]
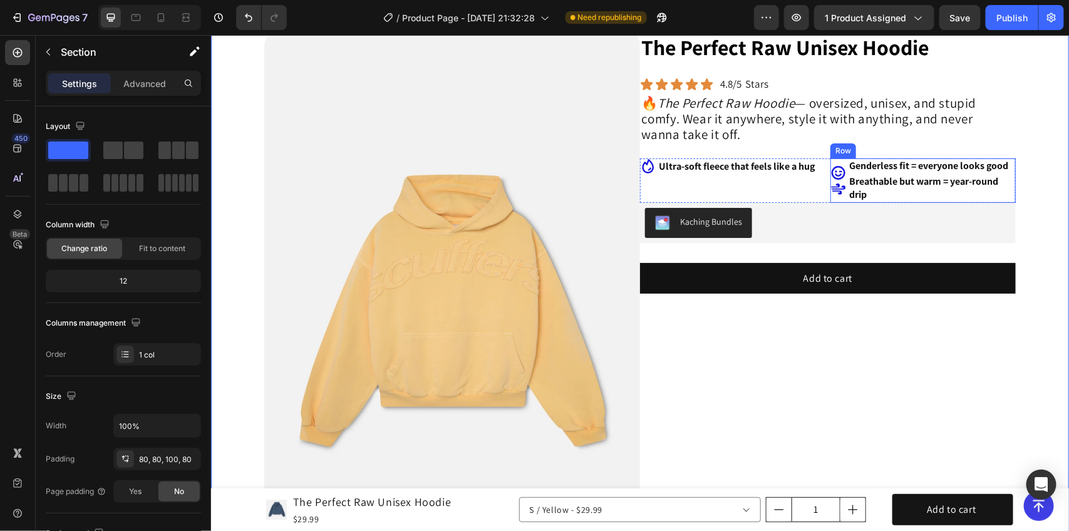
click at [834, 164] on div "Icon Icon" at bounding box center [838, 180] width 16 height 44
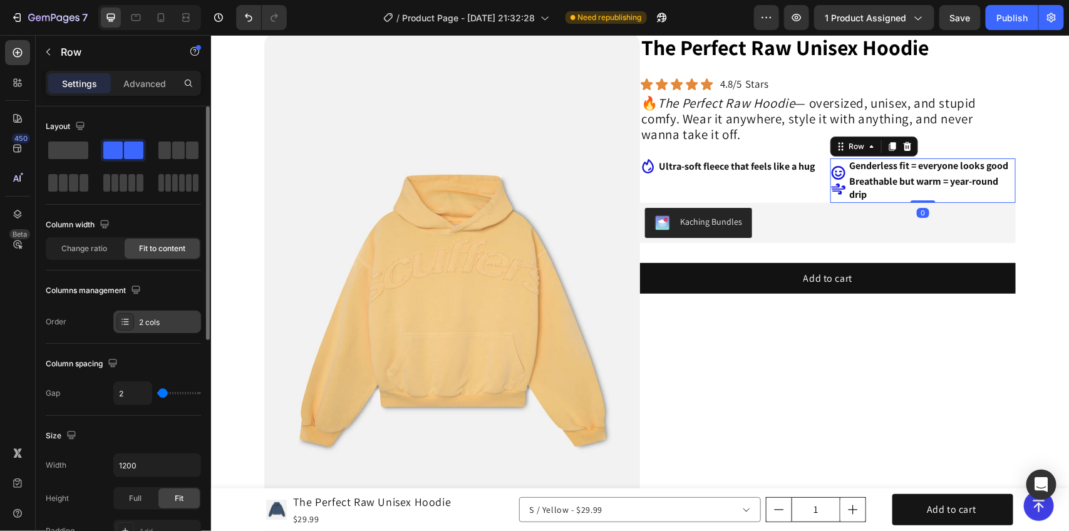
click at [149, 317] on div "2 cols" at bounding box center [168, 322] width 59 height 11
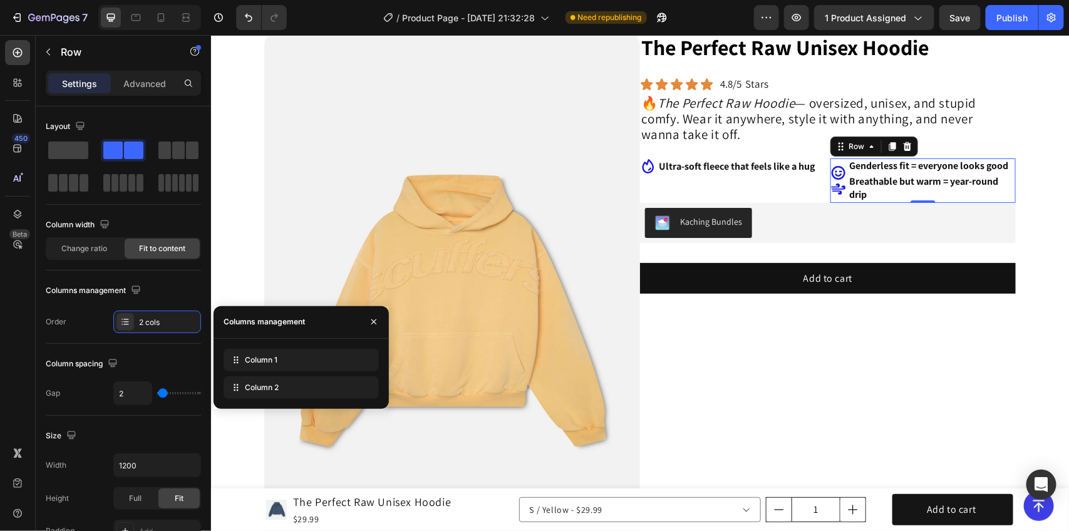
click at [363, 316] on div at bounding box center [374, 322] width 30 height 32
click at [367, 318] on button "button" at bounding box center [374, 322] width 20 height 20
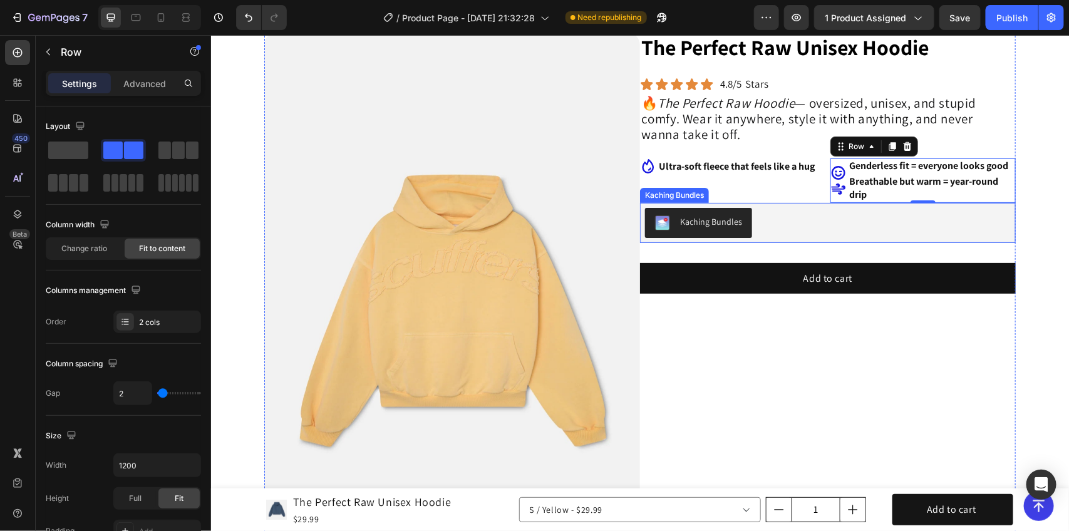
click at [730, 214] on div "Kaching Bundles" at bounding box center [828, 222] width 376 height 40
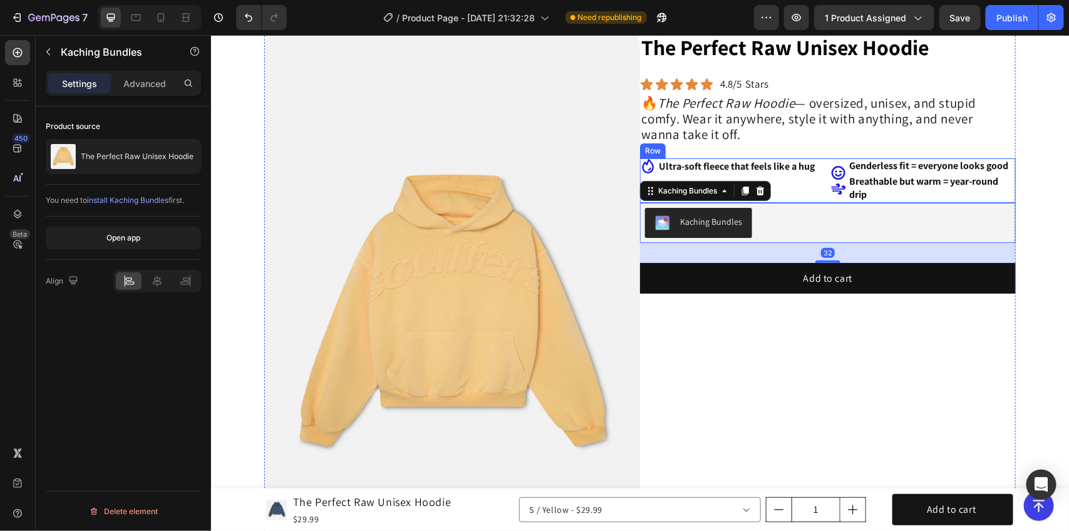
click at [791, 202] on div "Icon Ultra-soft fleece that feels like a hug Text Block Row" at bounding box center [732, 180] width 185 height 44
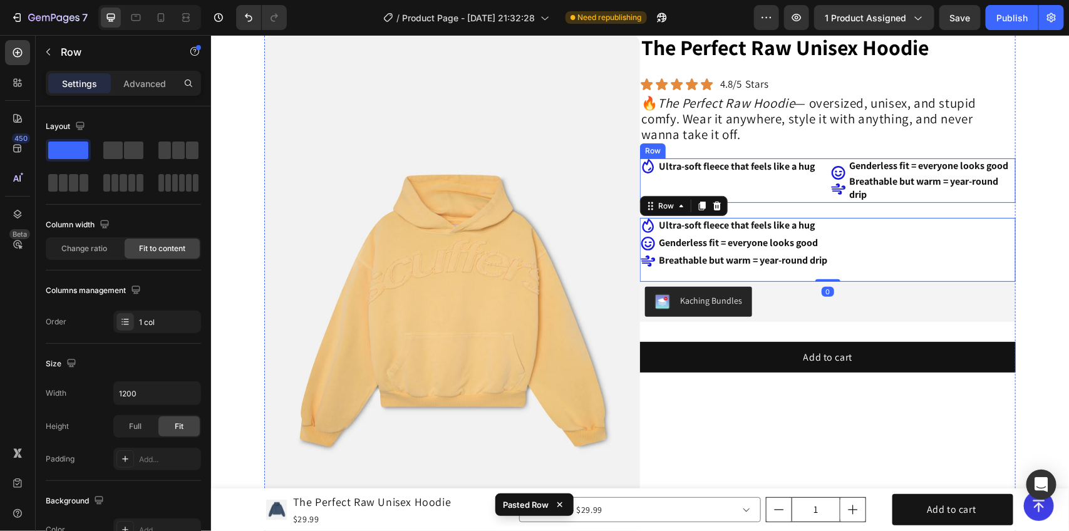
click at [799, 202] on div "Icon Ultra-soft fleece that feels like a hug Text Block Row" at bounding box center [732, 180] width 185 height 44
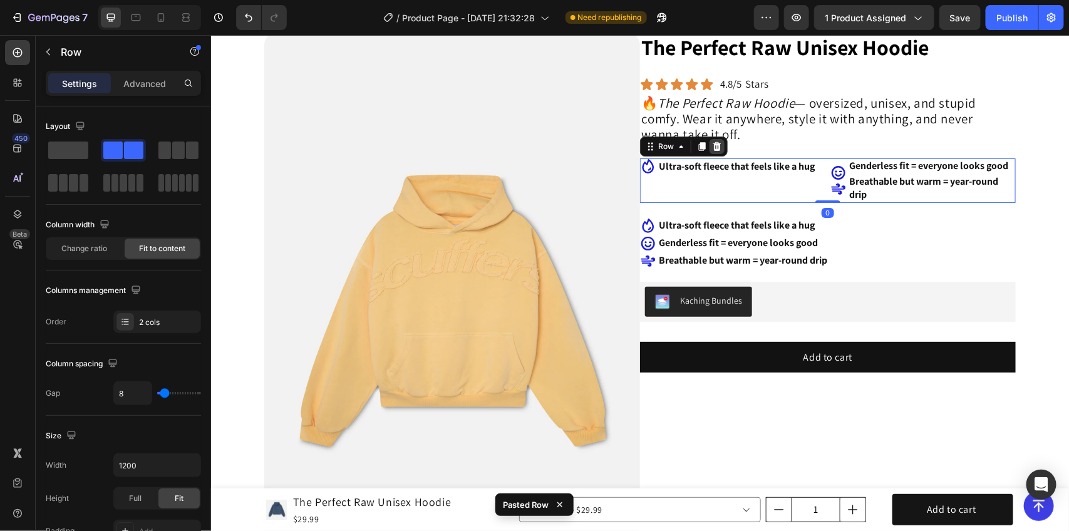
click at [712, 145] on icon at bounding box center [717, 146] width 10 height 10
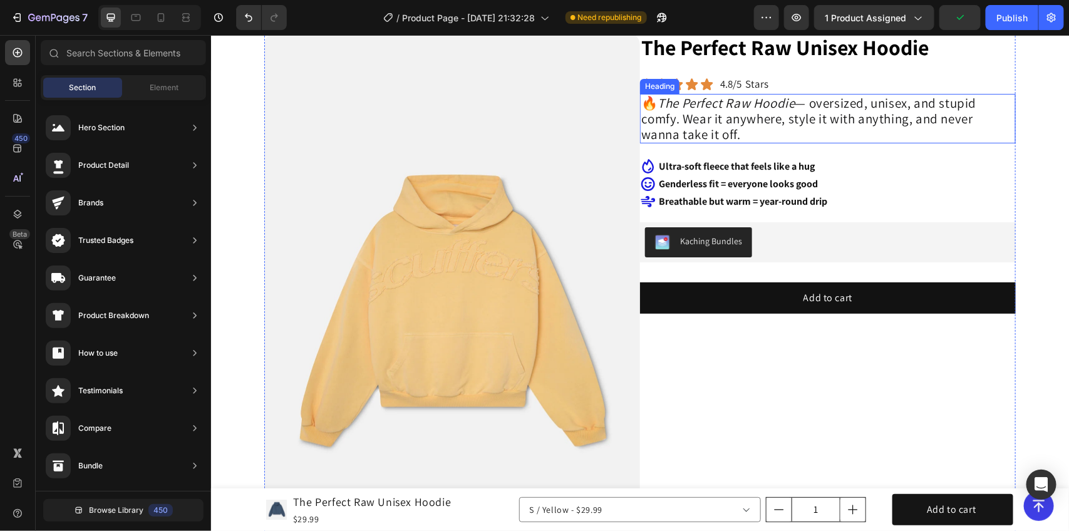
click at [685, 175] on div "Icon Ultra-soft fleece that feels like a hug Text Block Row Icon Genderless fit…" at bounding box center [828, 190] width 376 height 64
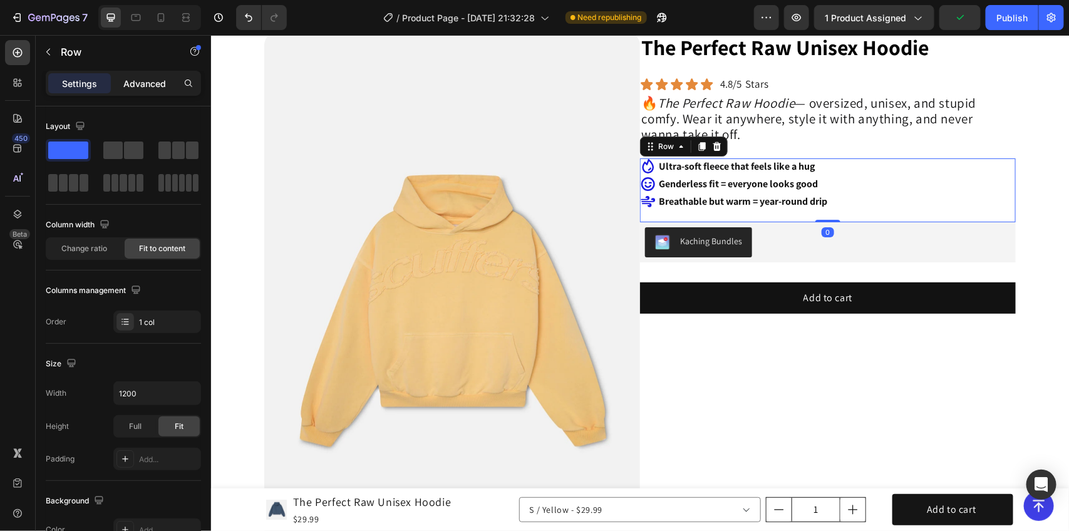
click at [130, 80] on p "Advanced" at bounding box center [144, 83] width 43 height 13
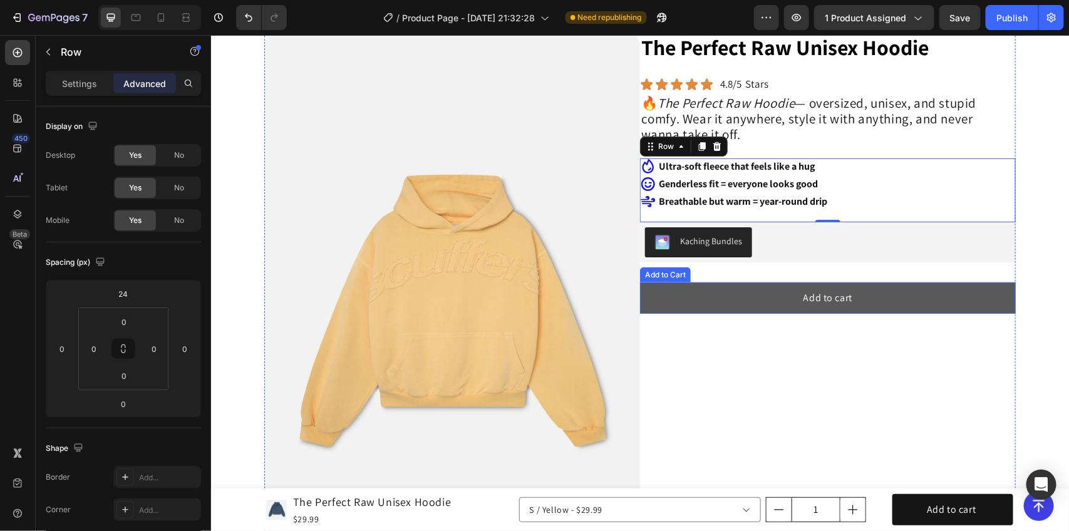
click at [832, 282] on button "Add to cart" at bounding box center [828, 297] width 376 height 31
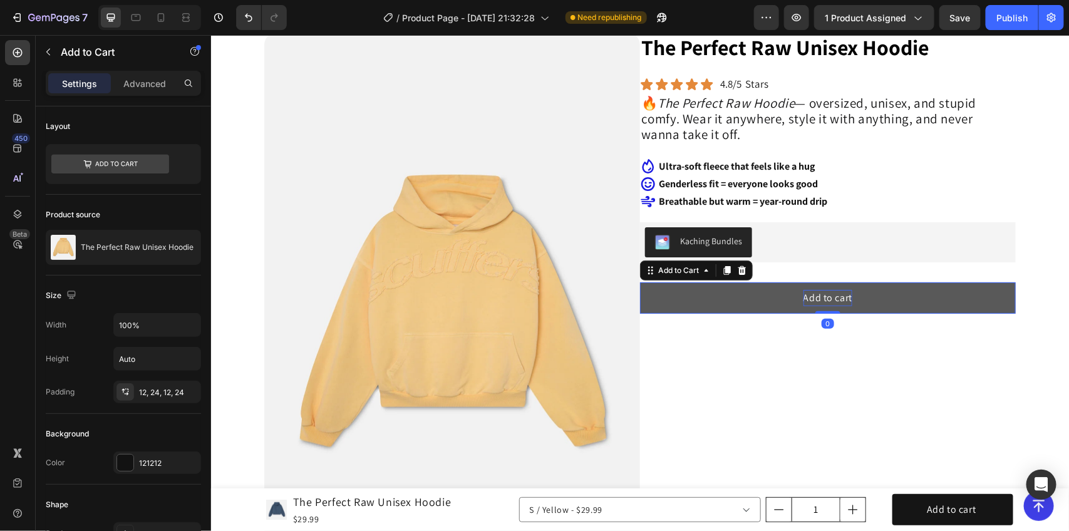
click at [829, 292] on div "Add to cart" at bounding box center [827, 297] width 49 height 16
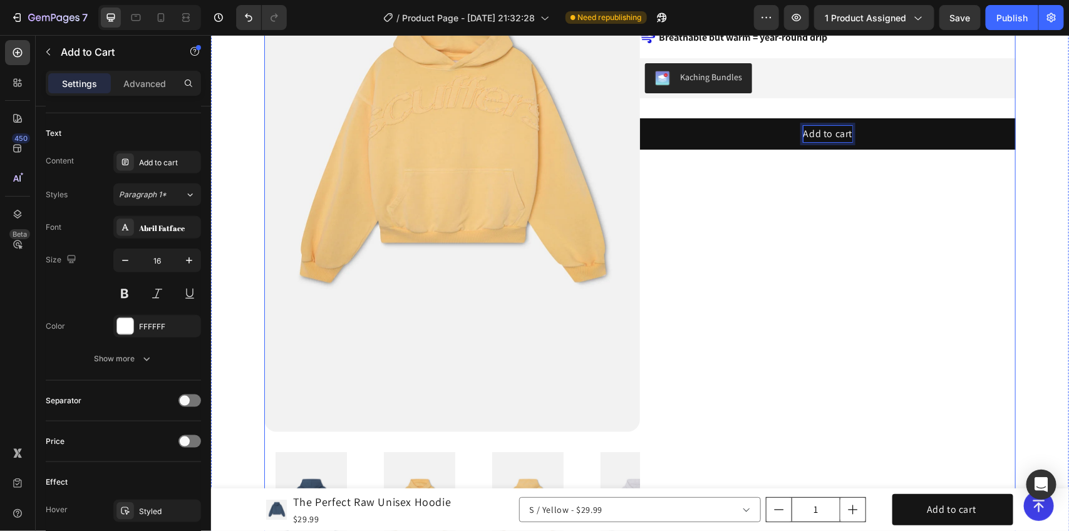
scroll to position [235, 0]
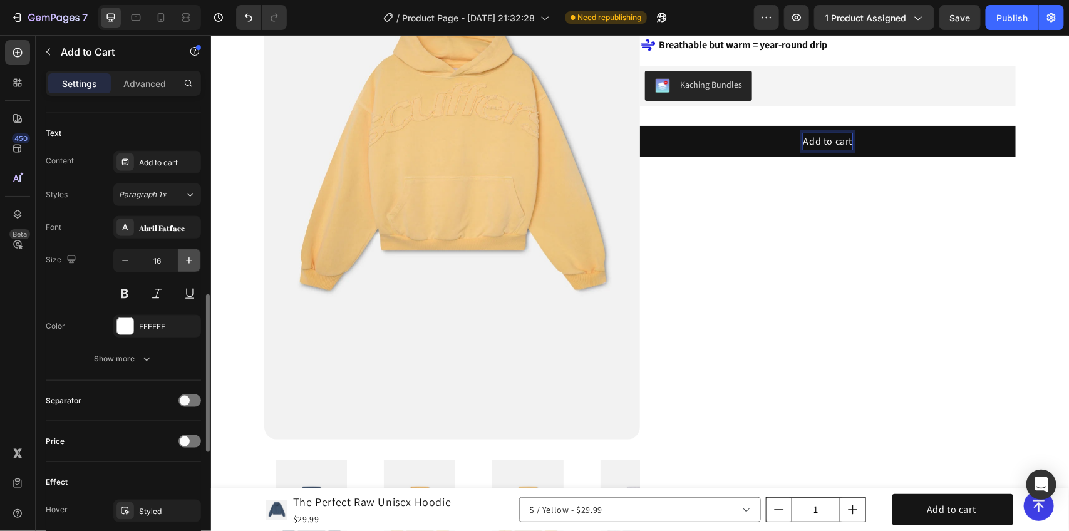
click at [198, 268] on button "button" at bounding box center [189, 260] width 23 height 23
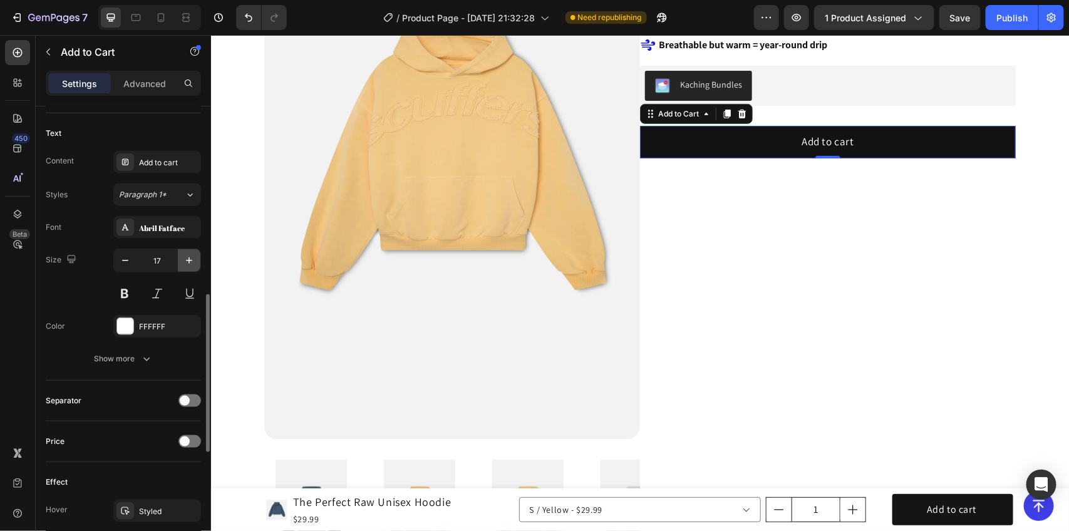
click at [192, 265] on icon "button" at bounding box center [189, 260] width 13 height 13
click at [189, 264] on icon "button" at bounding box center [189, 260] width 13 height 13
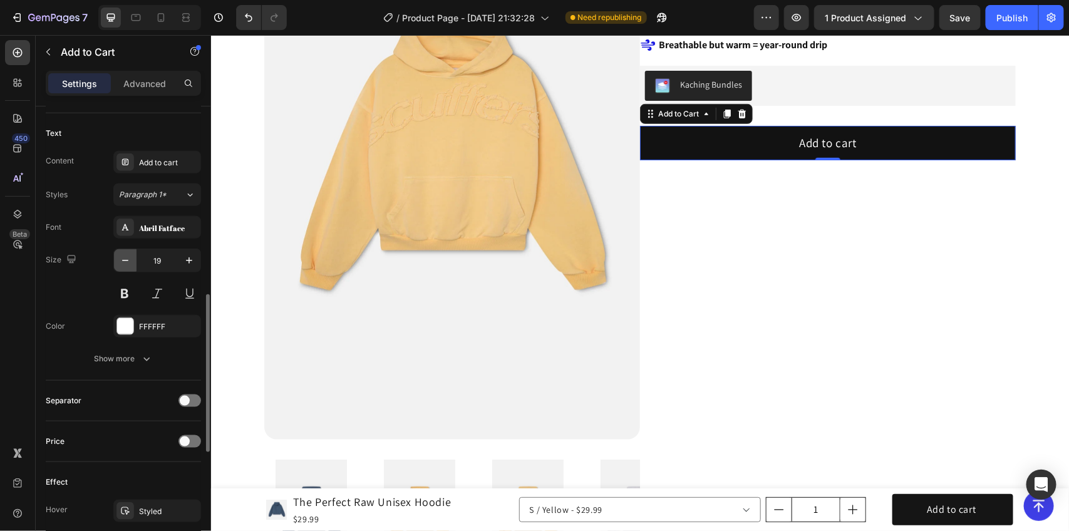
click at [128, 257] on icon "button" at bounding box center [125, 260] width 13 height 13
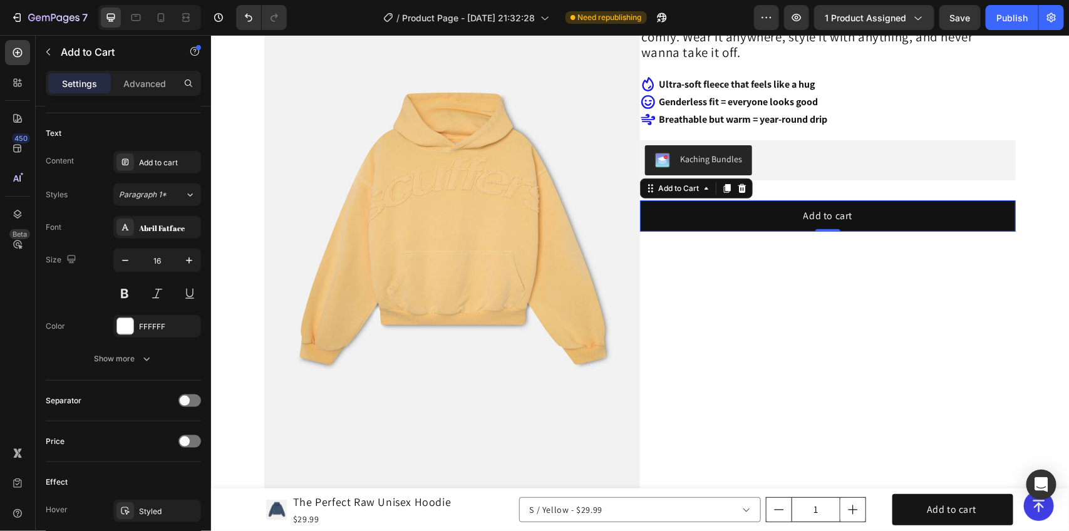
scroll to position [157, 0]
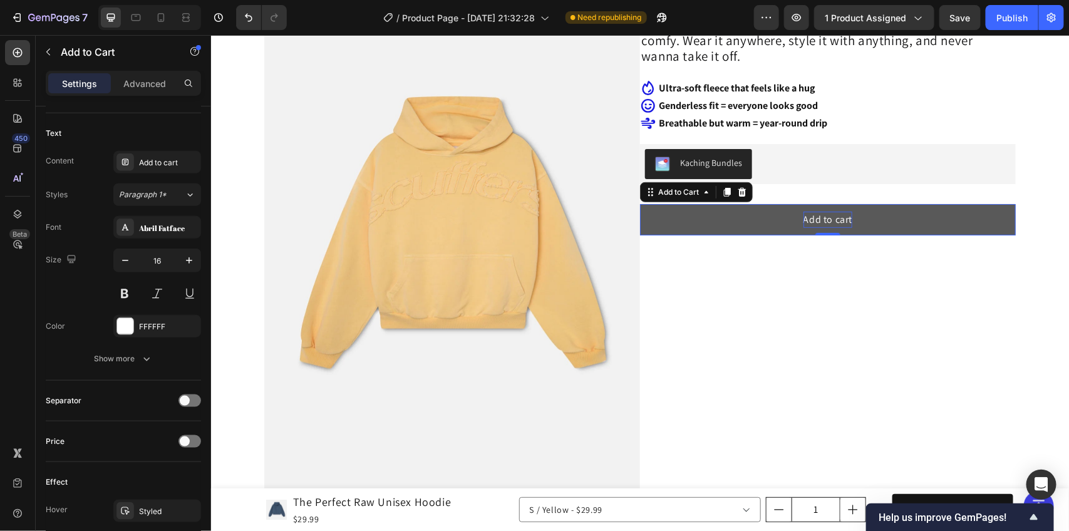
click at [828, 213] on p "Add to cart" at bounding box center [827, 219] width 49 height 16
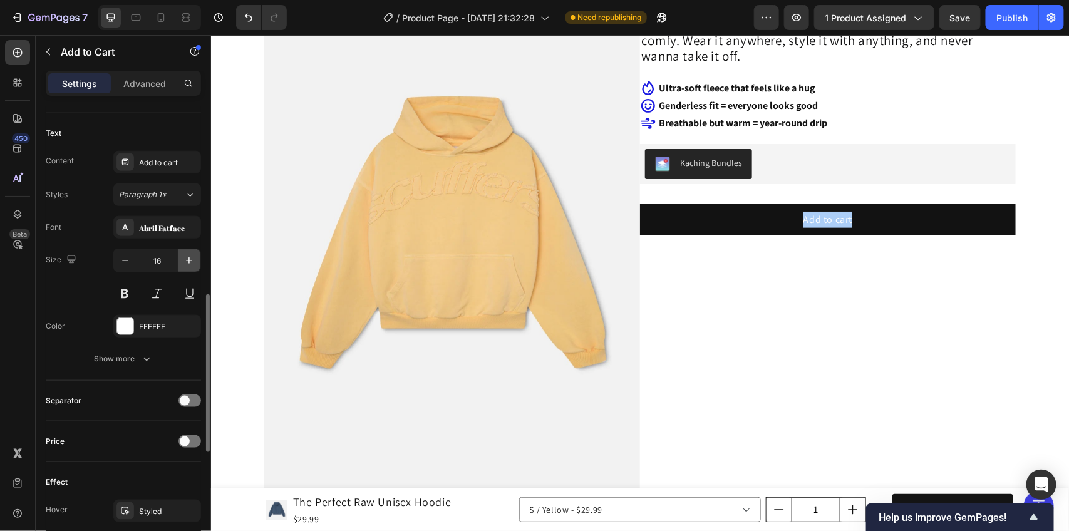
click at [188, 270] on button "button" at bounding box center [189, 260] width 23 height 23
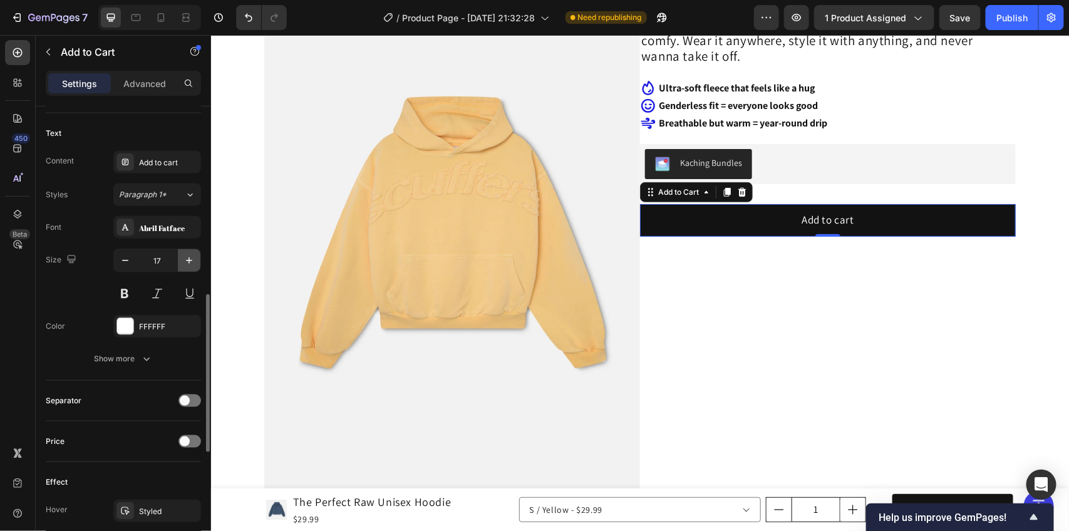
click at [187, 264] on icon "button" at bounding box center [189, 260] width 13 height 13
click at [186, 264] on icon "button" at bounding box center [189, 260] width 13 height 13
type input "19"
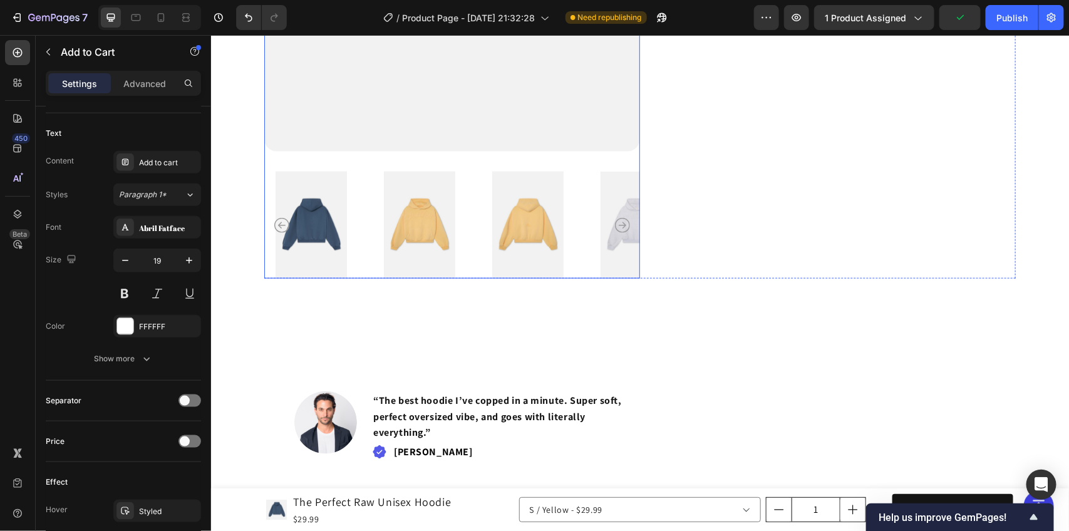
scroll to position [548, 0]
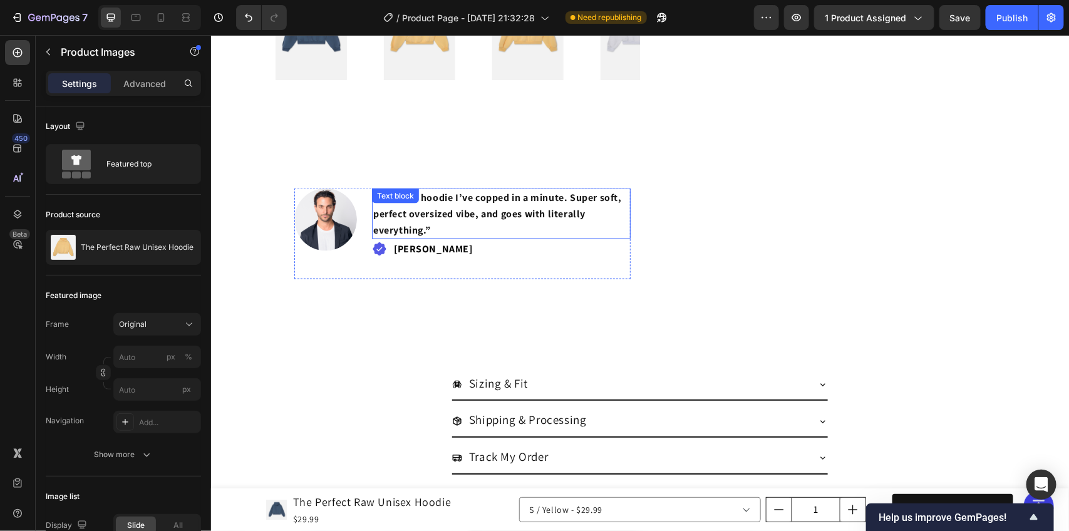
scroll to position [705, 0]
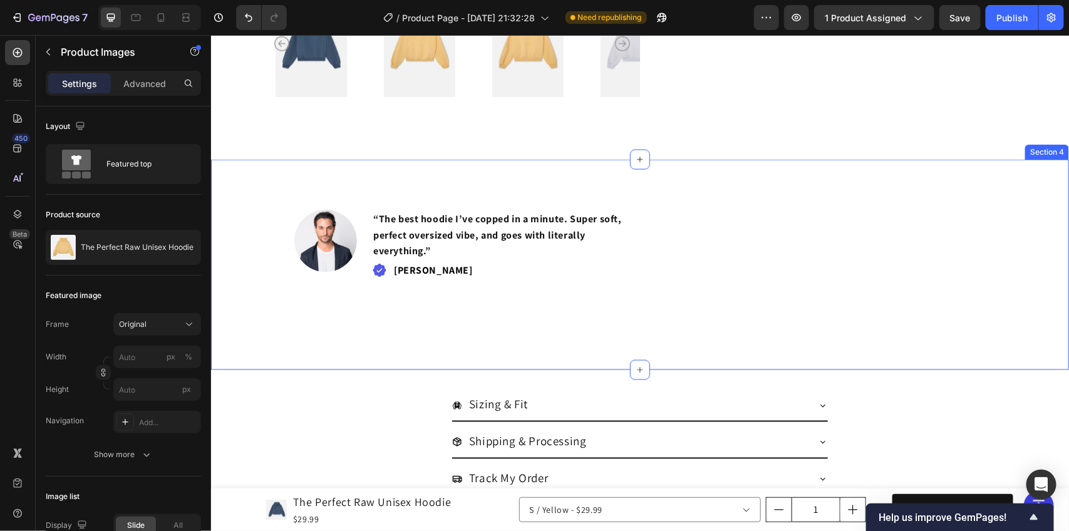
click at [628, 187] on div "Image “The best hoodie I’ve copped in a minute. Super soft, perfect oversized v…" at bounding box center [640, 264] width 858 height 211
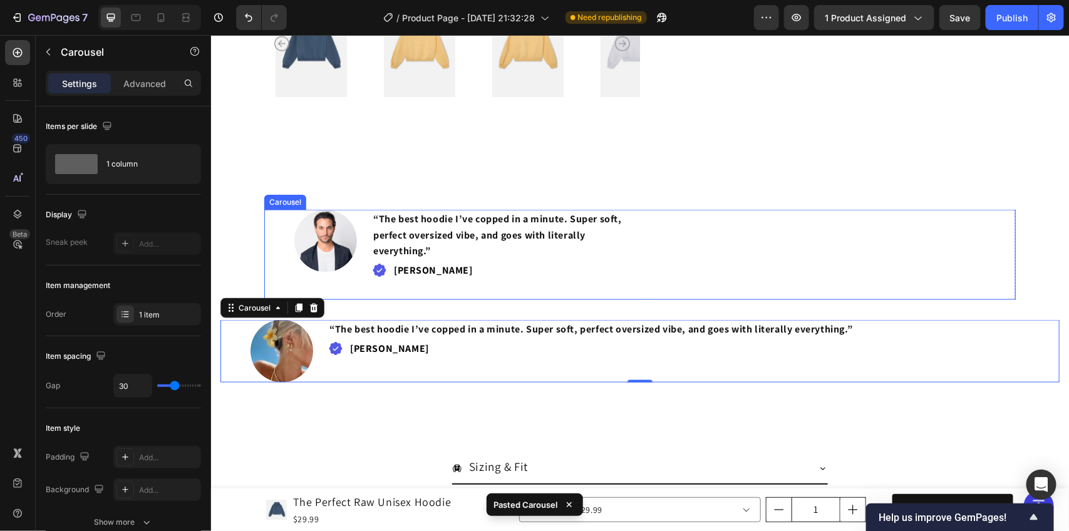
click at [281, 270] on div "Image “The best hoodie I’ve copped in a minute. Super soft, perfect oversized v…" at bounding box center [640, 254] width 752 height 90
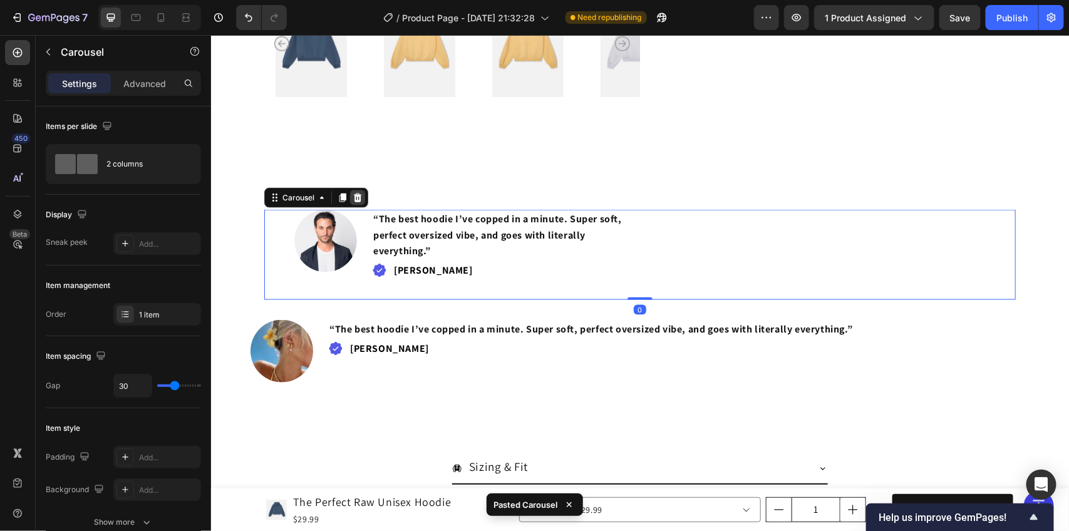
click at [353, 193] on icon at bounding box center [357, 197] width 8 height 9
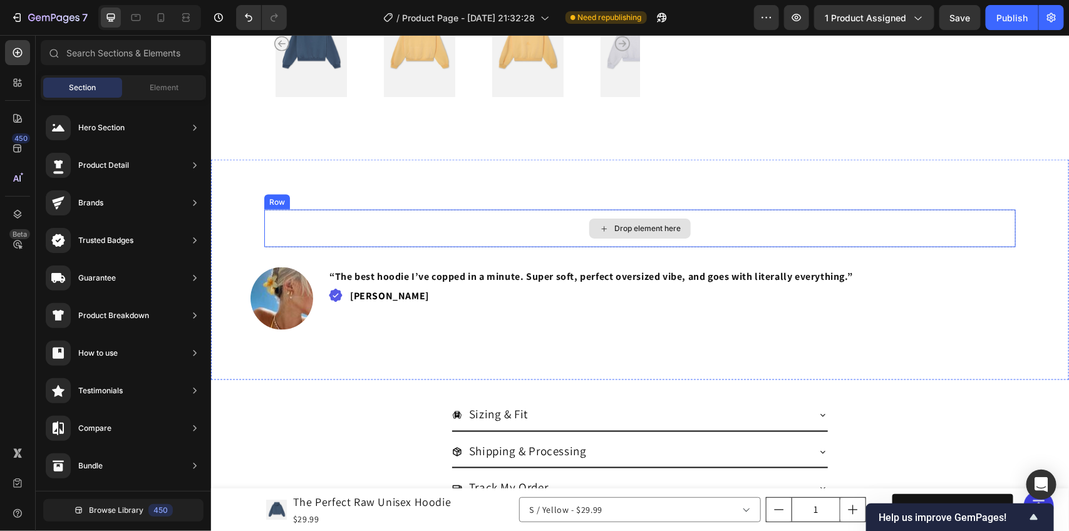
click at [497, 241] on div "Drop element here" at bounding box center [640, 228] width 752 height 38
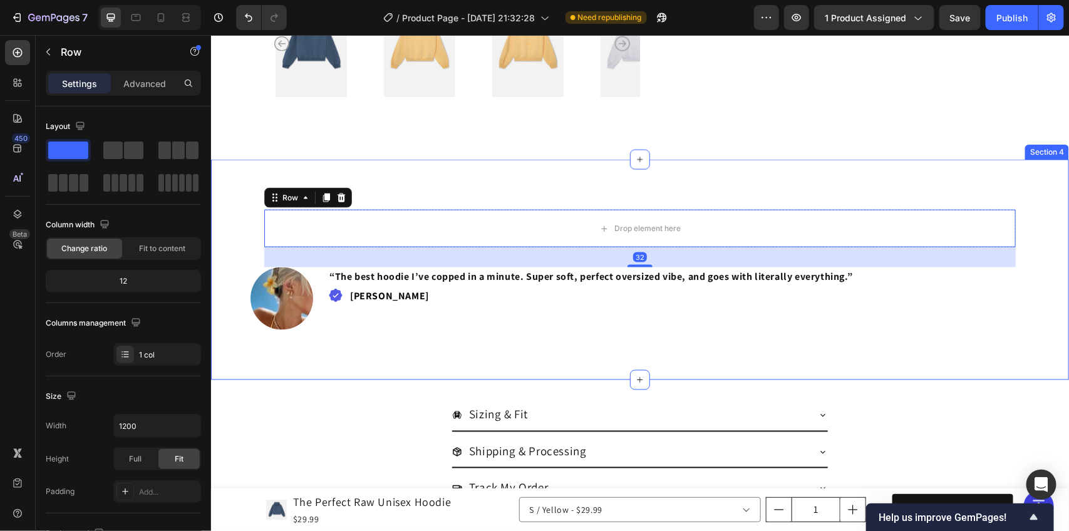
click at [346, 191] on div "Drop element here Row 32 Image “The best hoodie I’ve copped in a minute. Super …" at bounding box center [640, 269] width 858 height 221
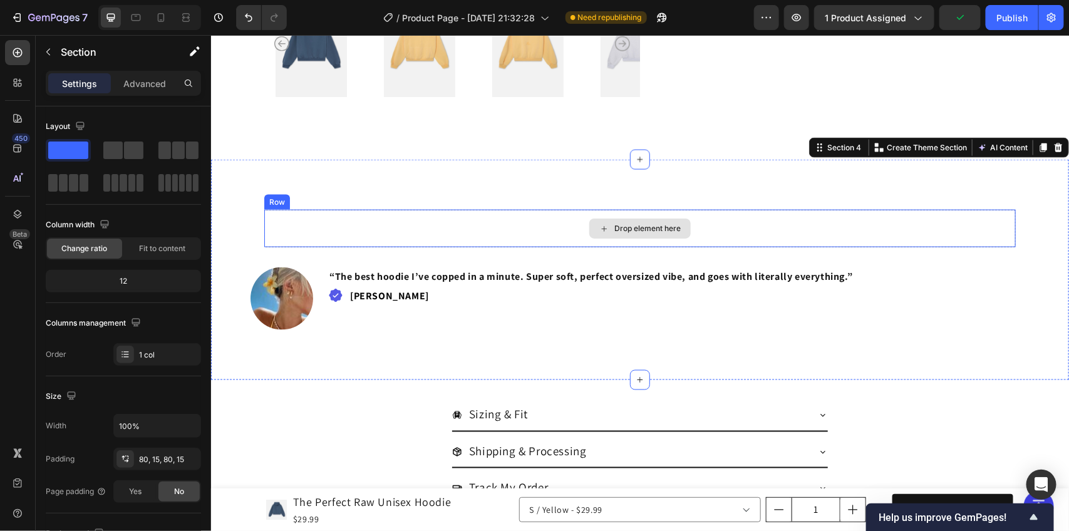
click at [332, 222] on div "Drop element here" at bounding box center [640, 228] width 752 height 38
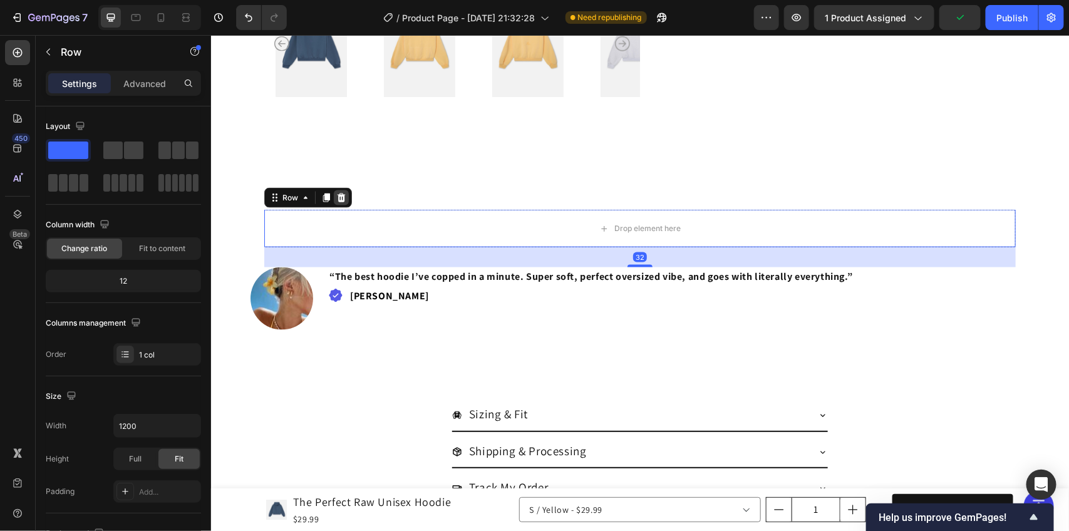
click at [340, 195] on div at bounding box center [340, 197] width 15 height 15
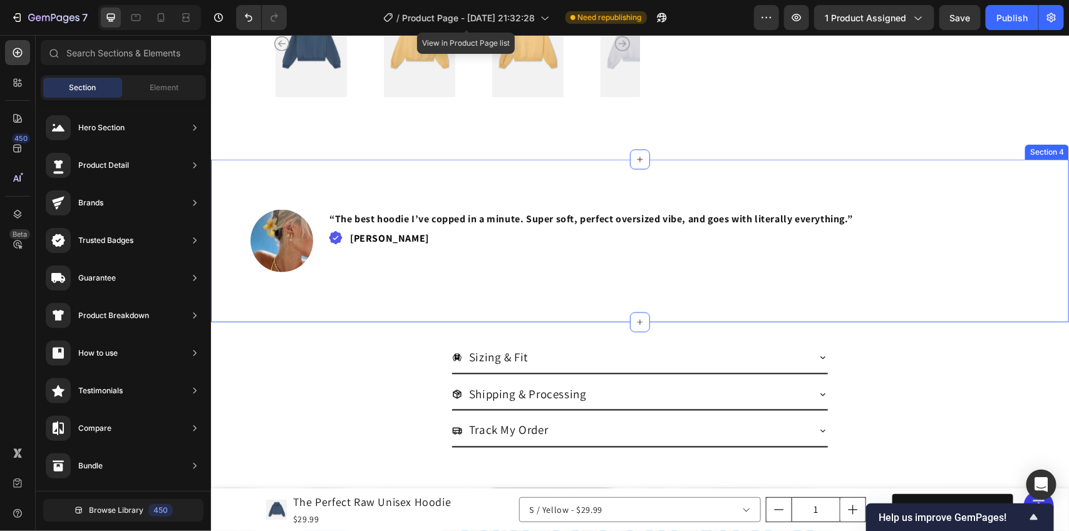
click at [427, 275] on div "Image “The best hoodie I’ve copped in a minute. Super soft, perfect oversized v…" at bounding box center [640, 240] width 858 height 163
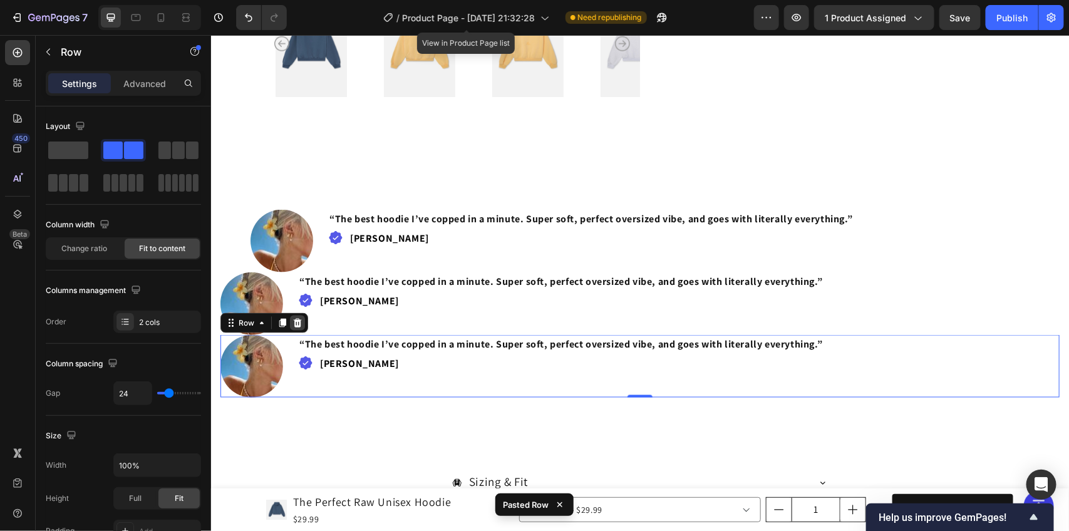
click at [293, 318] on icon at bounding box center [297, 323] width 10 height 10
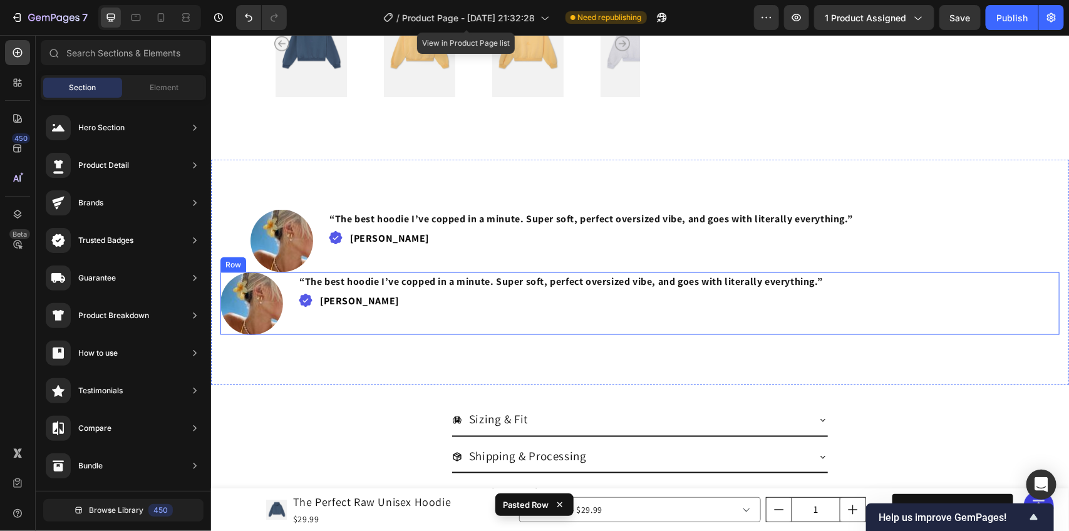
click at [284, 288] on div "Image “The best hoodie I’ve copped in a minute. Super soft, perfect oversized v…" at bounding box center [640, 303] width 840 height 63
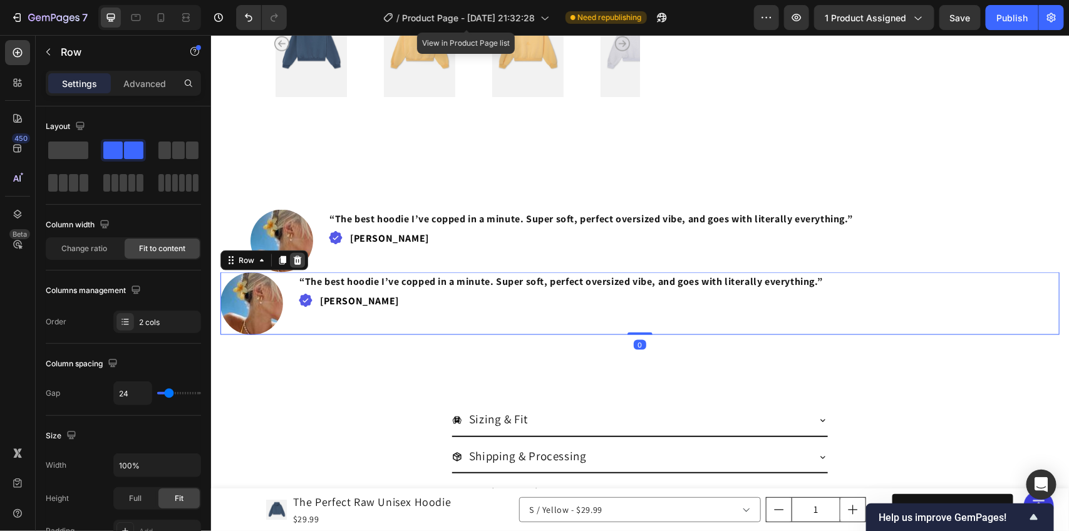
click at [293, 256] on icon at bounding box center [297, 260] width 10 height 10
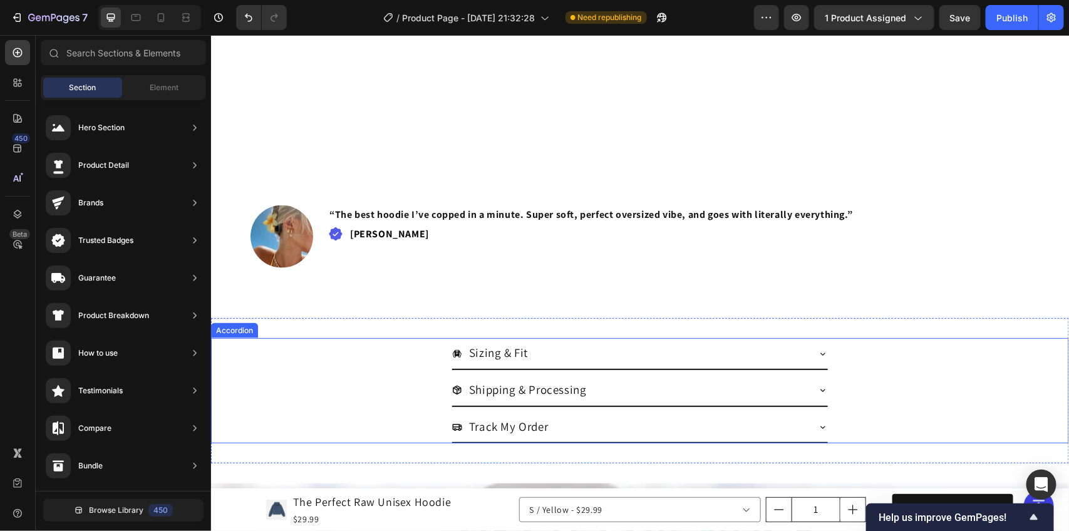
scroll to position [861, 0]
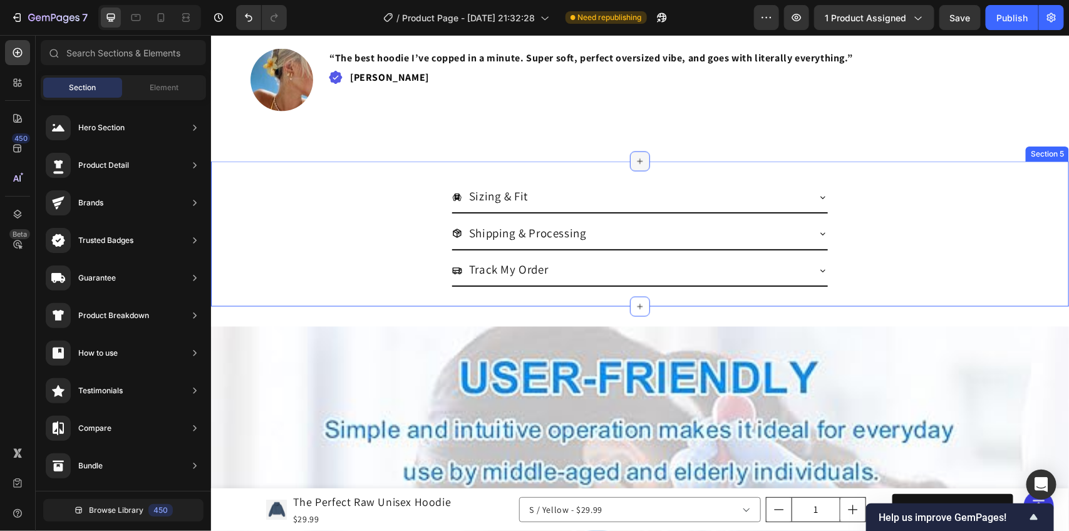
click at [637, 161] on icon at bounding box center [640, 161] width 10 height 10
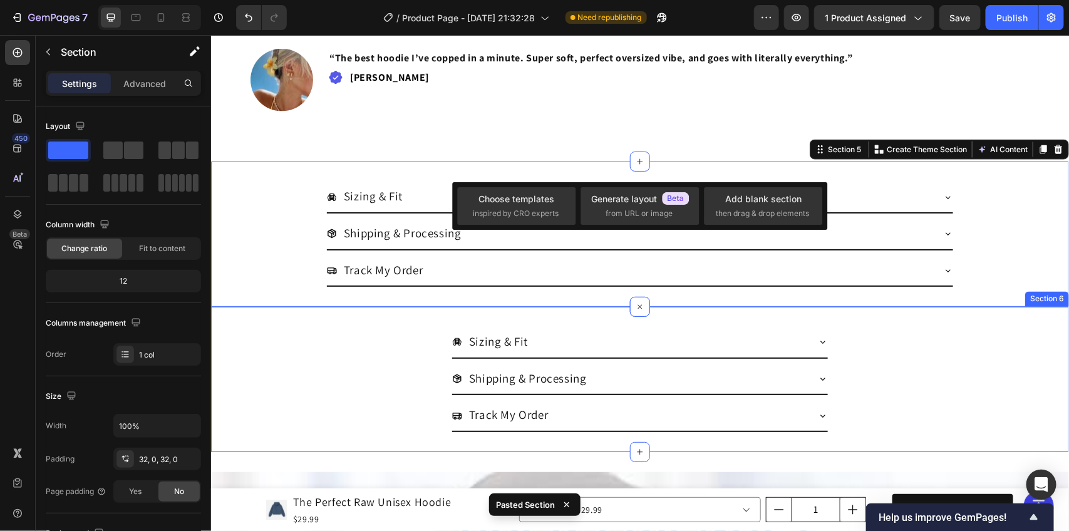
click at [1003, 317] on div "Sizing & Fit Shipping & Processing Track My Order Accordion Section 6" at bounding box center [640, 378] width 858 height 145
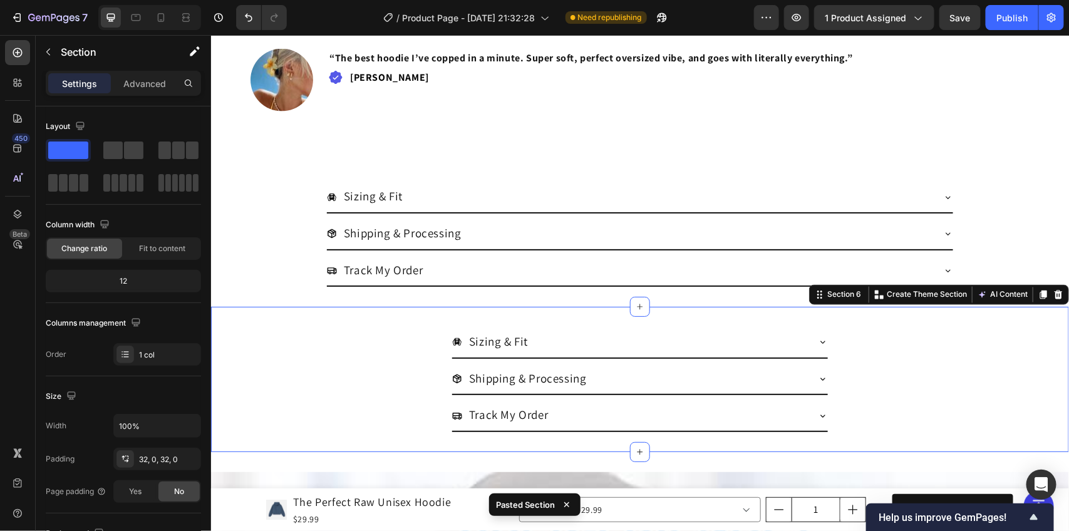
click at [1054, 294] on div "Section 6 You can create reusable sections Create Theme Section AI Content Writ…" at bounding box center [939, 294] width 260 height 20
click at [1053, 291] on icon at bounding box center [1058, 294] width 10 height 10
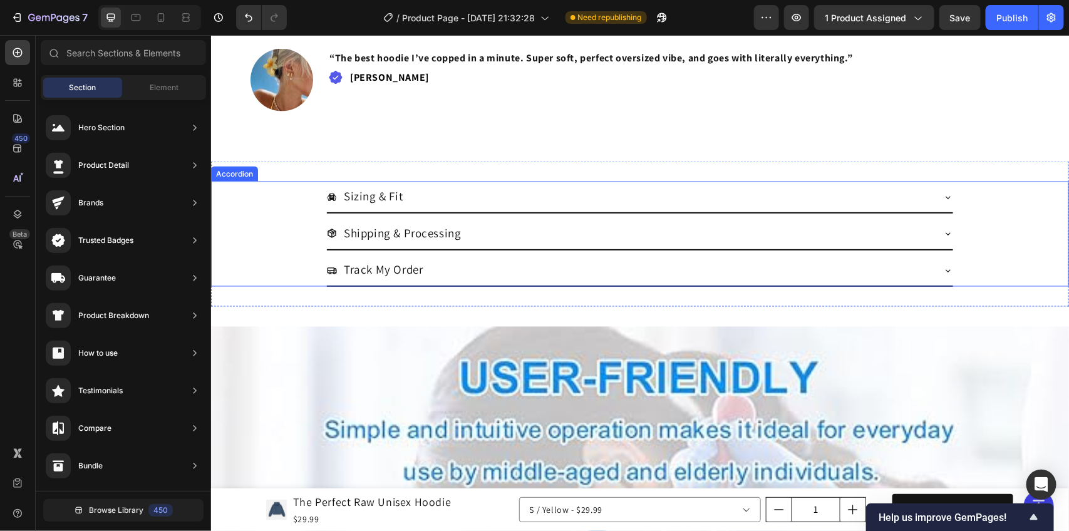
click at [937, 190] on div "Sizing & Fit" at bounding box center [639, 196] width 626 height 31
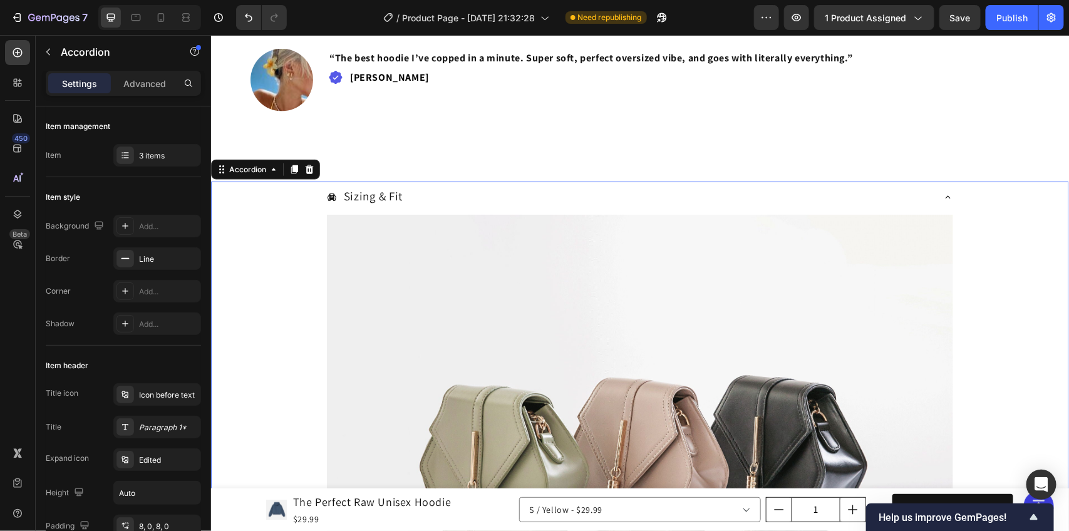
click at [943, 197] on icon at bounding box center [948, 197] width 10 height 10
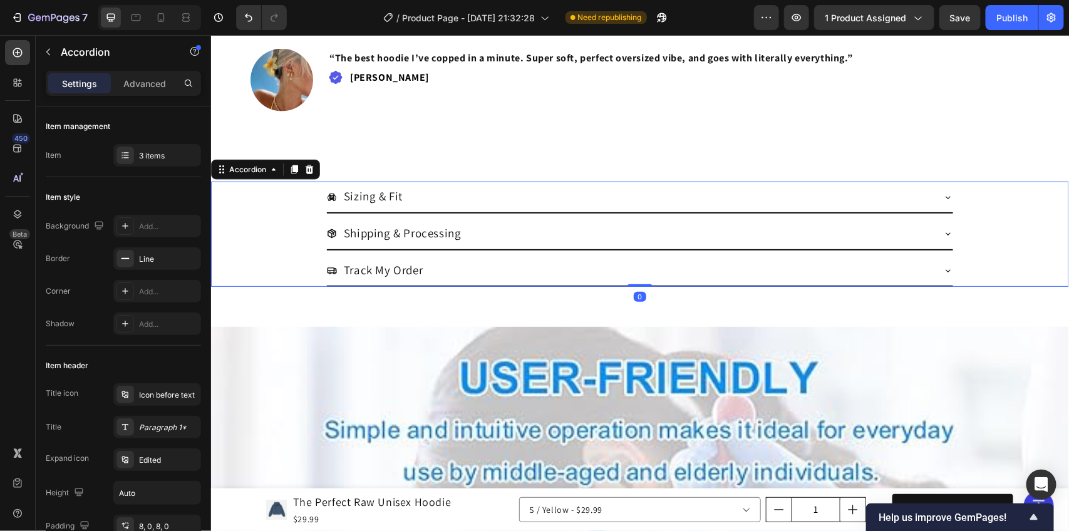
scroll to position [940, 0]
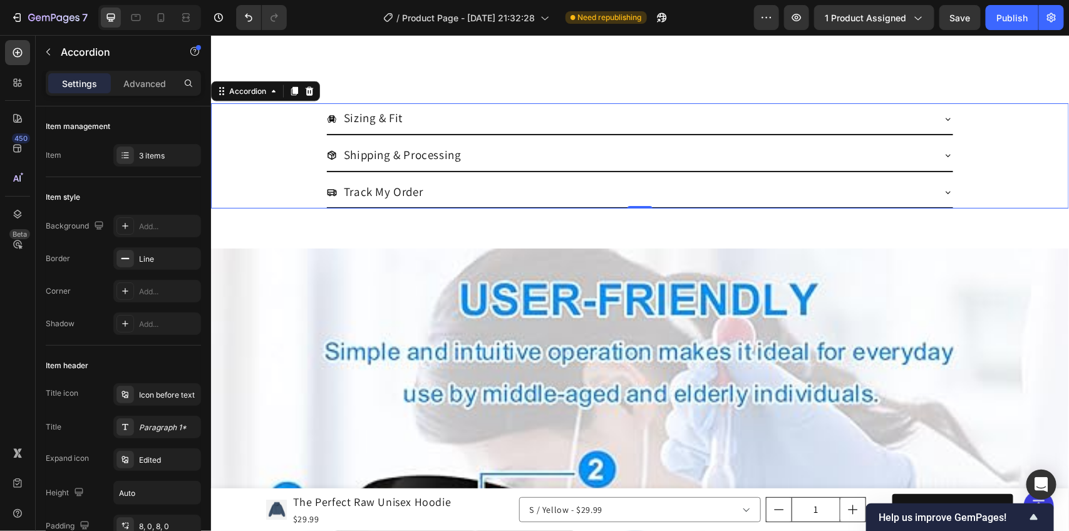
click at [943, 157] on icon at bounding box center [948, 155] width 10 height 10
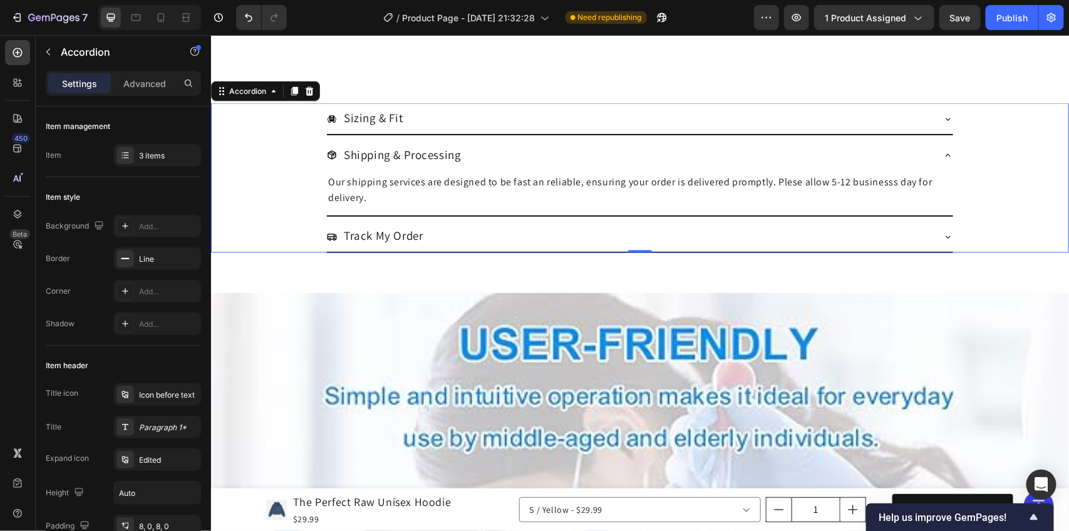
click at [935, 118] on div "Sizing & Fit" at bounding box center [639, 118] width 626 height 31
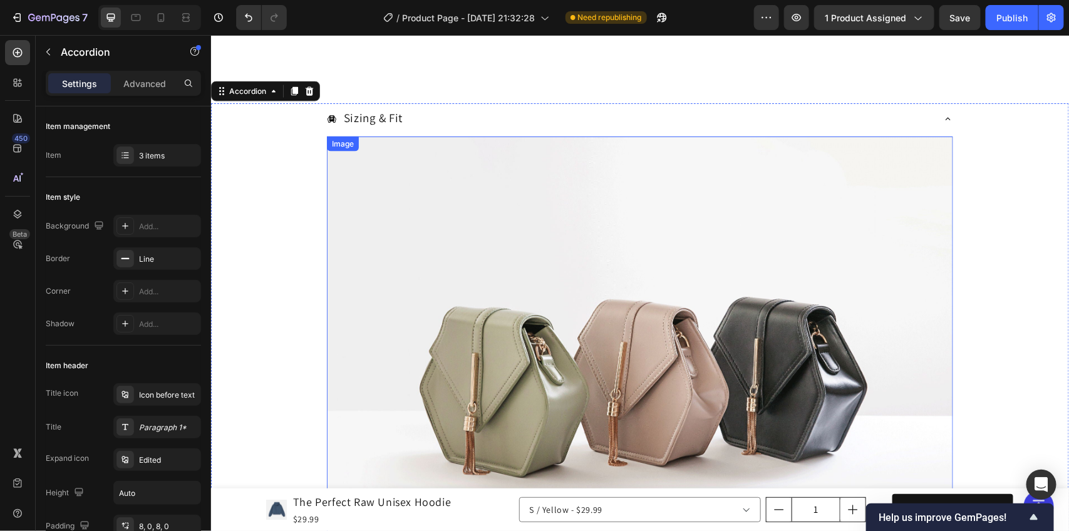
click at [454, 194] on img at bounding box center [639, 371] width 626 height 470
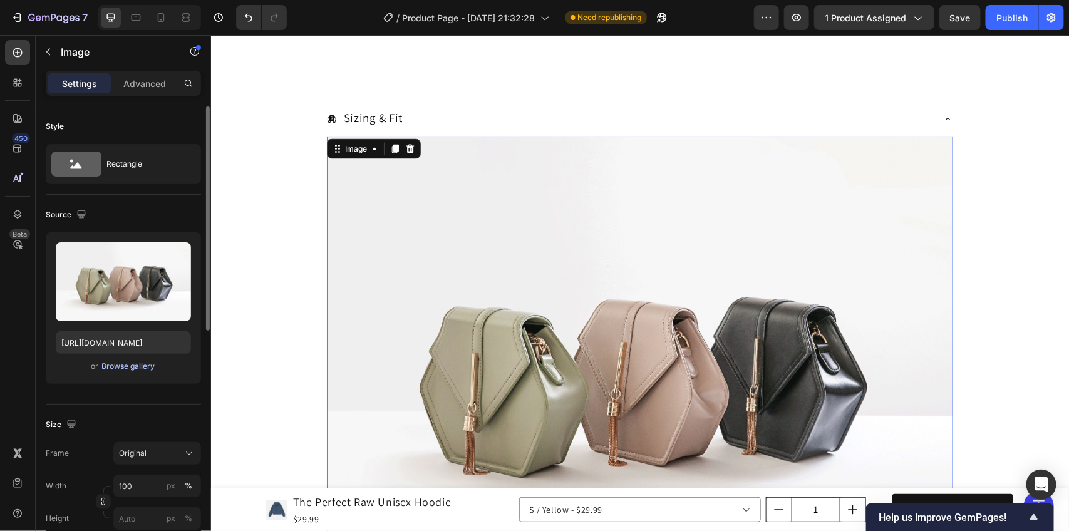
click at [132, 365] on div "Browse gallery" at bounding box center [128, 366] width 53 height 11
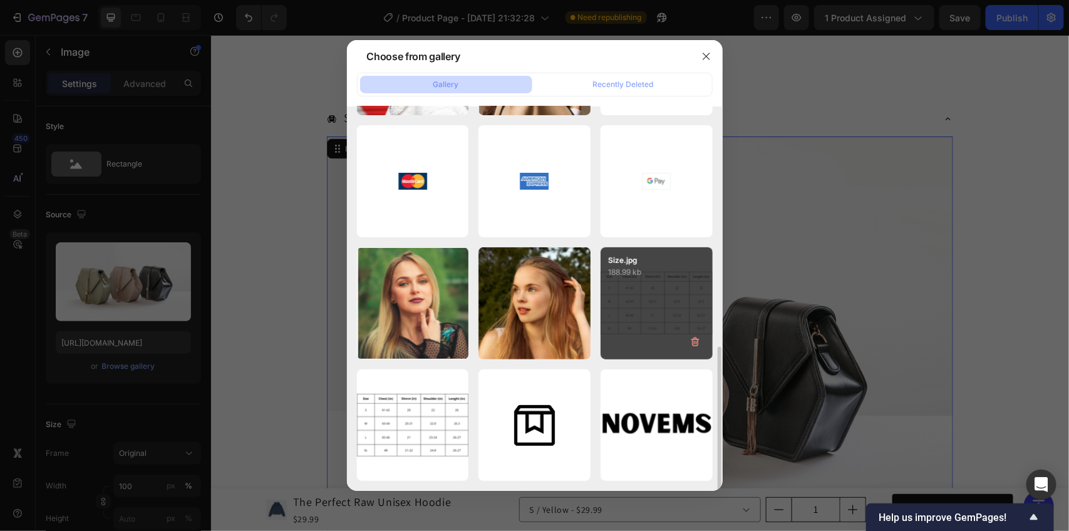
scroll to position [313, 0]
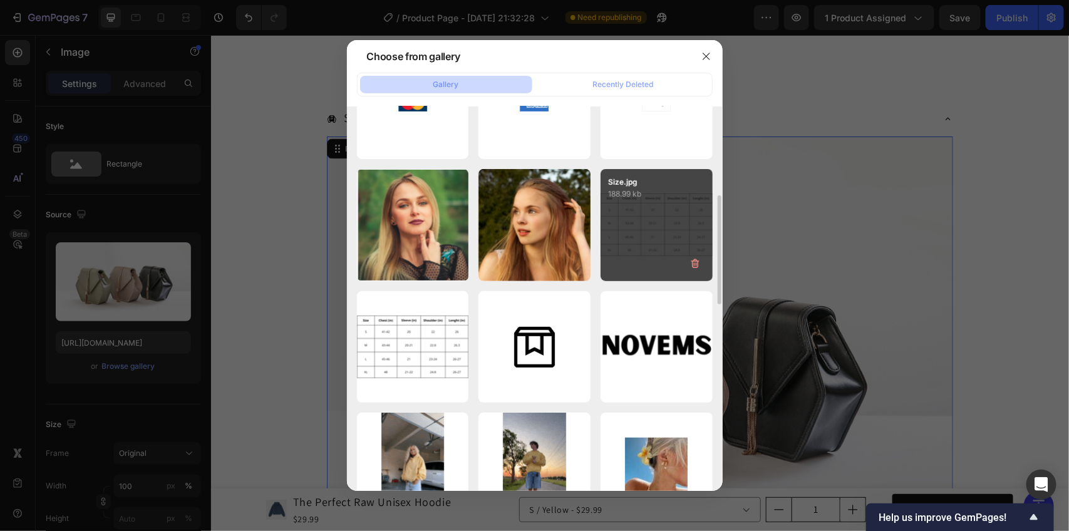
click at [643, 249] on div "Size.jpg 188.99 kb" at bounding box center [657, 225] width 112 height 112
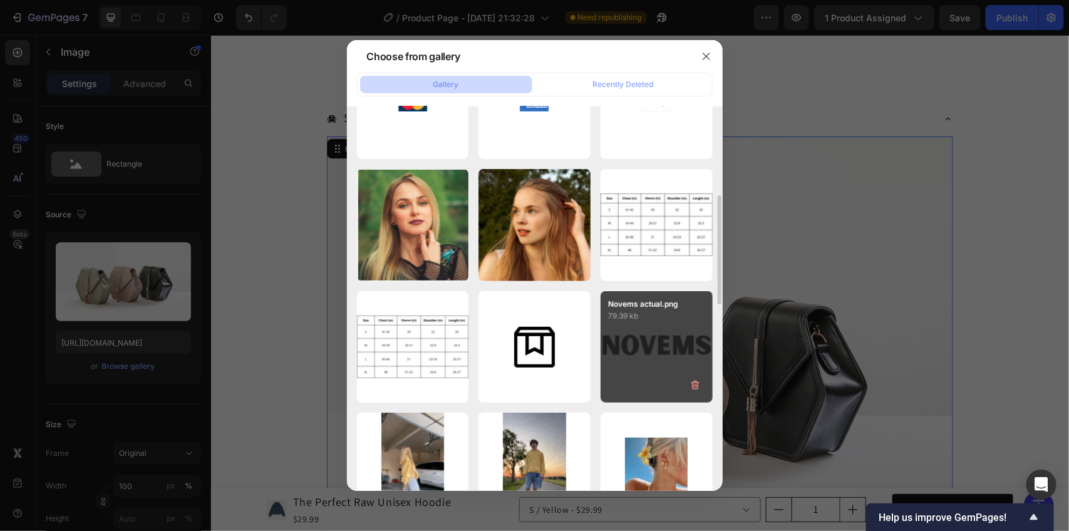
type input "[URL][DOMAIN_NAME]"
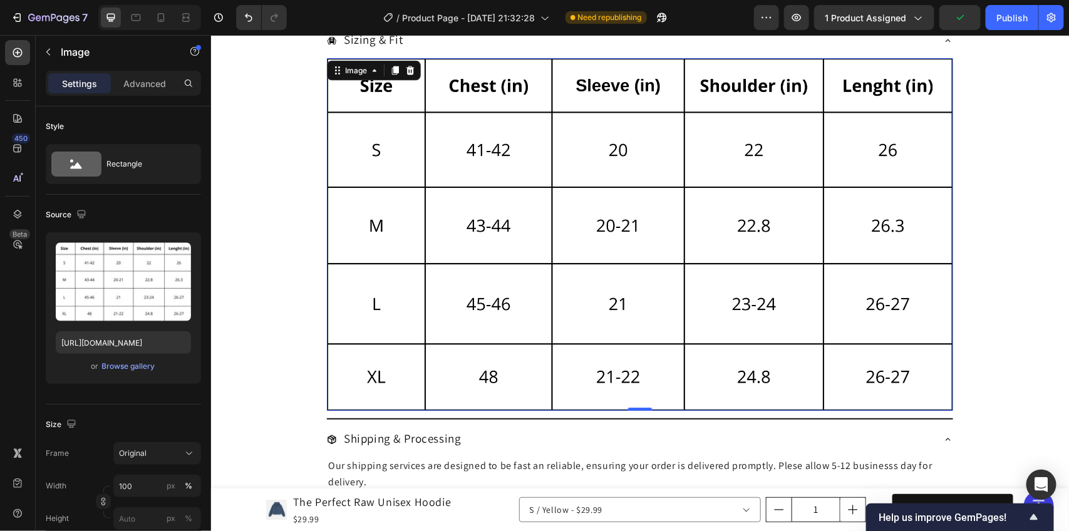
scroll to position [940, 0]
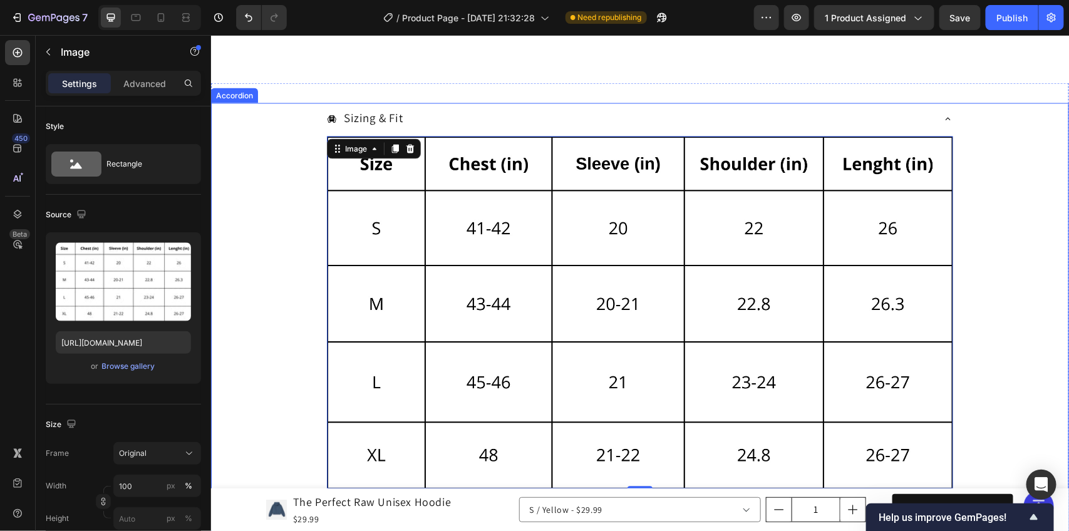
click at [943, 118] on icon at bounding box center [948, 118] width 10 height 10
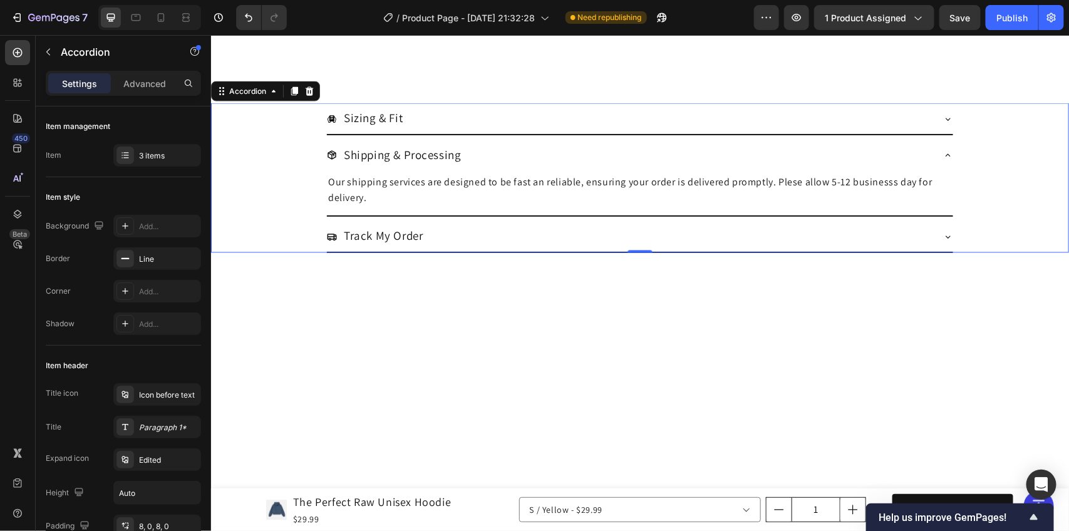
click at [943, 156] on icon at bounding box center [948, 155] width 10 height 10
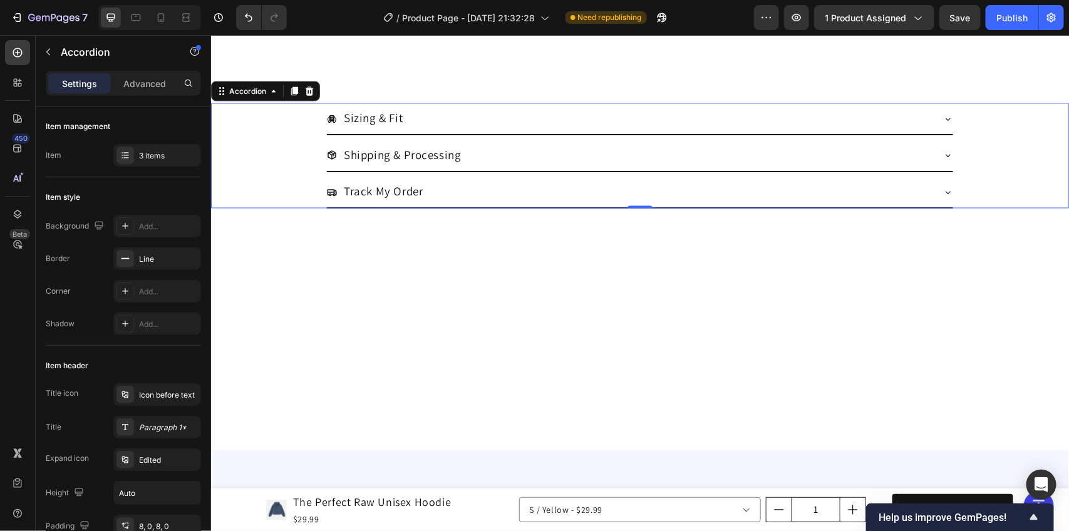
click at [943, 120] on icon at bounding box center [948, 118] width 10 height 10
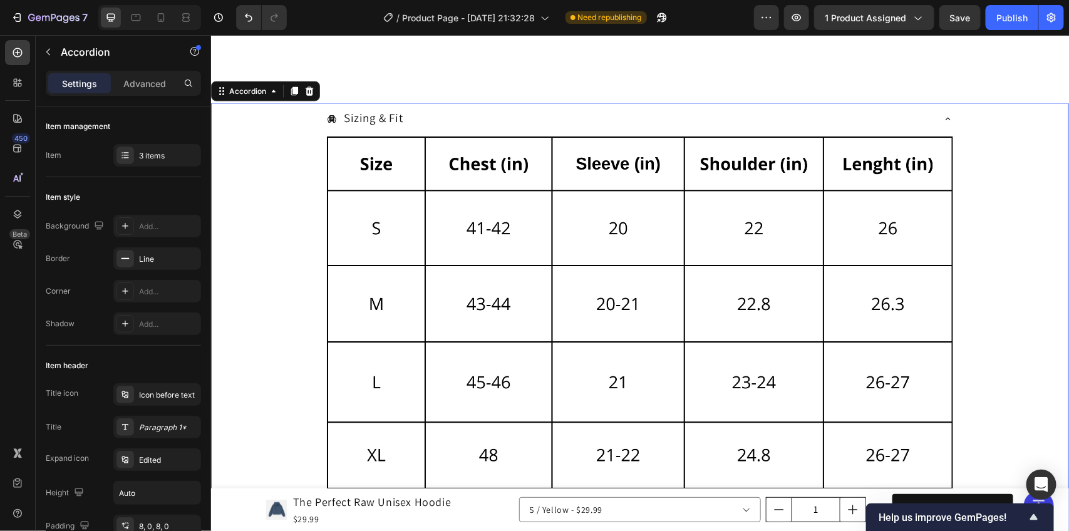
click at [943, 120] on icon at bounding box center [948, 118] width 10 height 10
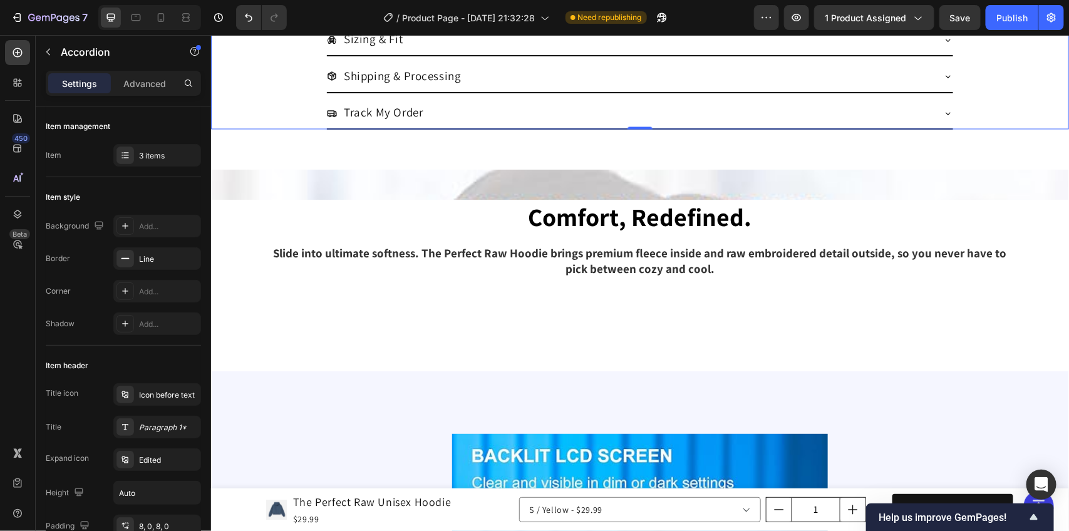
scroll to position [1018, 0]
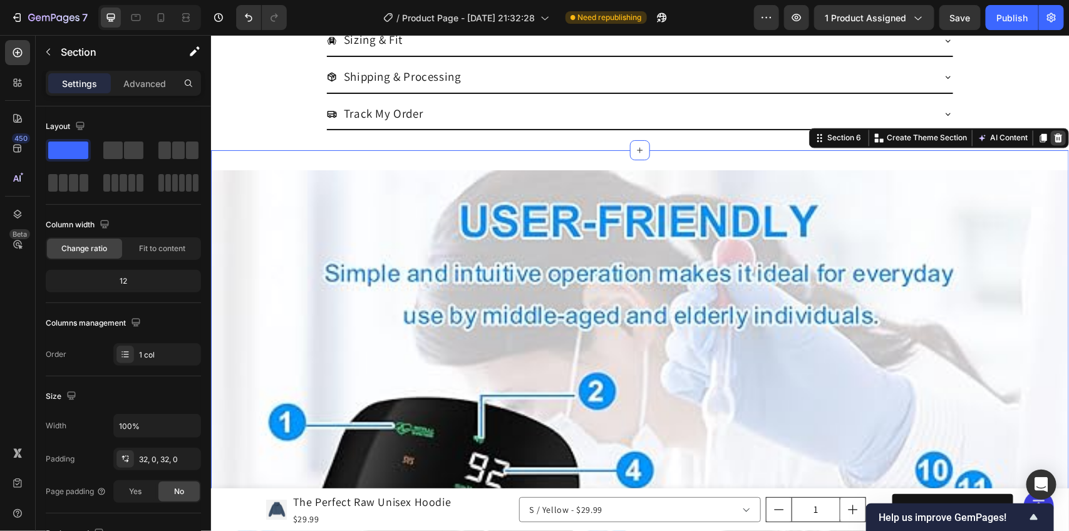
click at [1054, 136] on icon at bounding box center [1058, 137] width 8 height 9
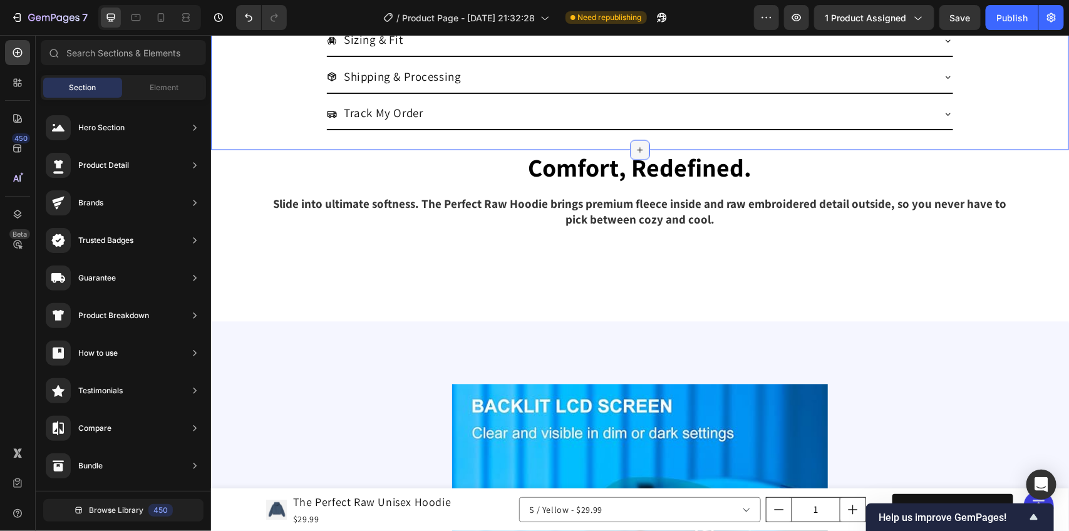
click at [635, 148] on icon at bounding box center [640, 150] width 10 height 10
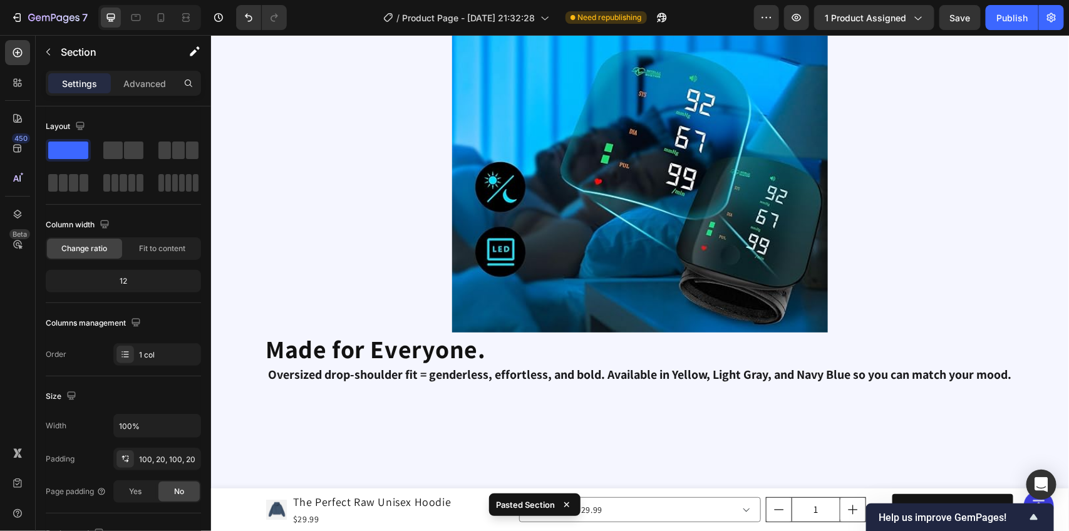
scroll to position [1723, 0]
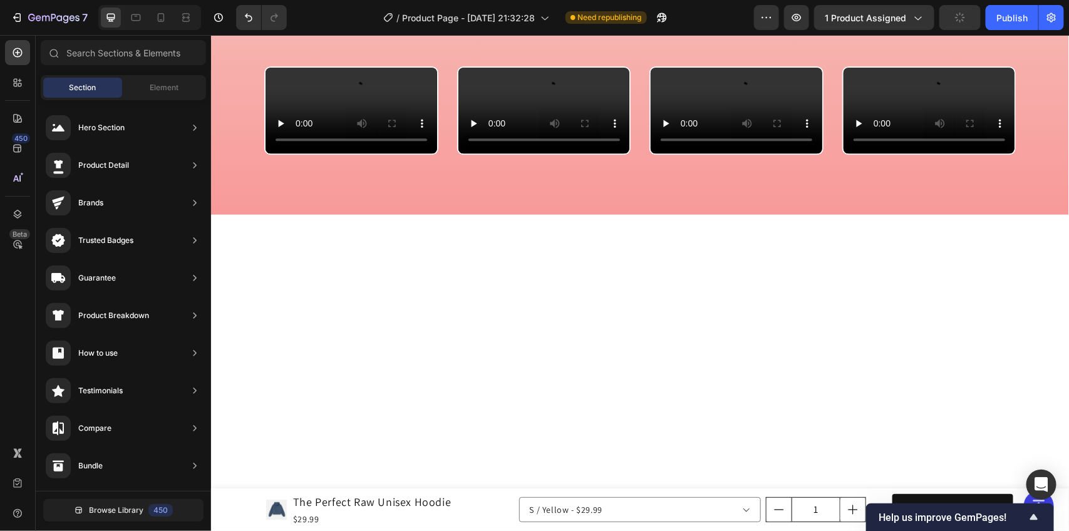
scroll to position [1566, 0]
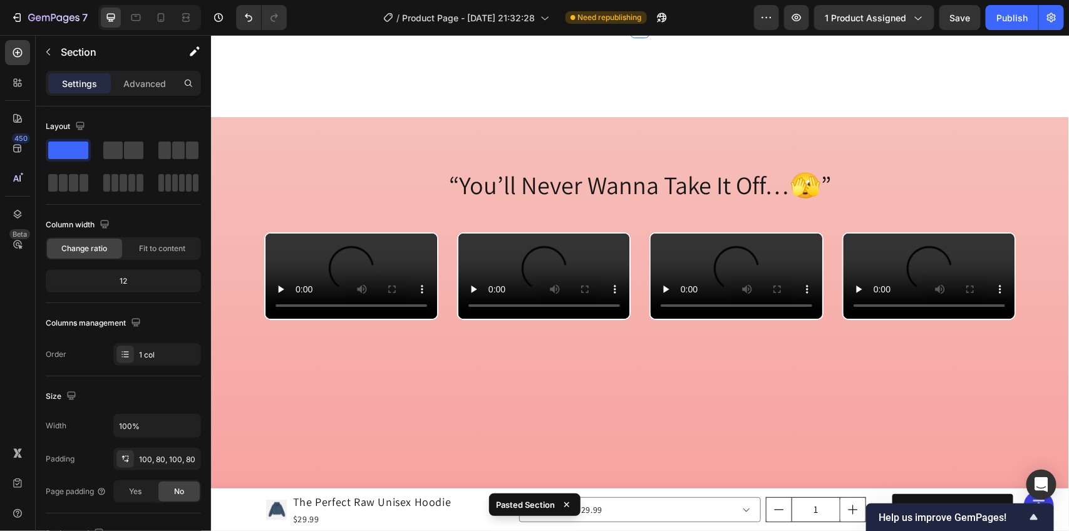
scroll to position [2193, 0]
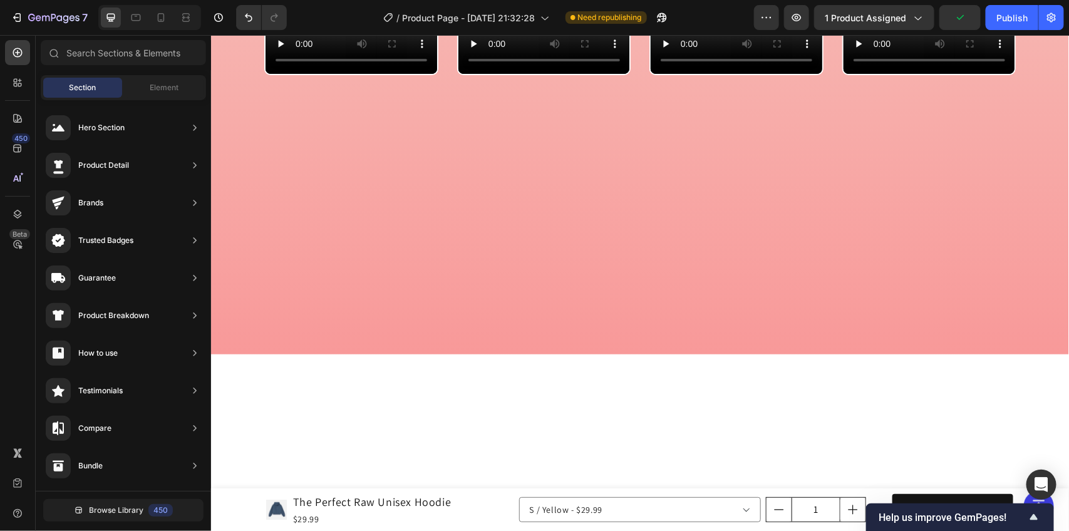
scroll to position [2271, 0]
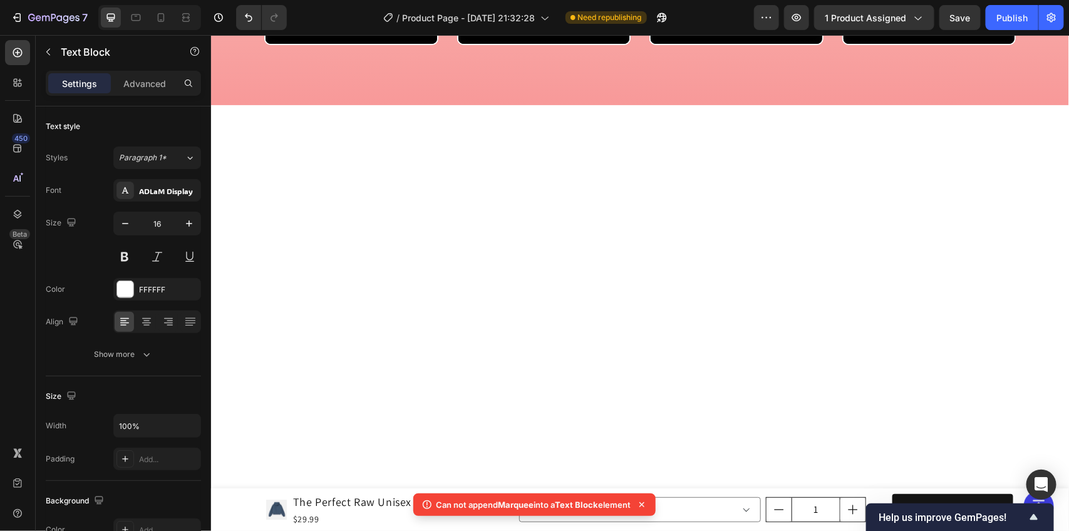
click at [645, 506] on icon at bounding box center [642, 505] width 13 height 13
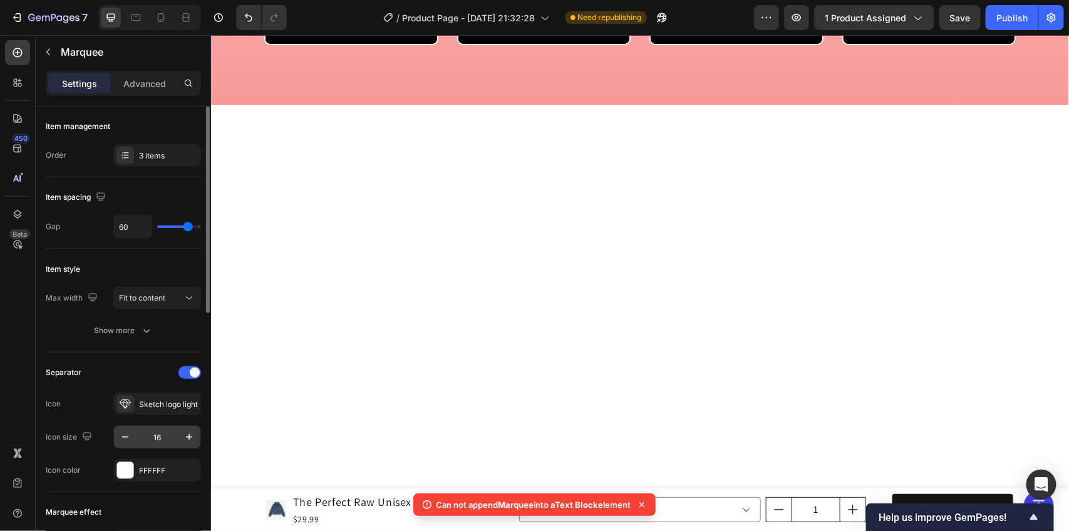
scroll to position [235, 0]
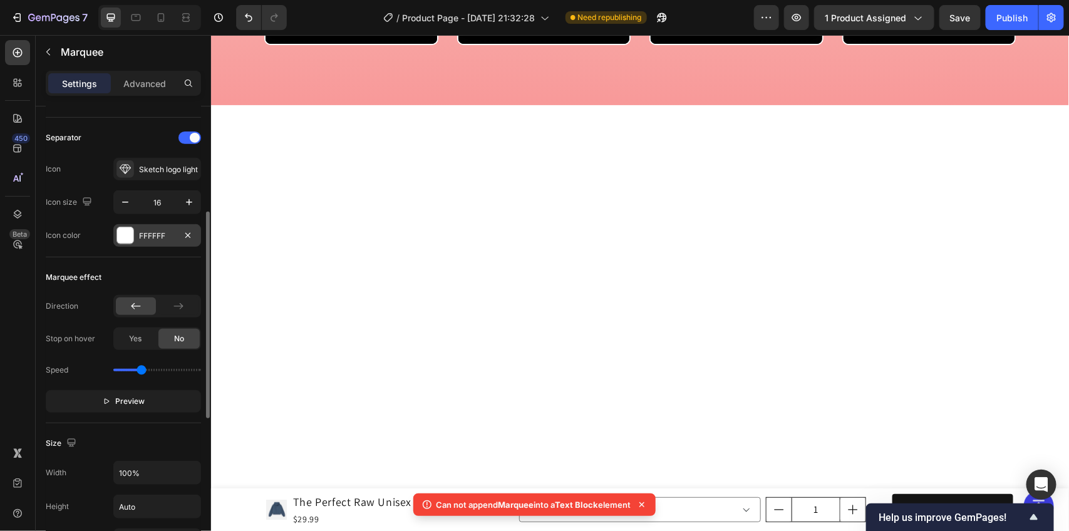
drag, startPoint x: 154, startPoint y: 227, endPoint x: 157, endPoint y: 241, distance: 14.6
click at [154, 226] on div "FFFFFF" at bounding box center [157, 235] width 88 height 23
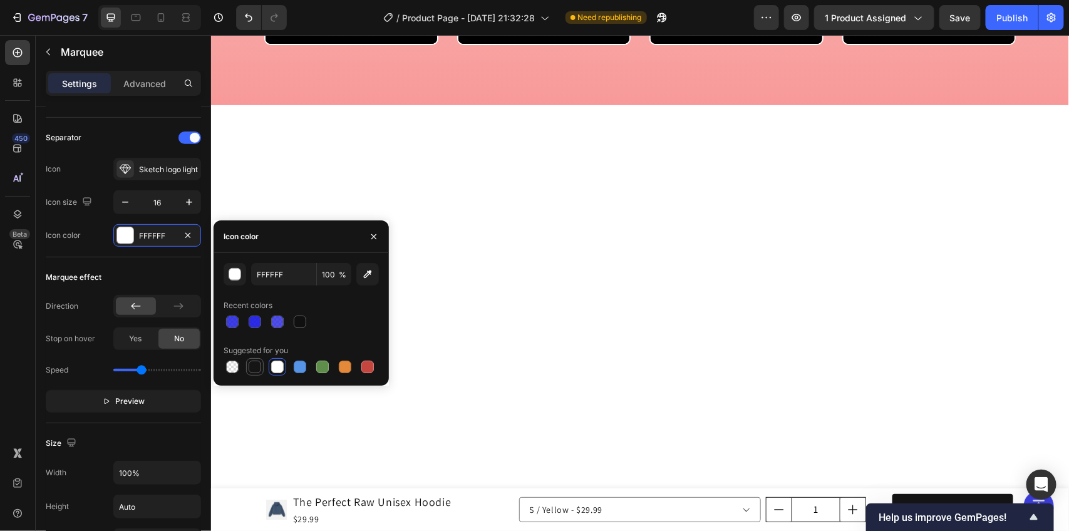
click at [254, 373] on div at bounding box center [255, 367] width 13 height 13
type input "151515"
